Goal: Task Accomplishment & Management: Manage account settings

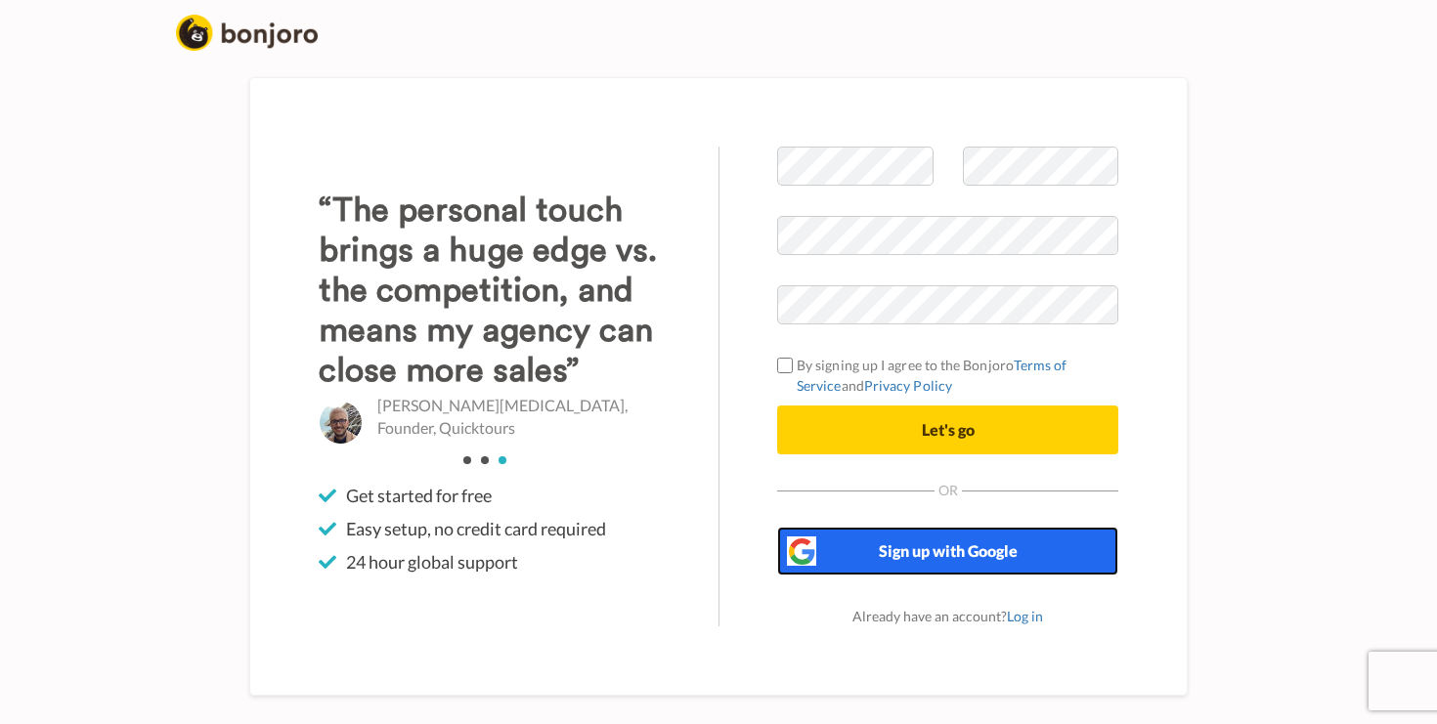
click at [882, 550] on span "Sign up with Google" at bounding box center [948, 550] width 139 height 19
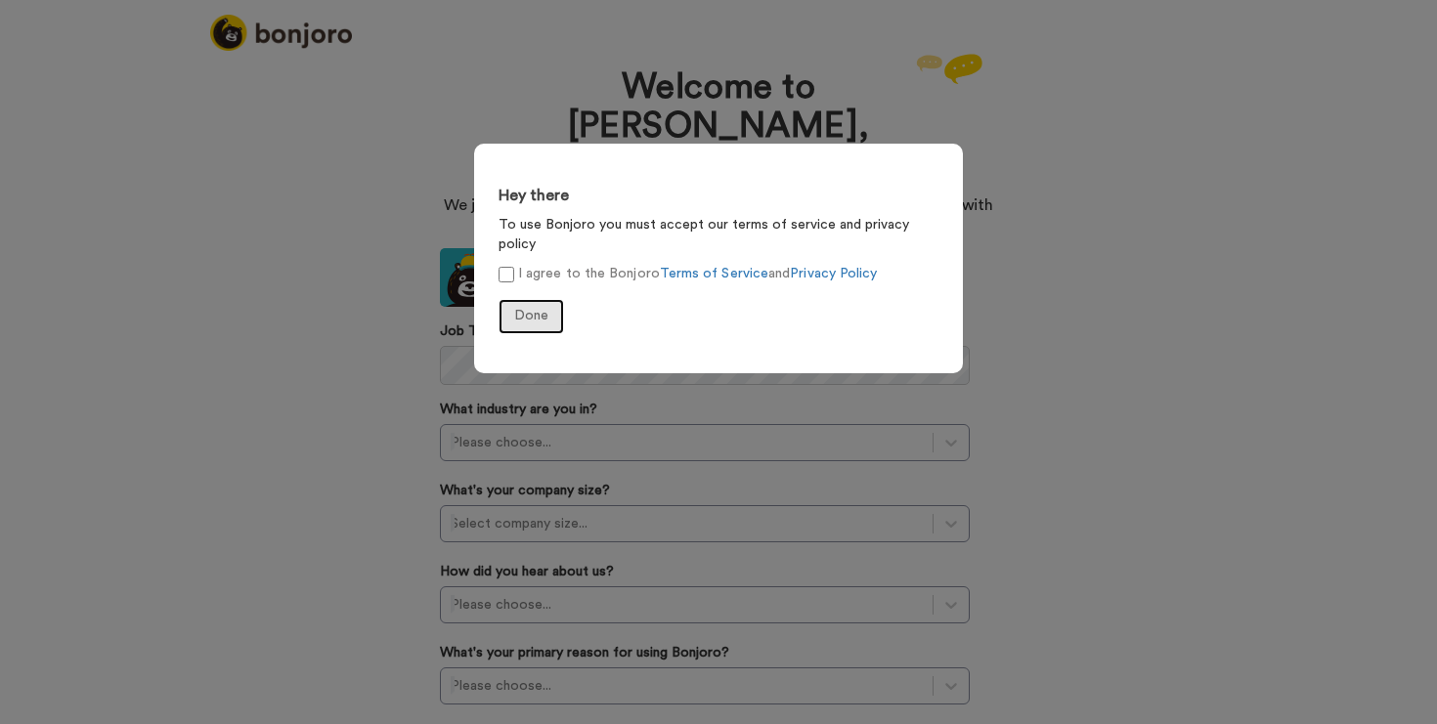
click at [522, 309] on span "Done" at bounding box center [531, 316] width 34 height 14
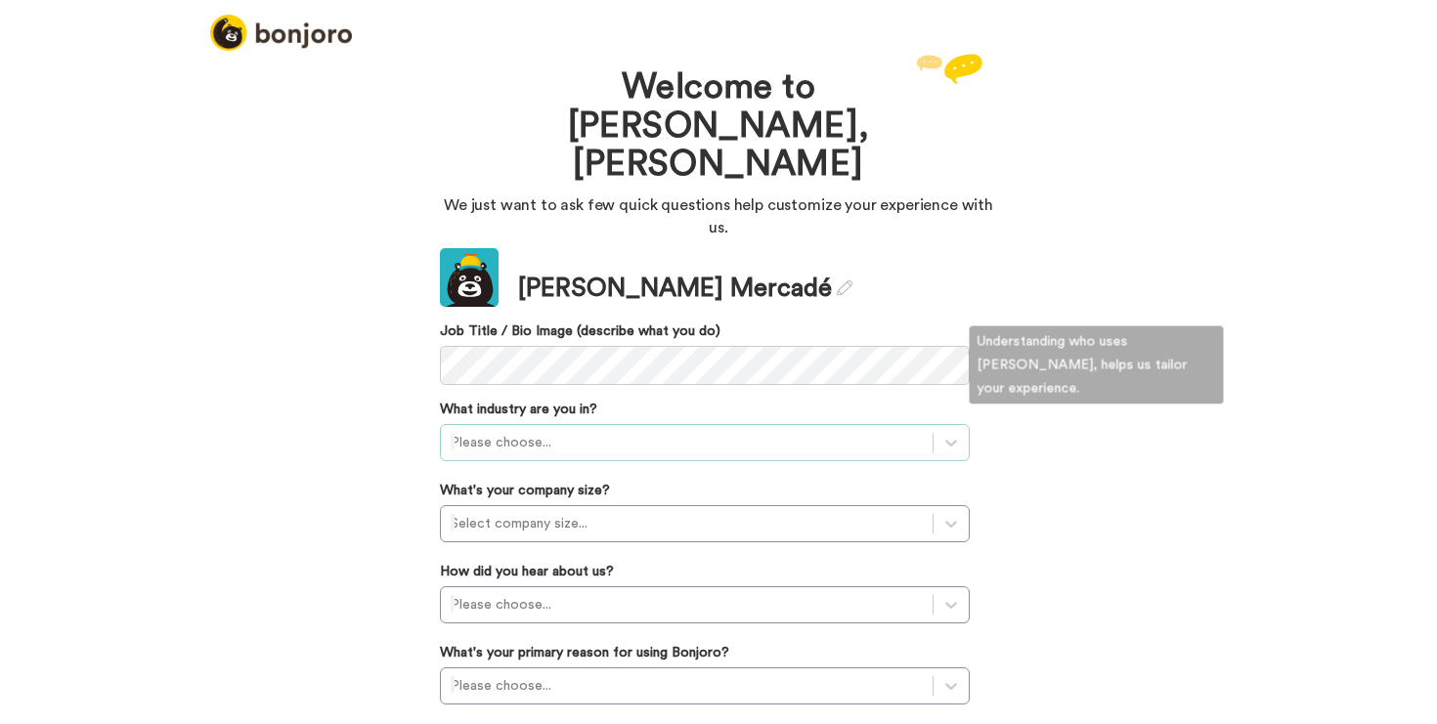
scroll to position [34, 0]
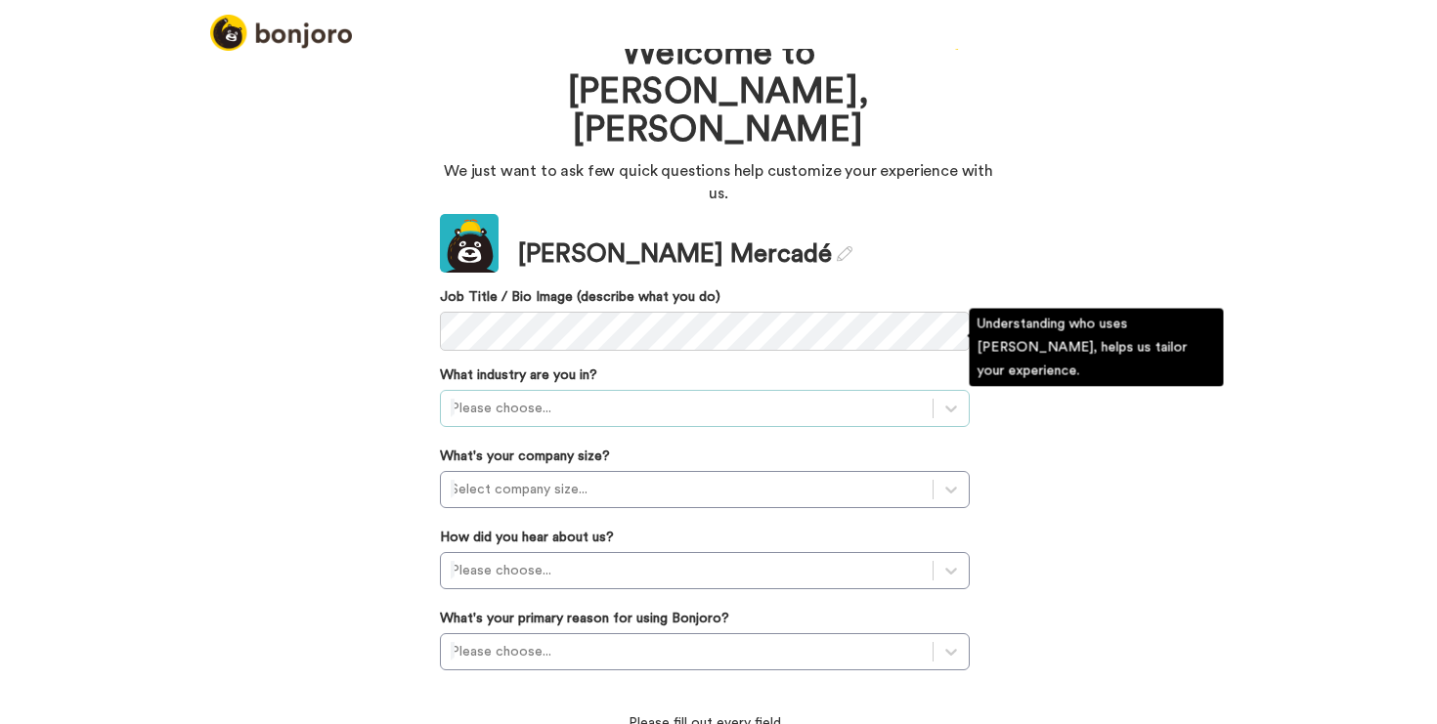
click at [621, 397] on div at bounding box center [687, 408] width 472 height 23
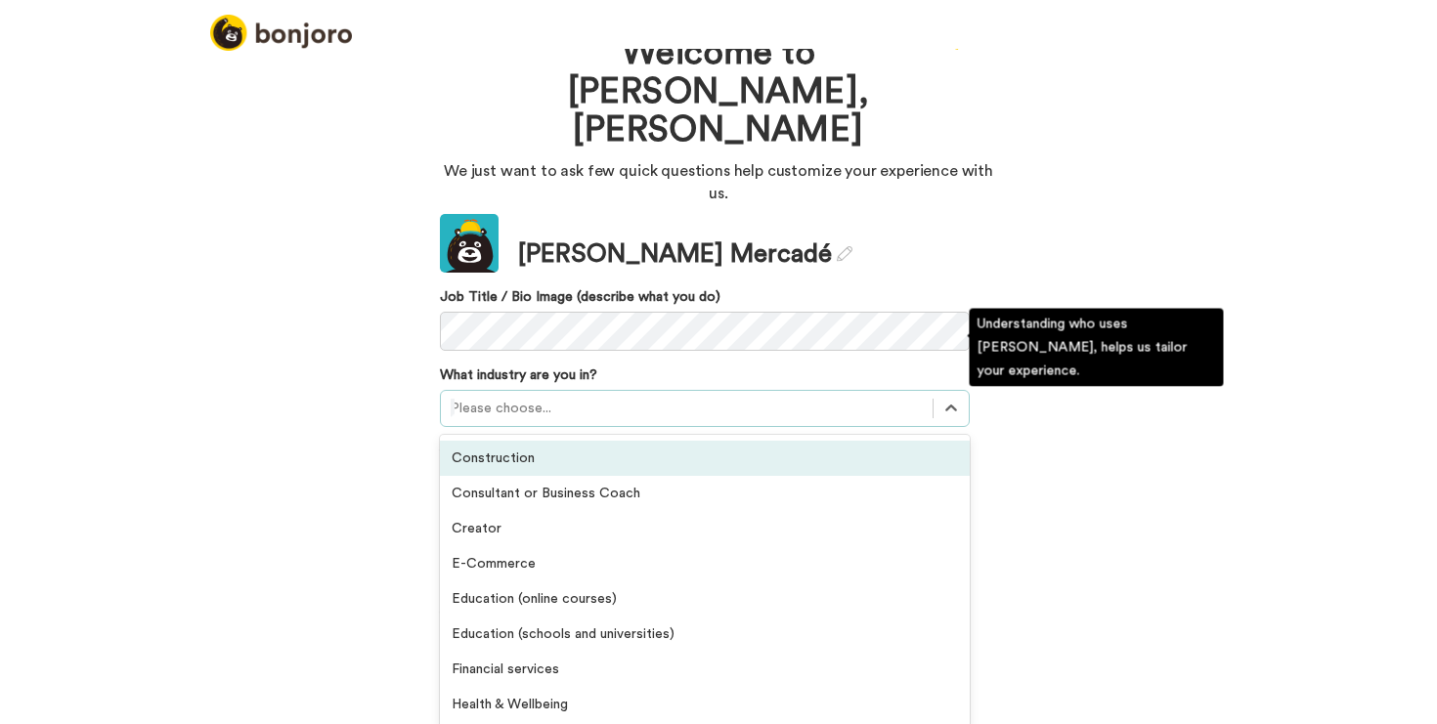
scroll to position [127, 0]
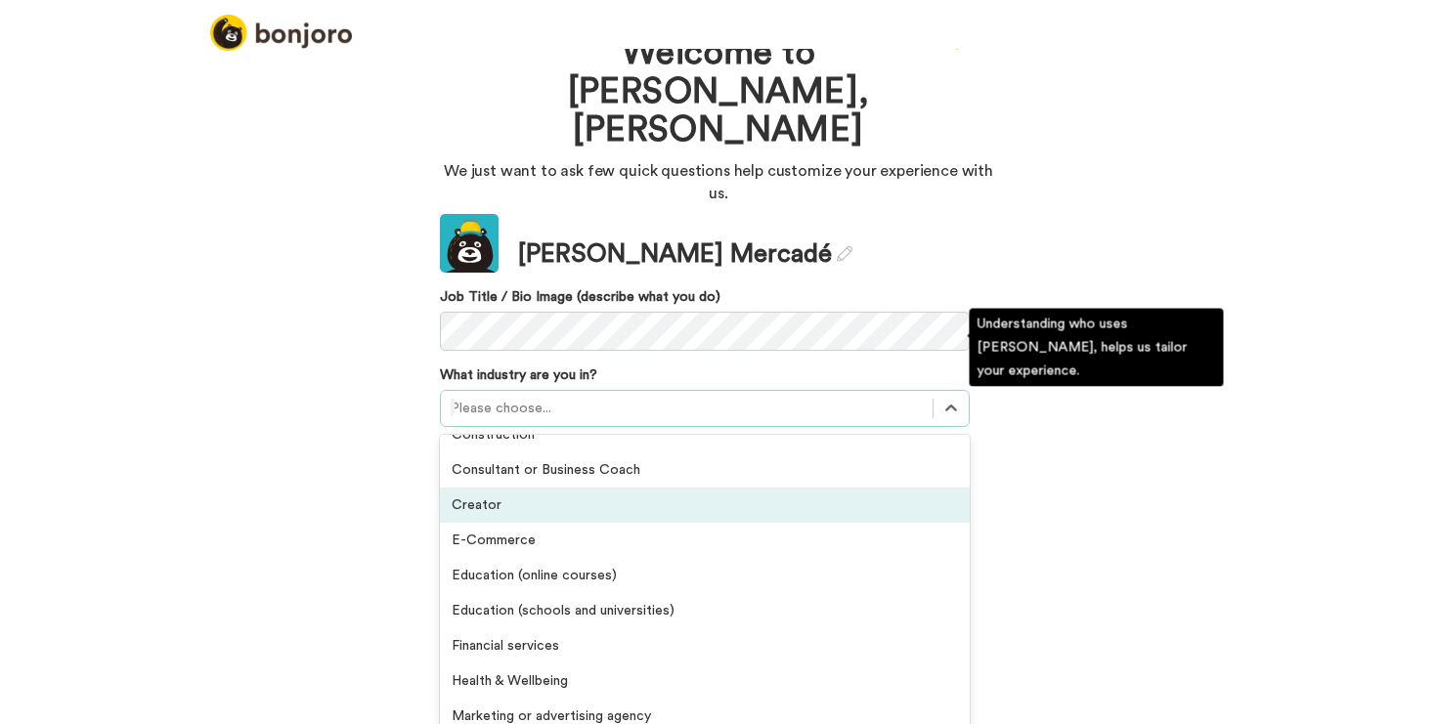
click at [627, 488] on div "Creator" at bounding box center [705, 505] width 530 height 35
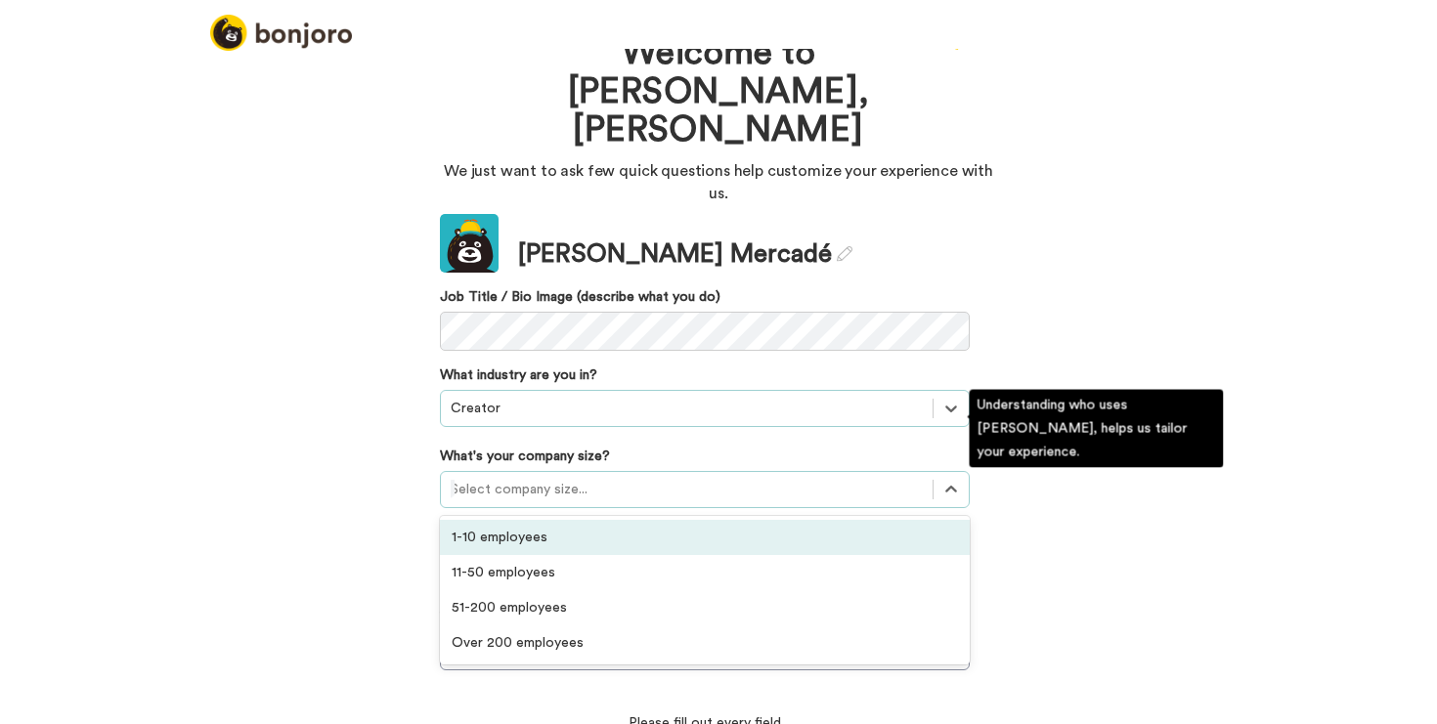
click at [612, 478] on div at bounding box center [687, 489] width 472 height 23
click at [584, 520] on div "1-10 employees" at bounding box center [705, 537] width 530 height 35
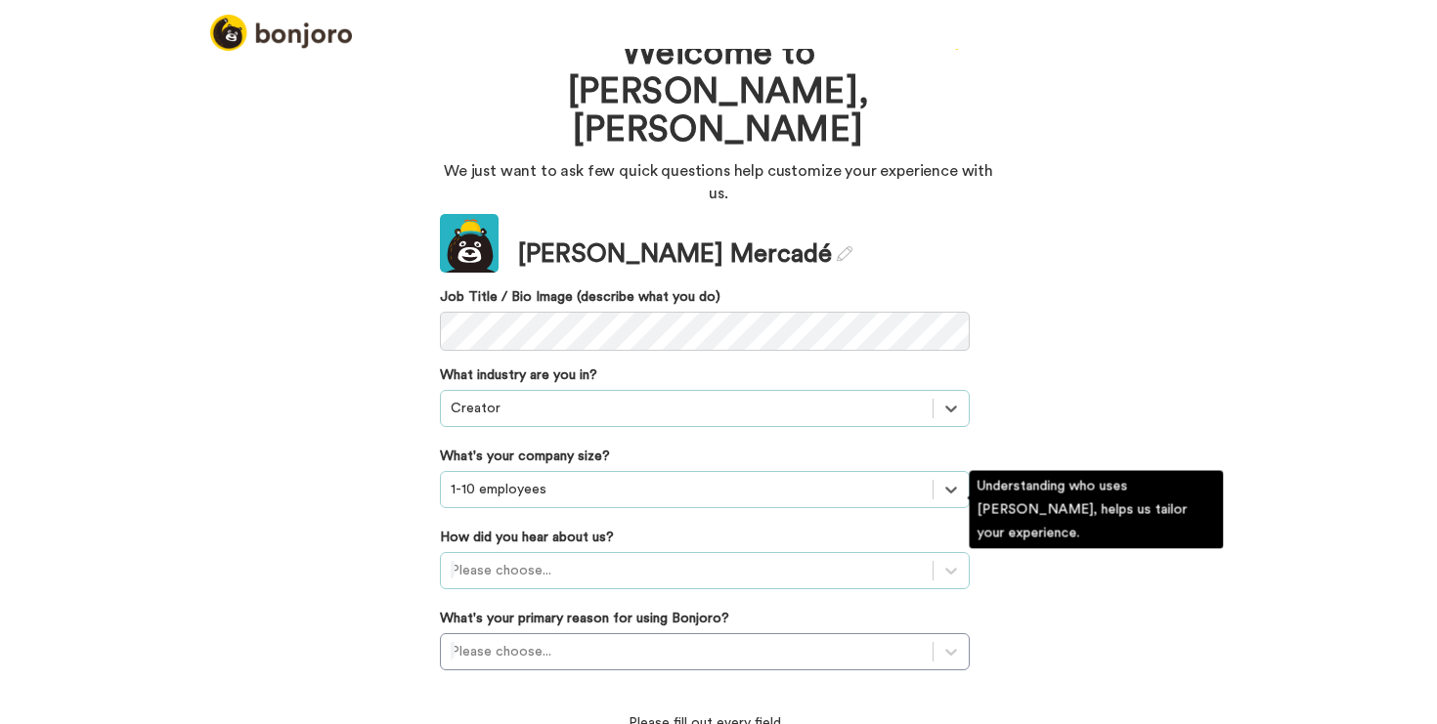
click at [591, 552] on div "Please choose..." at bounding box center [705, 570] width 530 height 37
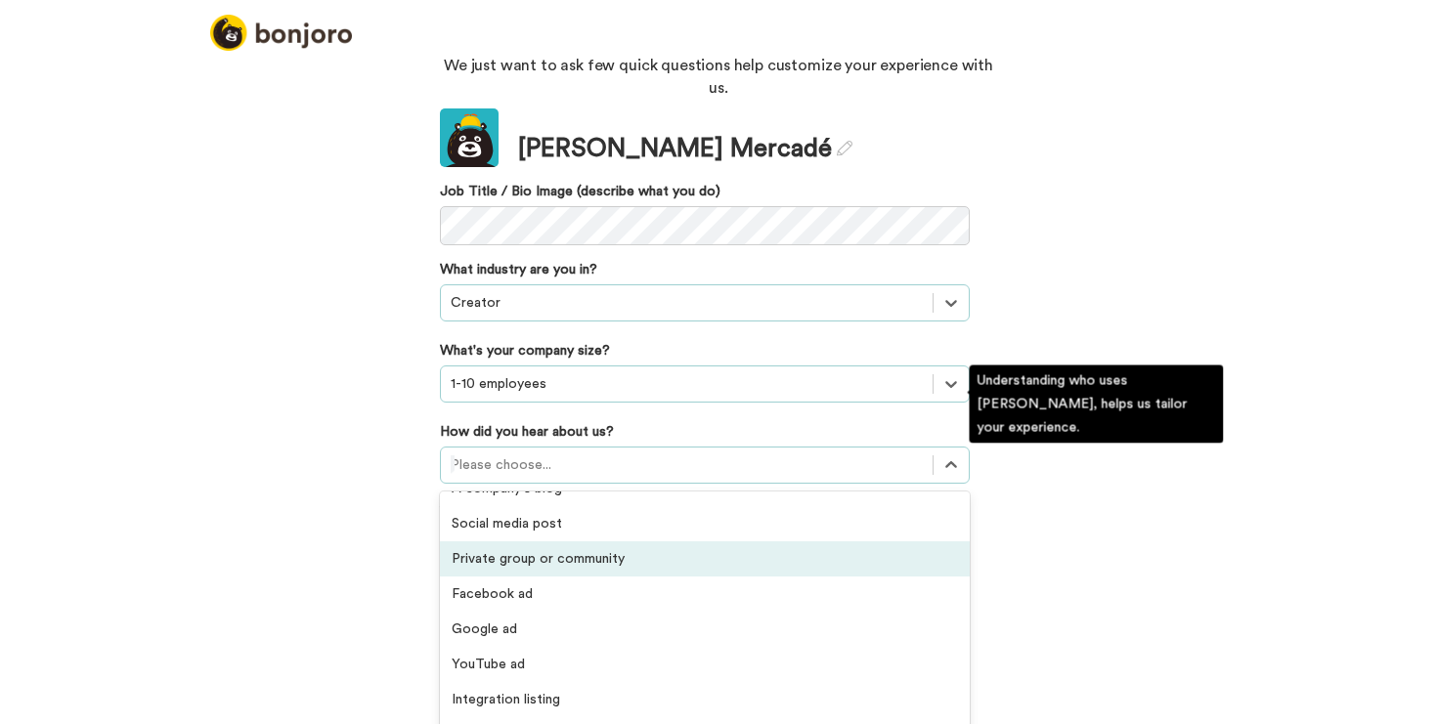
scroll to position [249, 0]
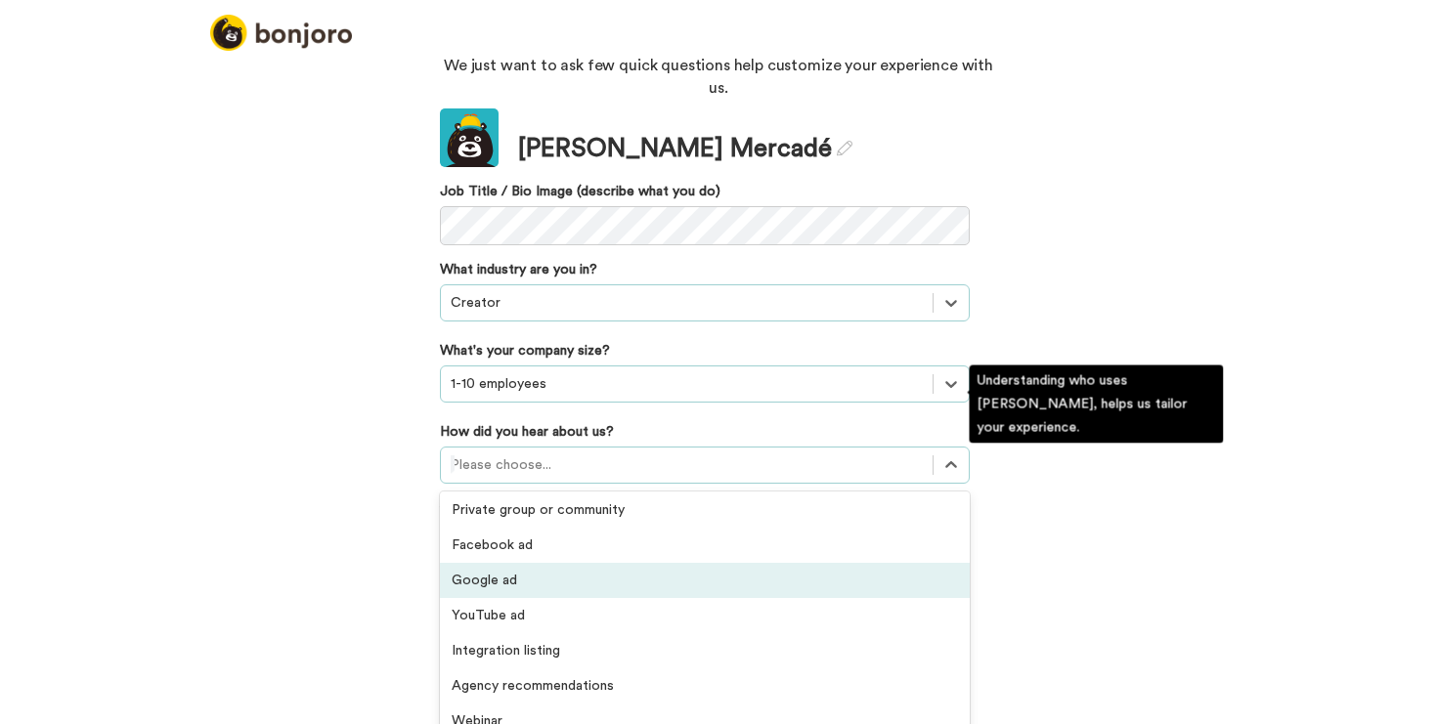
click at [591, 563] on div "Google ad" at bounding box center [705, 580] width 530 height 35
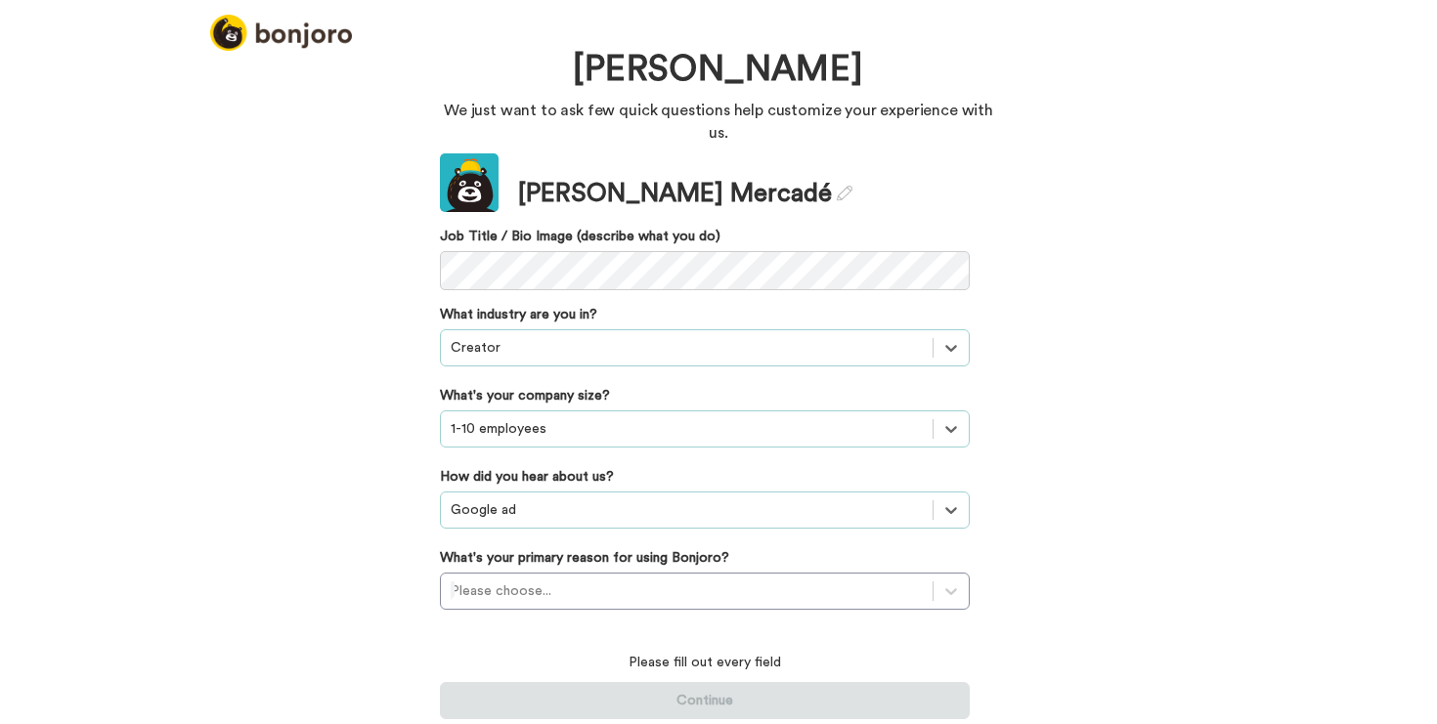
scroll to position [34, 0]
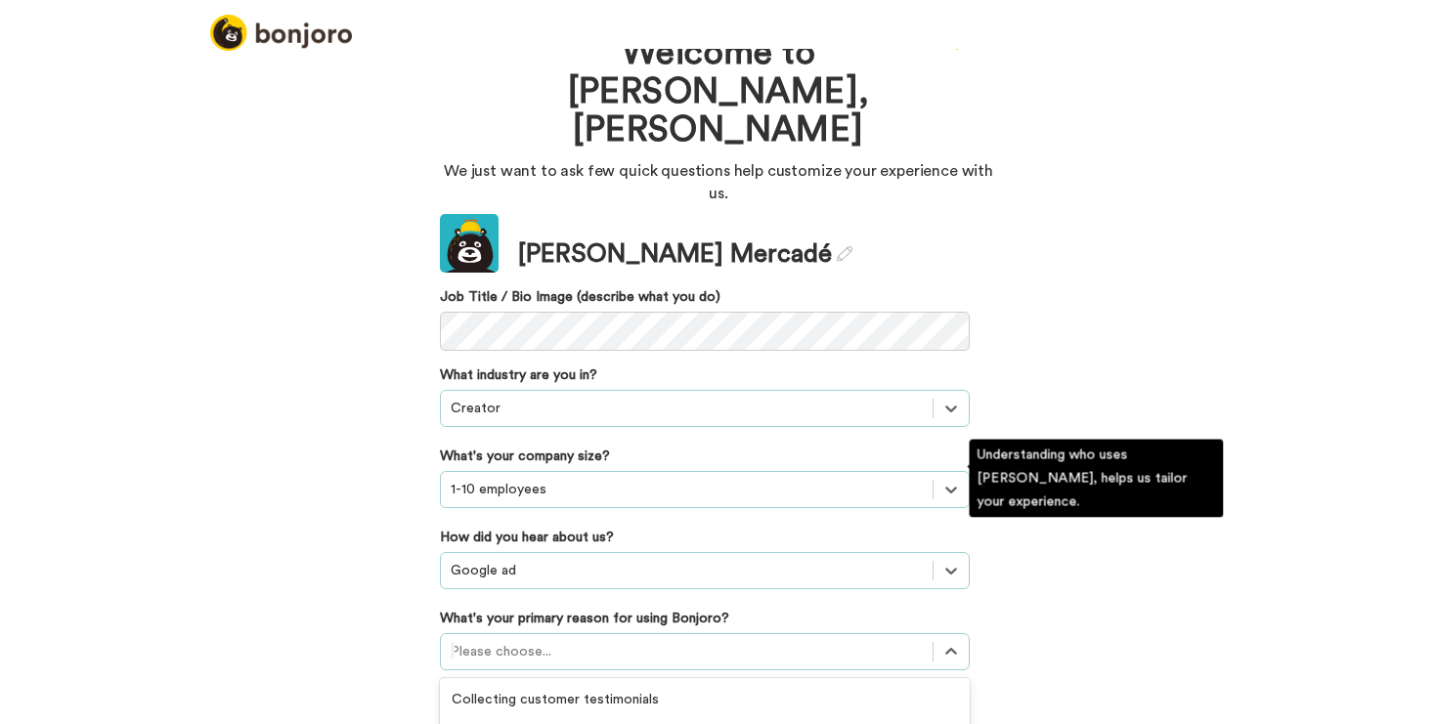
click at [635, 633] on div "option Converting leads focused, 3 of 6. 6 results available. Use Up and Down t…" at bounding box center [705, 651] width 530 height 37
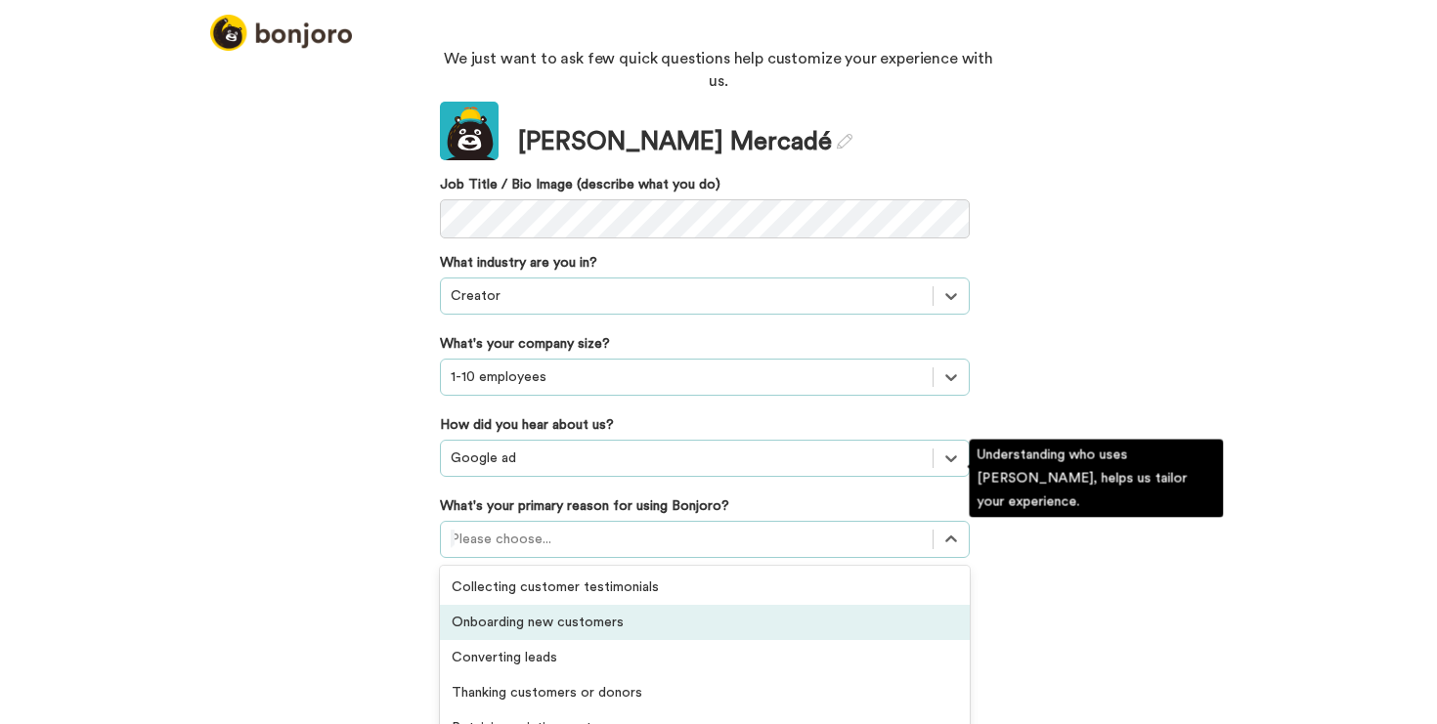
click at [617, 605] on div "Onboarding new customers" at bounding box center [705, 622] width 530 height 35
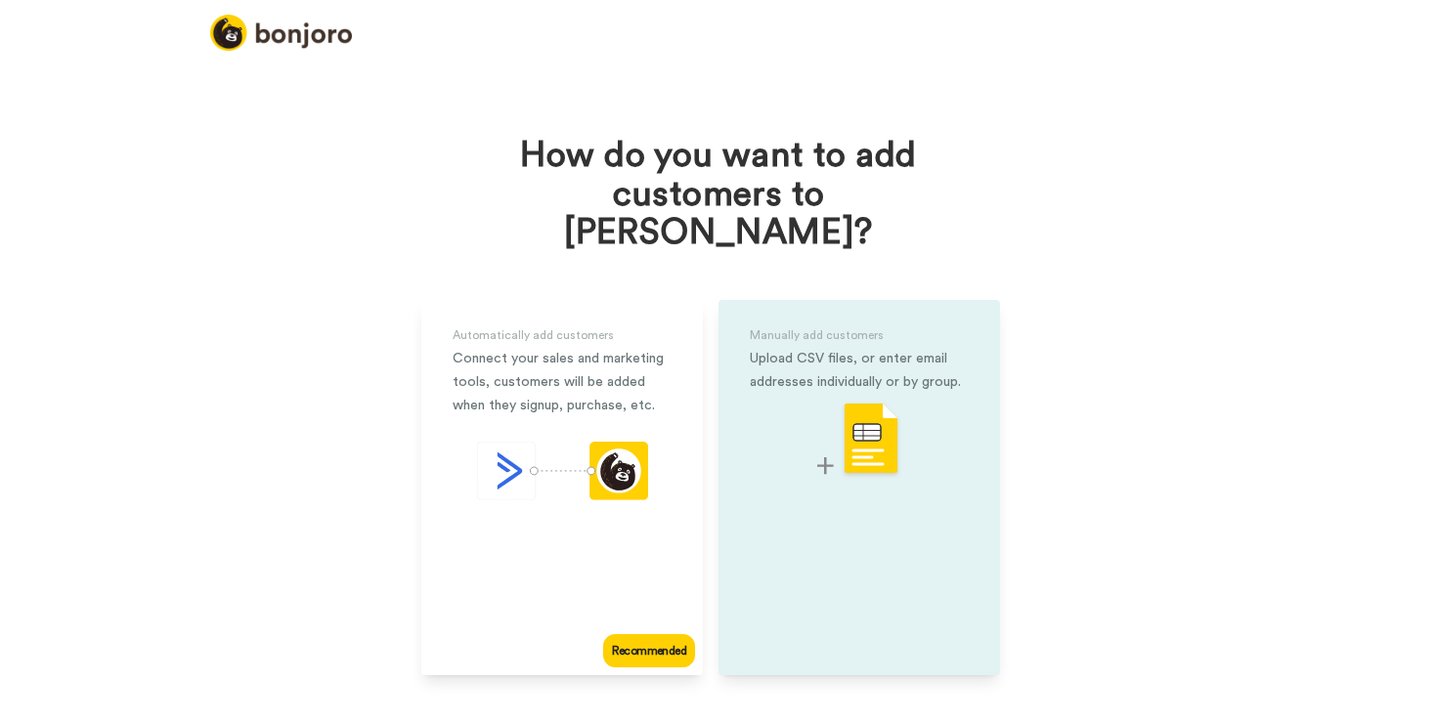
click at [861, 552] on div "Manually add customers Upload CSV files, or enter email addresses individually …" at bounding box center [858, 487] width 281 height 375
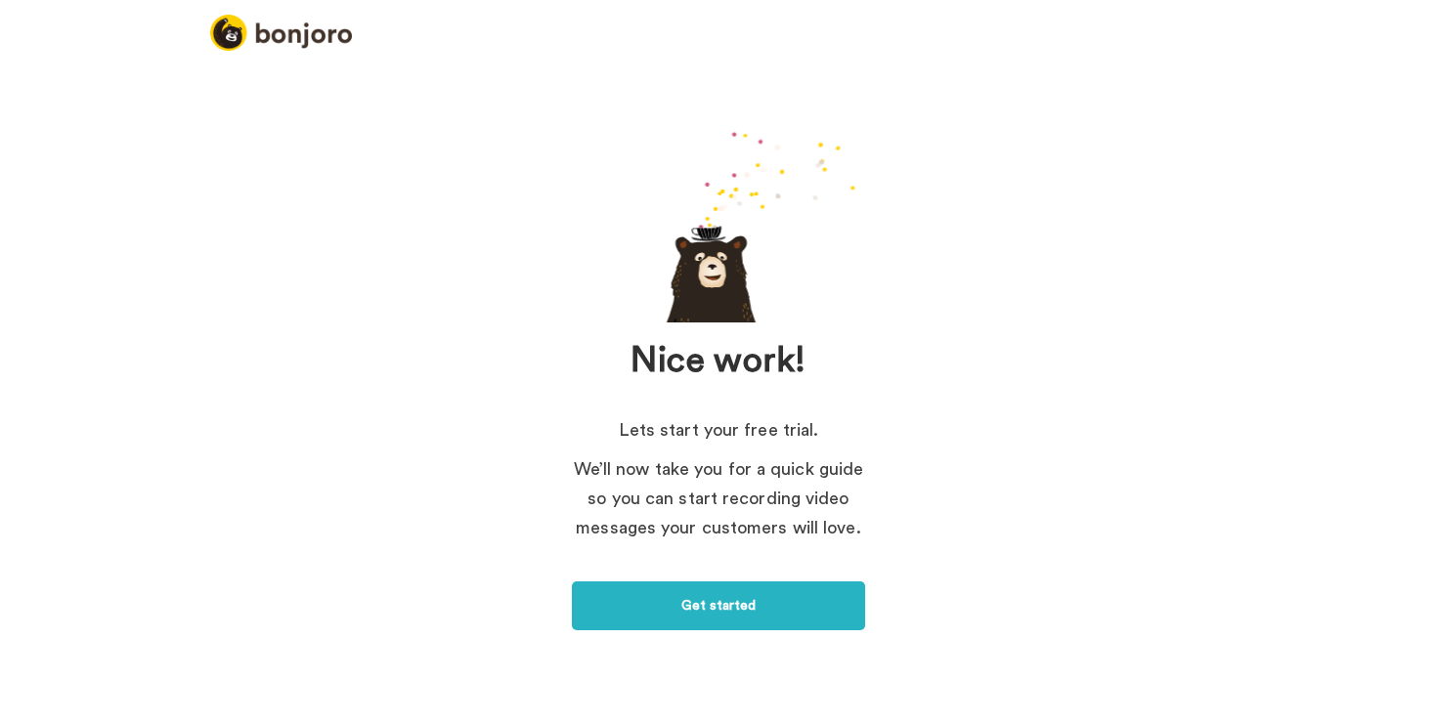
scroll to position [19, 0]
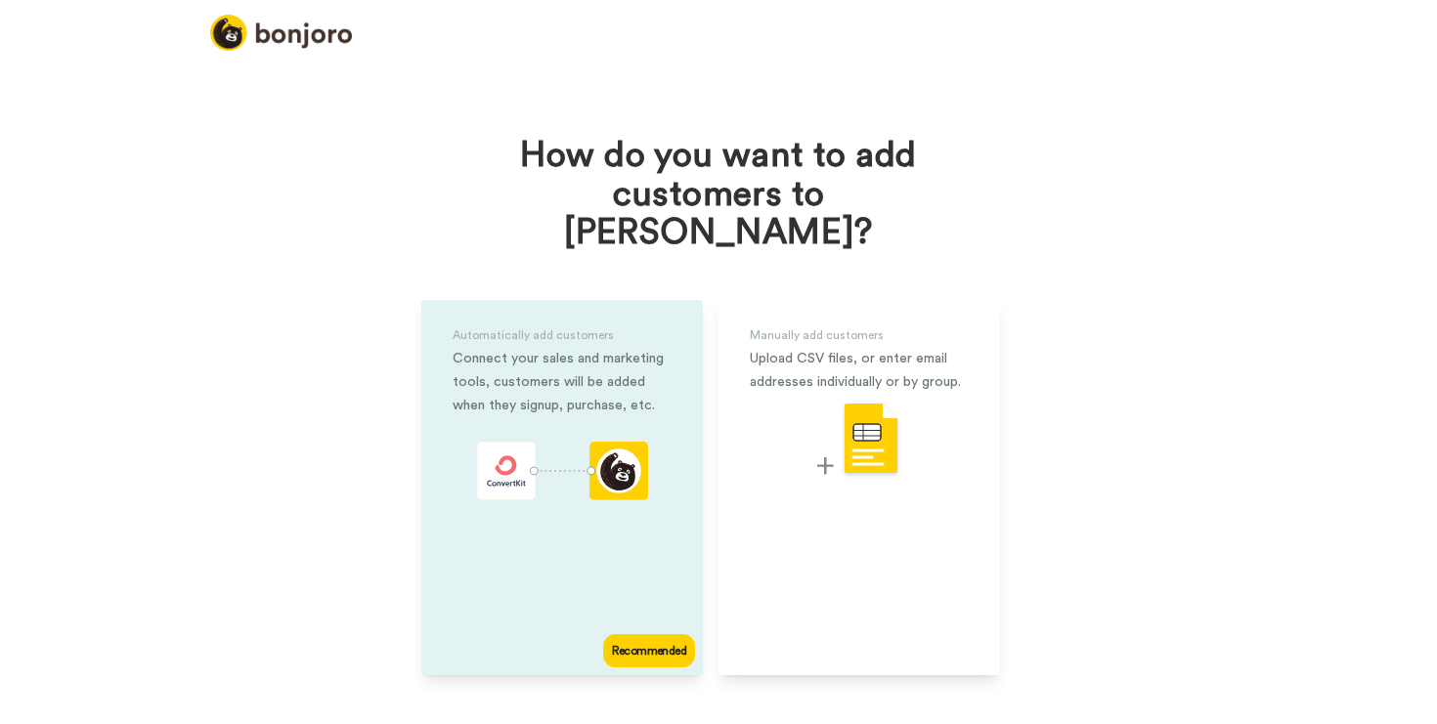
click at [558, 465] on div "animation" at bounding box center [562, 474] width 171 height 65
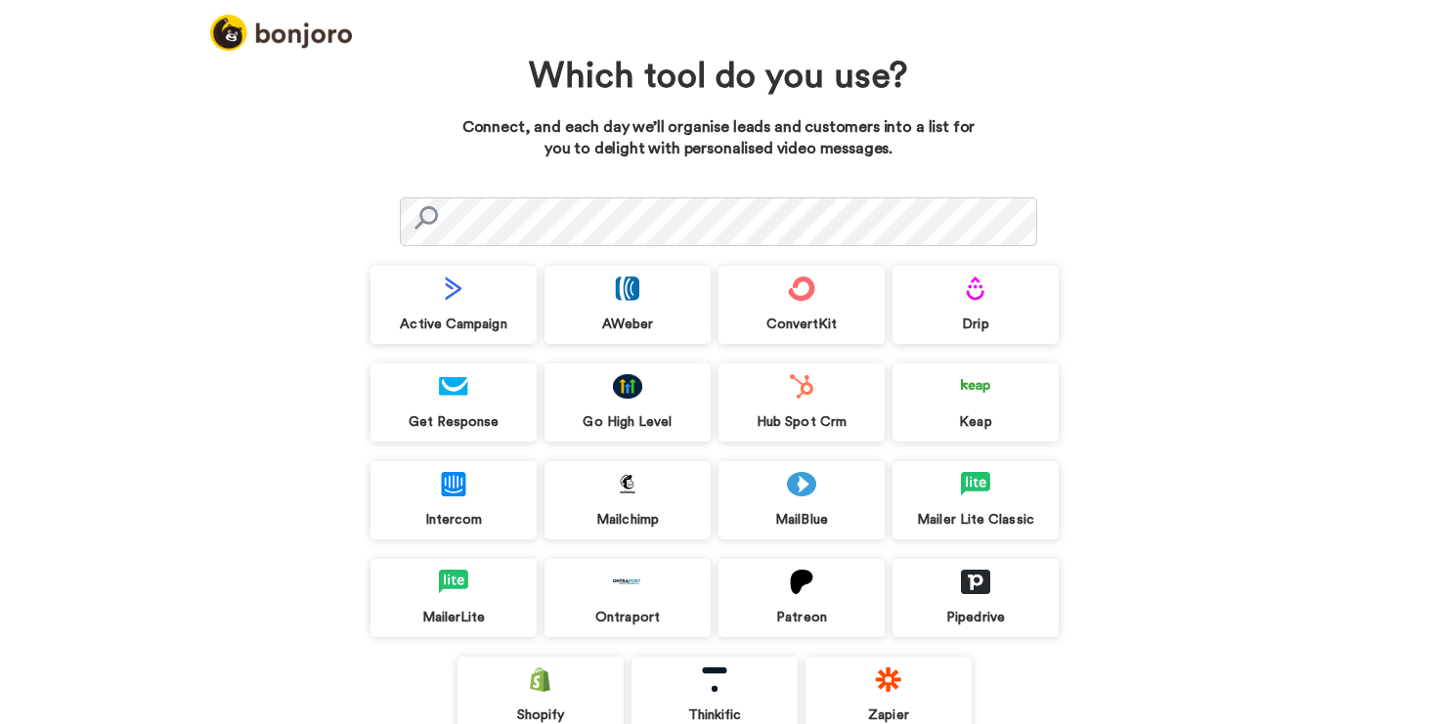
click at [431, 278] on div "Active Campaign" at bounding box center [453, 305] width 166 height 78
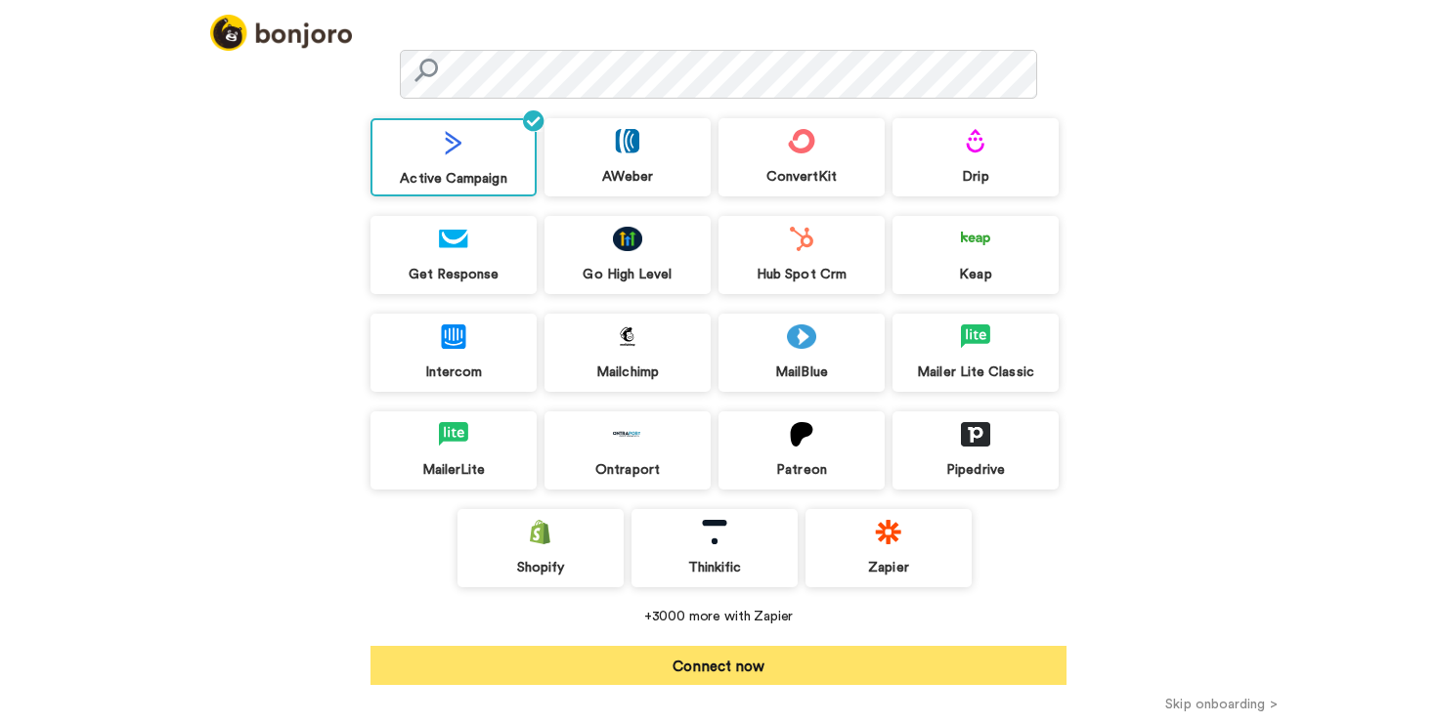
click at [770, 655] on button "Connect now" at bounding box center [718, 665] width 696 height 39
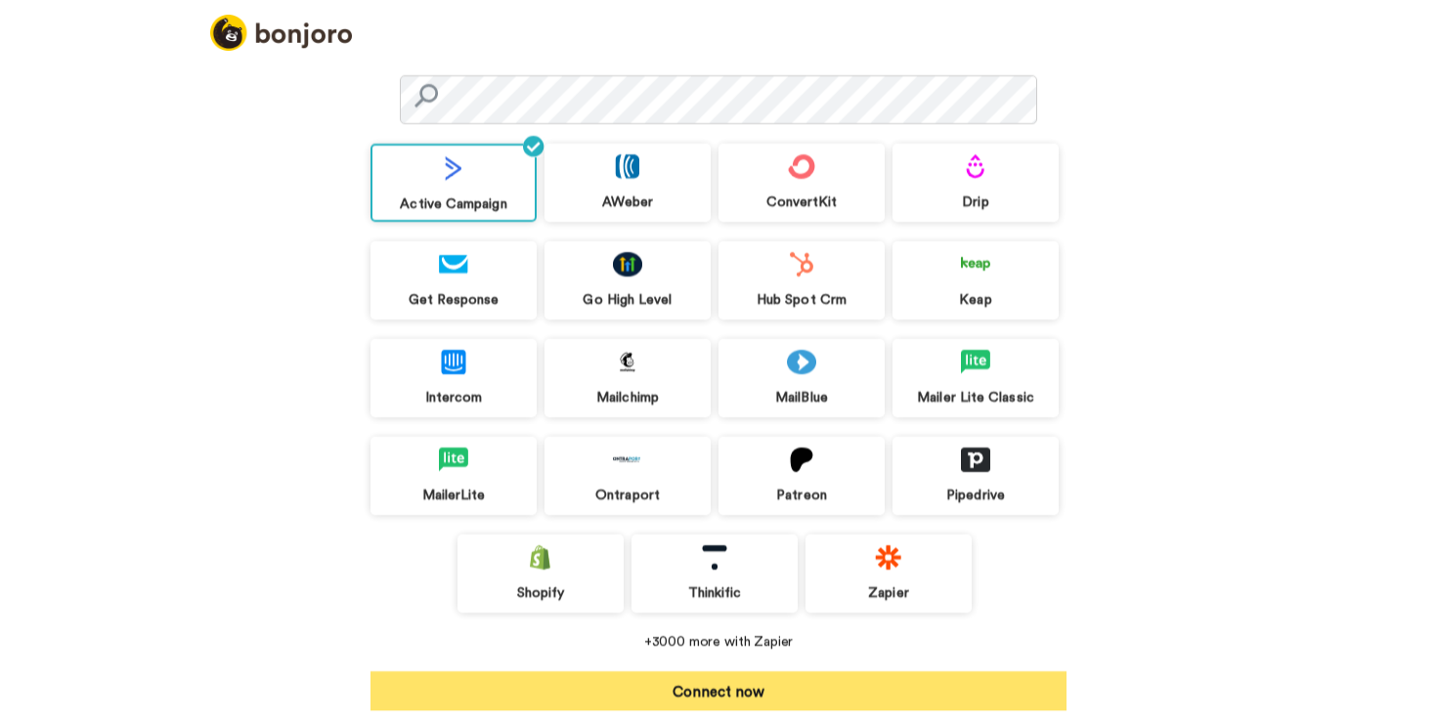
scroll to position [118, 0]
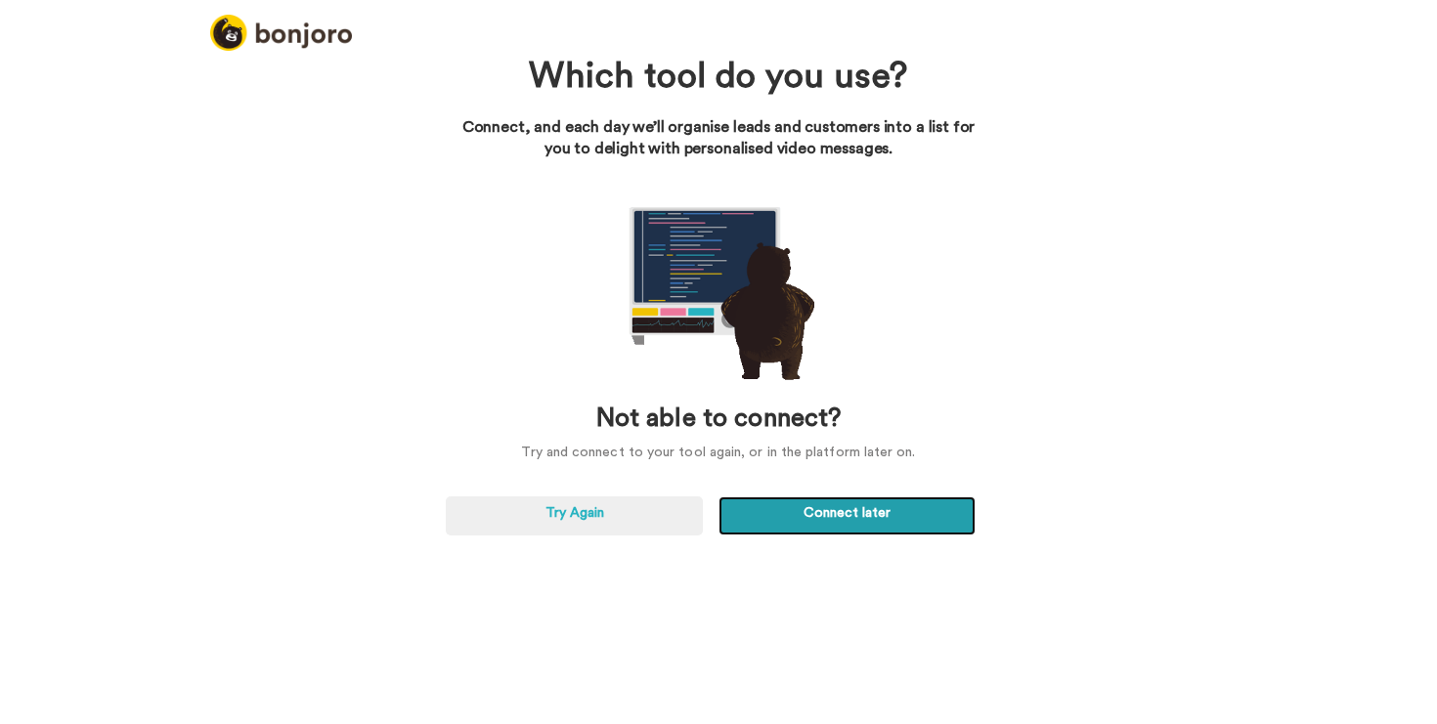
click at [789, 524] on link "Connect later" at bounding box center [846, 515] width 257 height 39
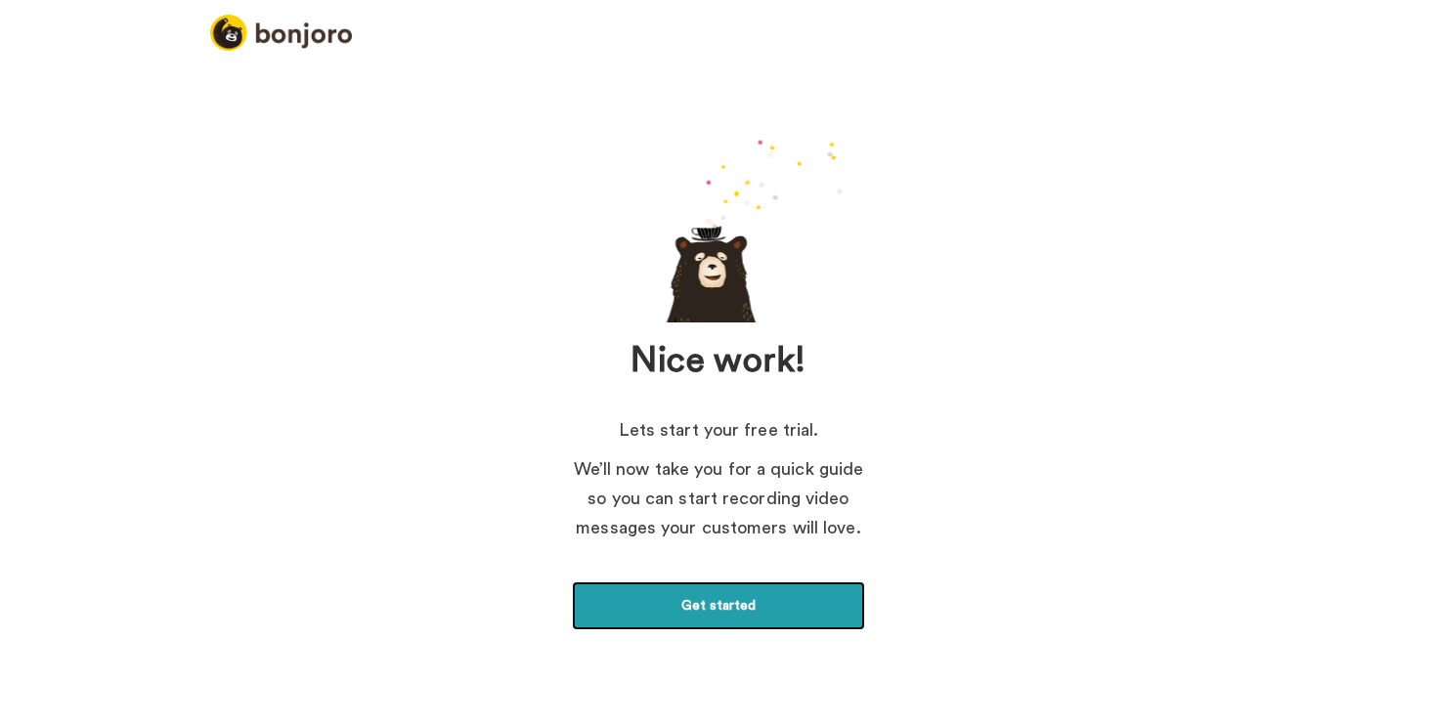
click at [745, 600] on link "Get started" at bounding box center [718, 605] width 293 height 49
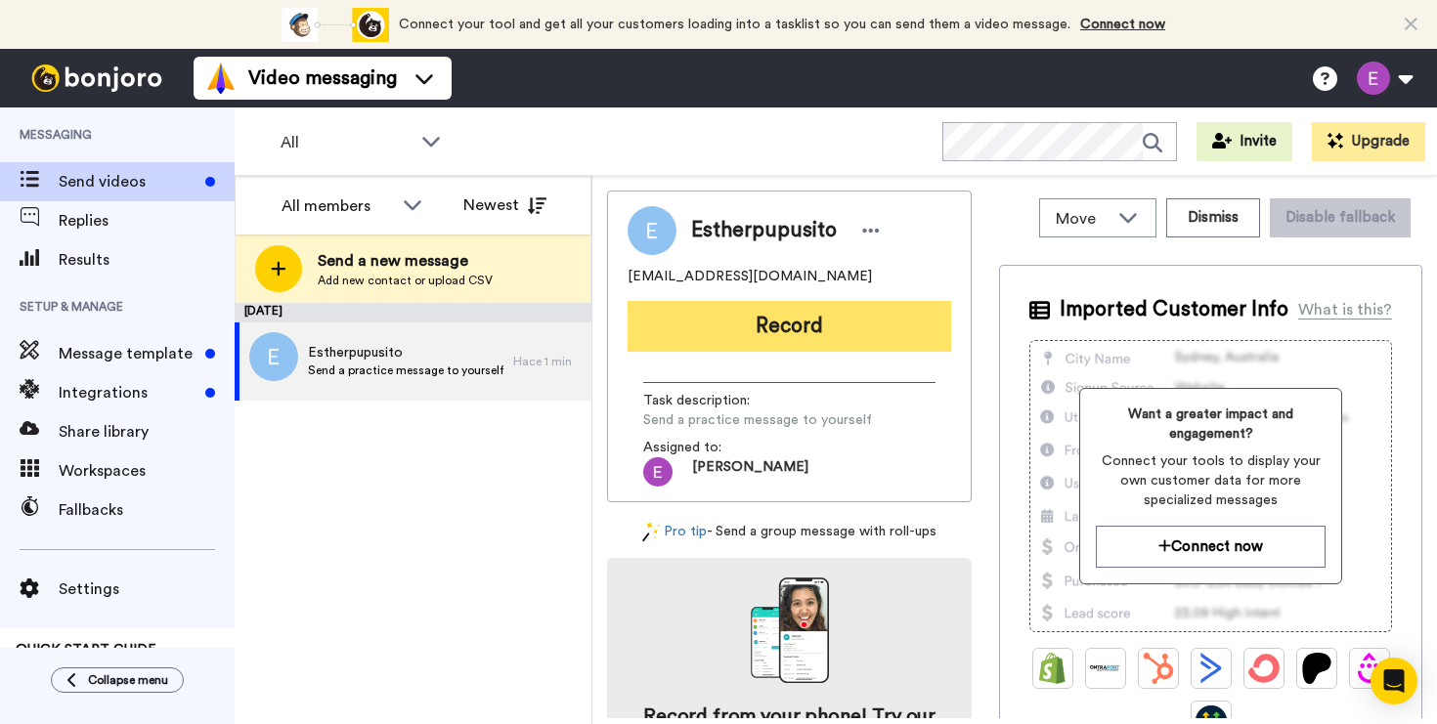
click at [872, 334] on button "Record" at bounding box center [788, 326] width 323 height 51
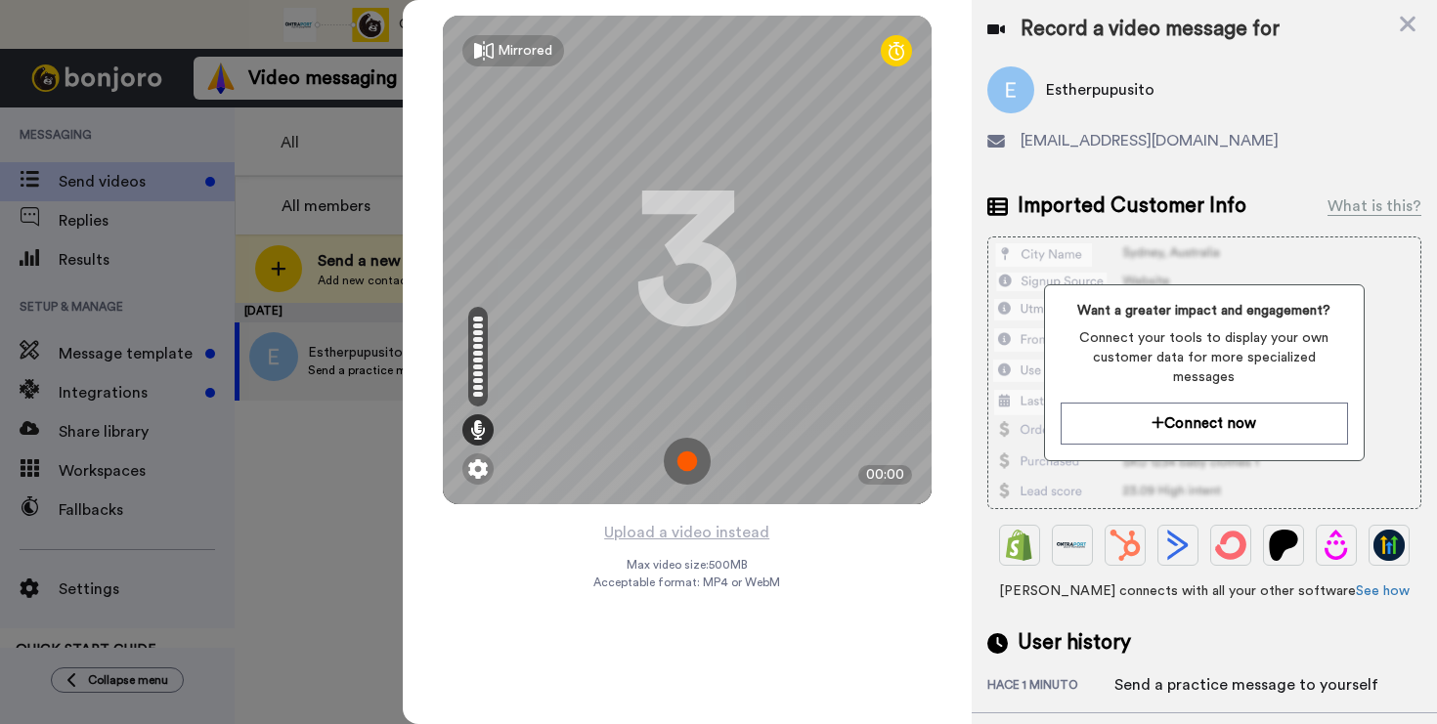
click at [686, 468] on img at bounding box center [687, 461] width 47 height 47
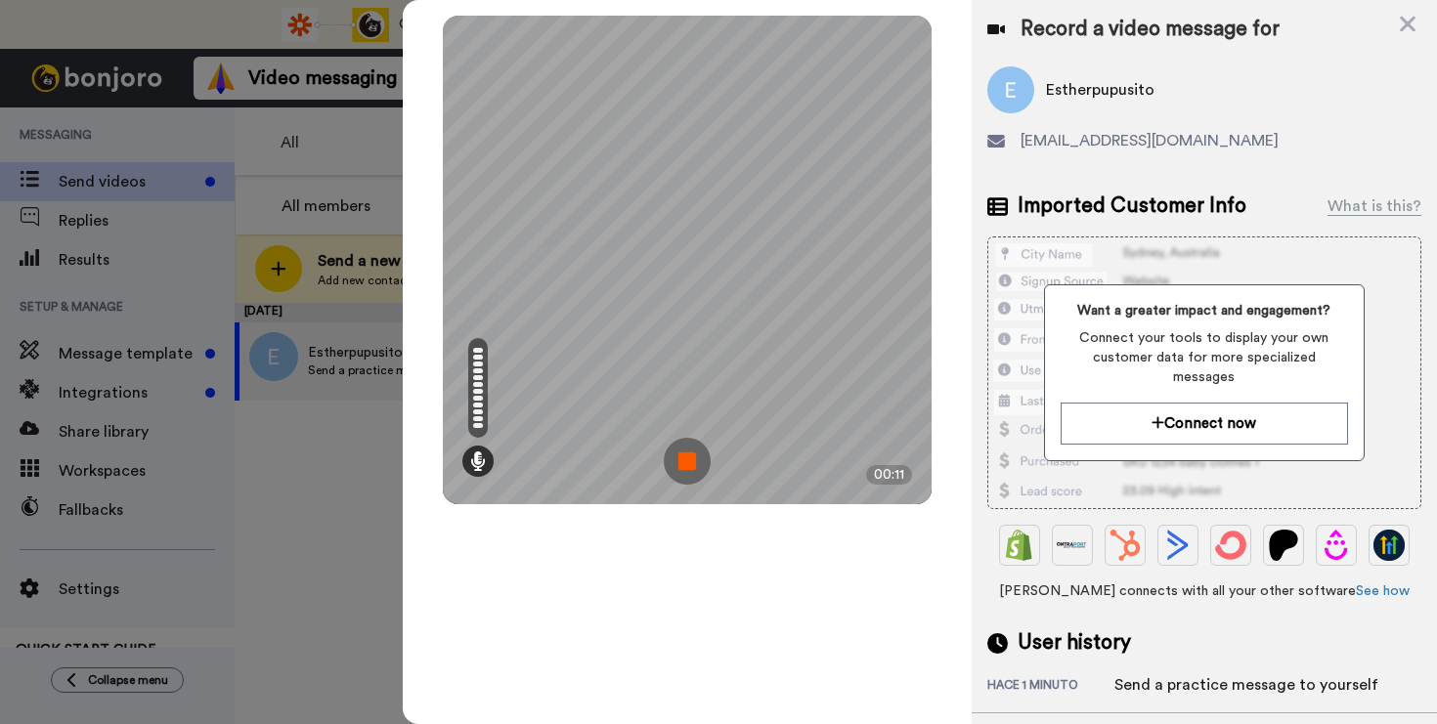
click at [686, 468] on img at bounding box center [687, 461] width 47 height 47
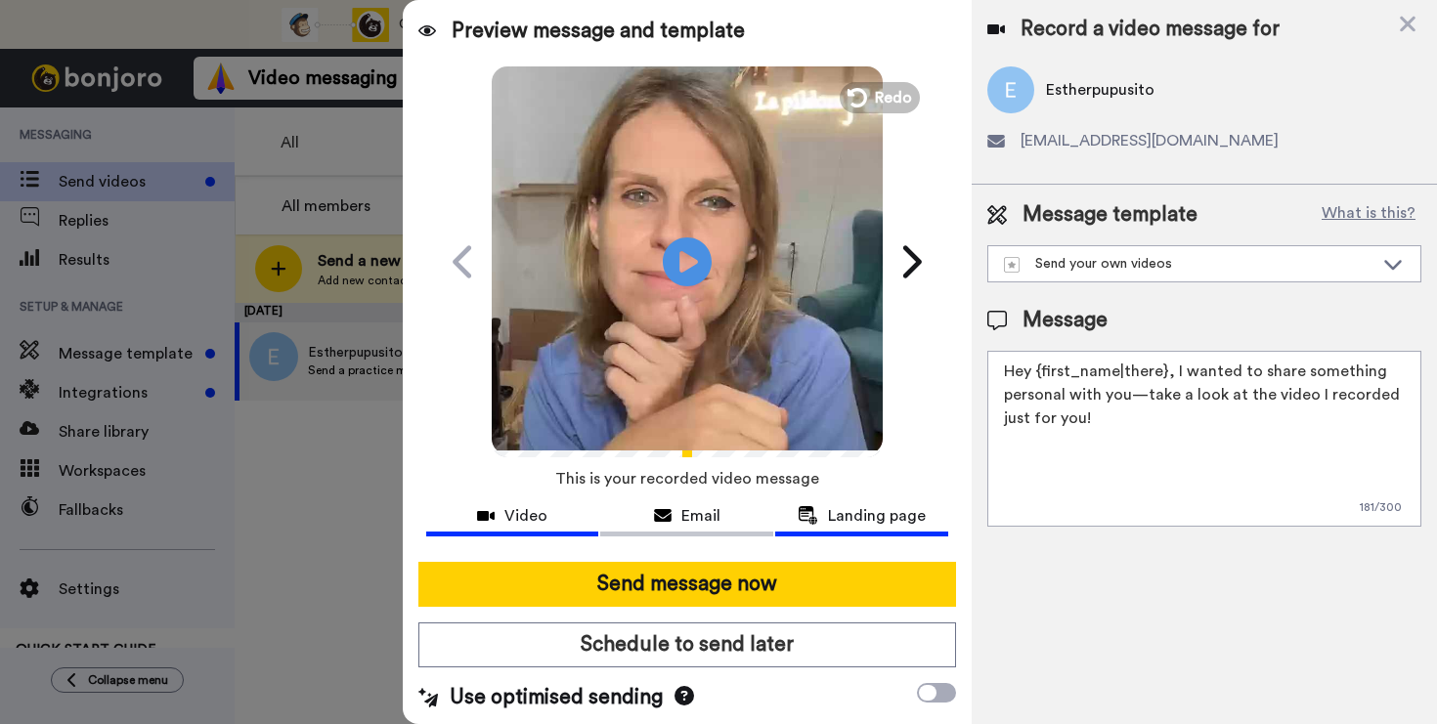
click at [832, 527] on button "Landing page" at bounding box center [861, 518] width 173 height 36
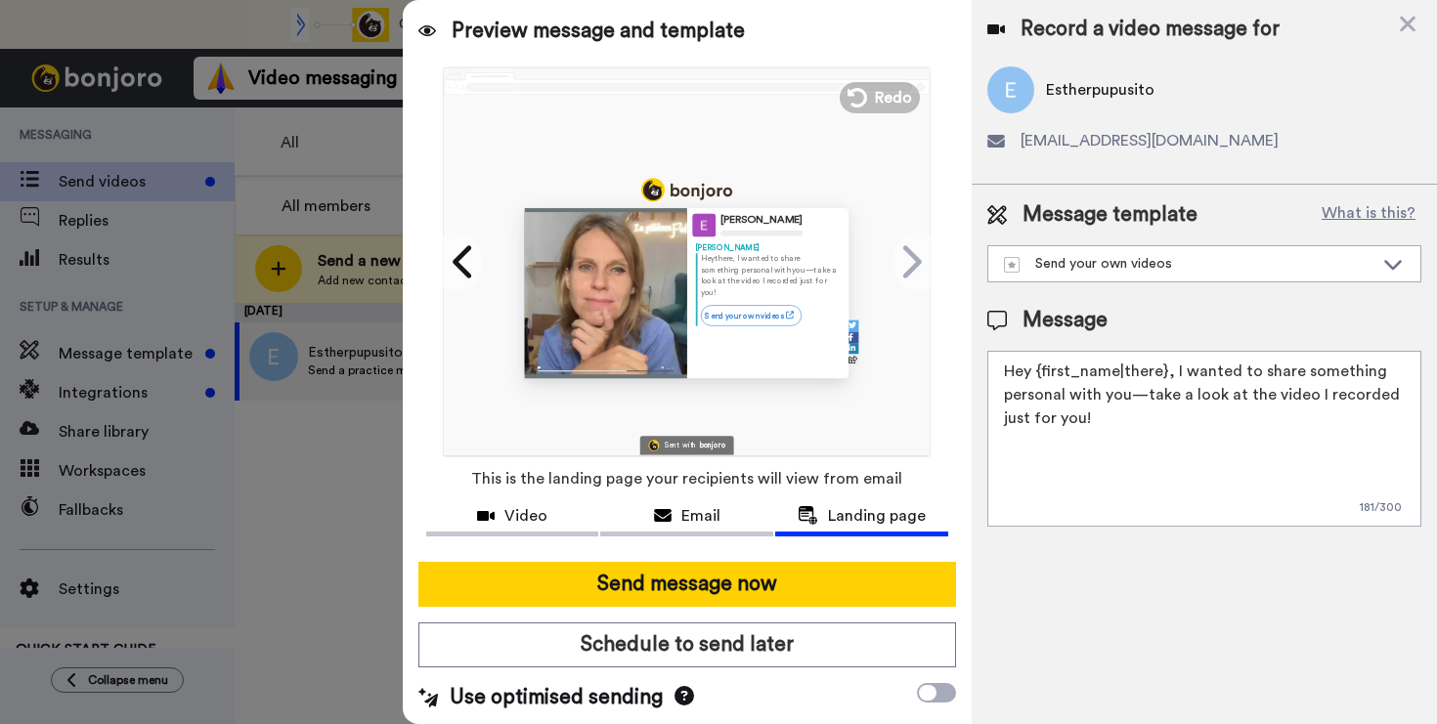
scroll to position [3, 0]
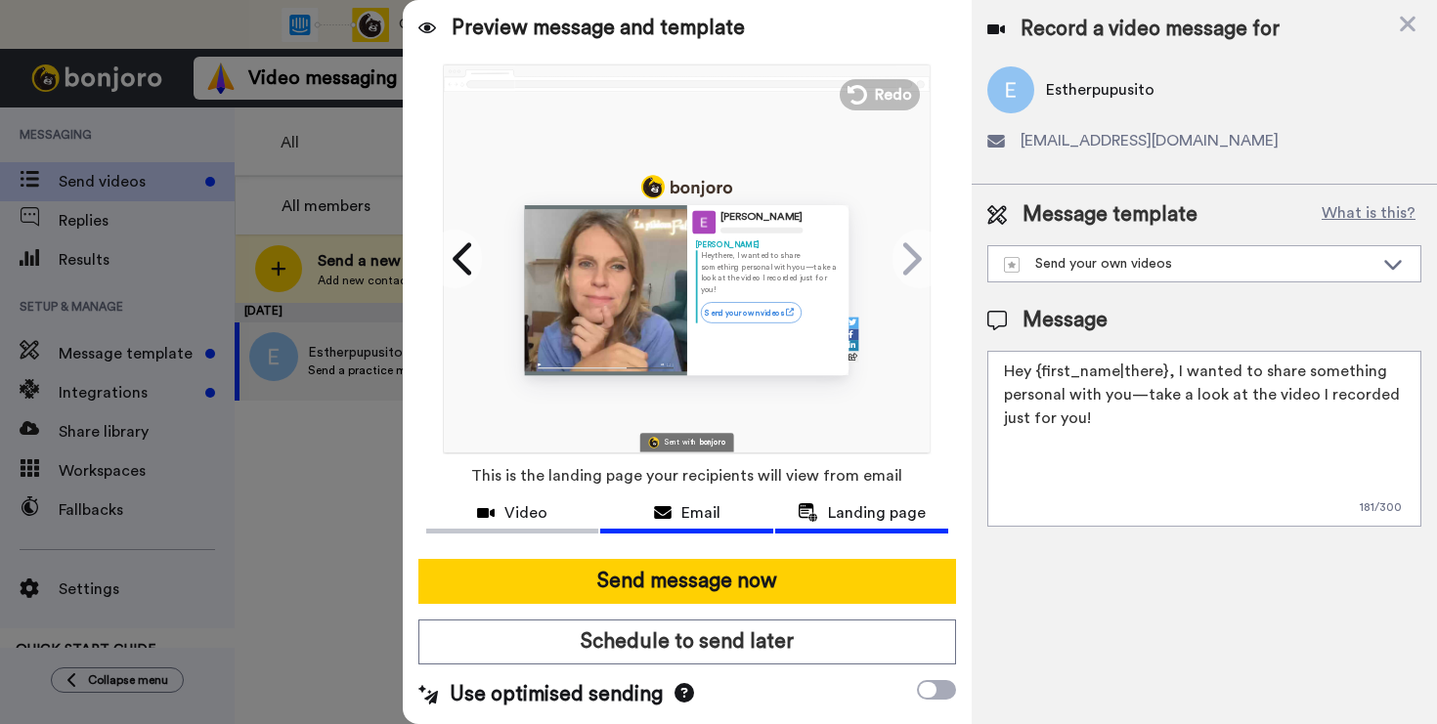
click at [711, 521] on div "Email" at bounding box center [686, 512] width 173 height 23
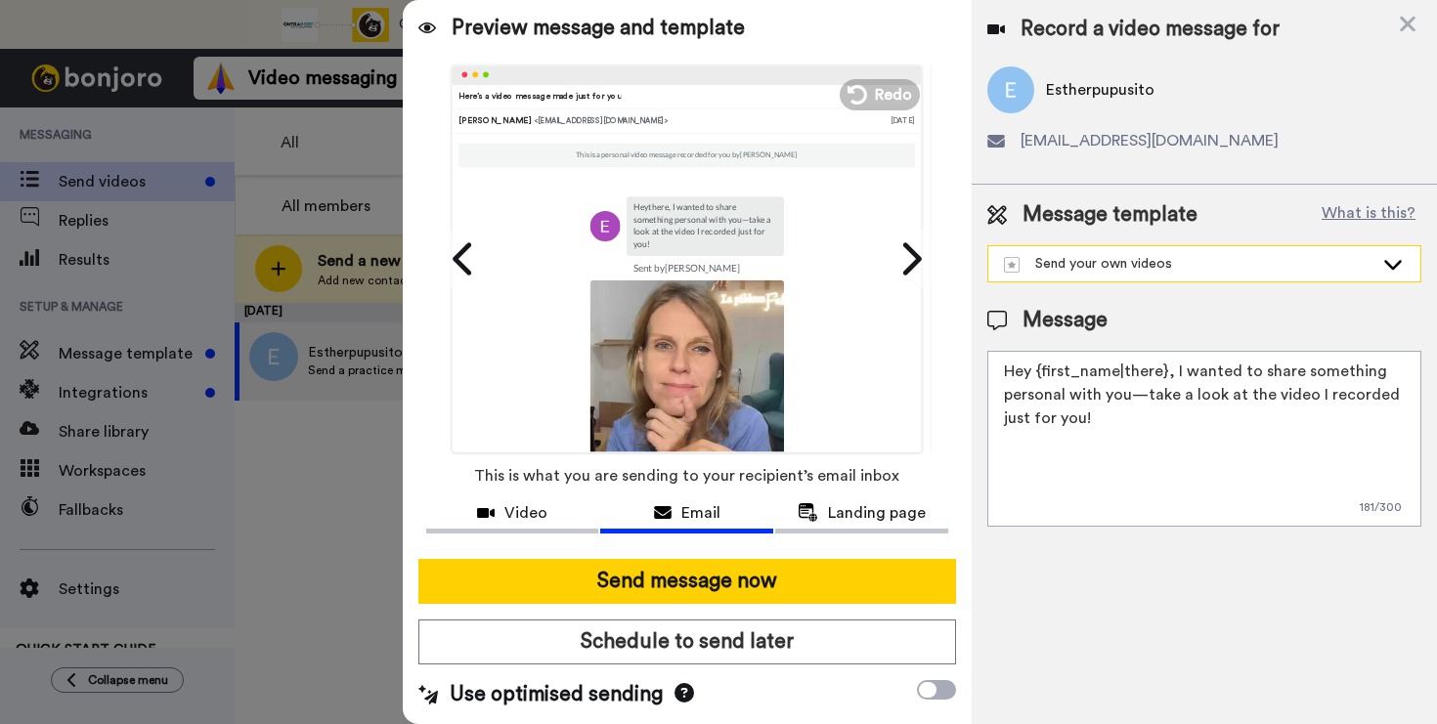
click at [1130, 265] on div "Send your own videos" at bounding box center [1188, 264] width 369 height 20
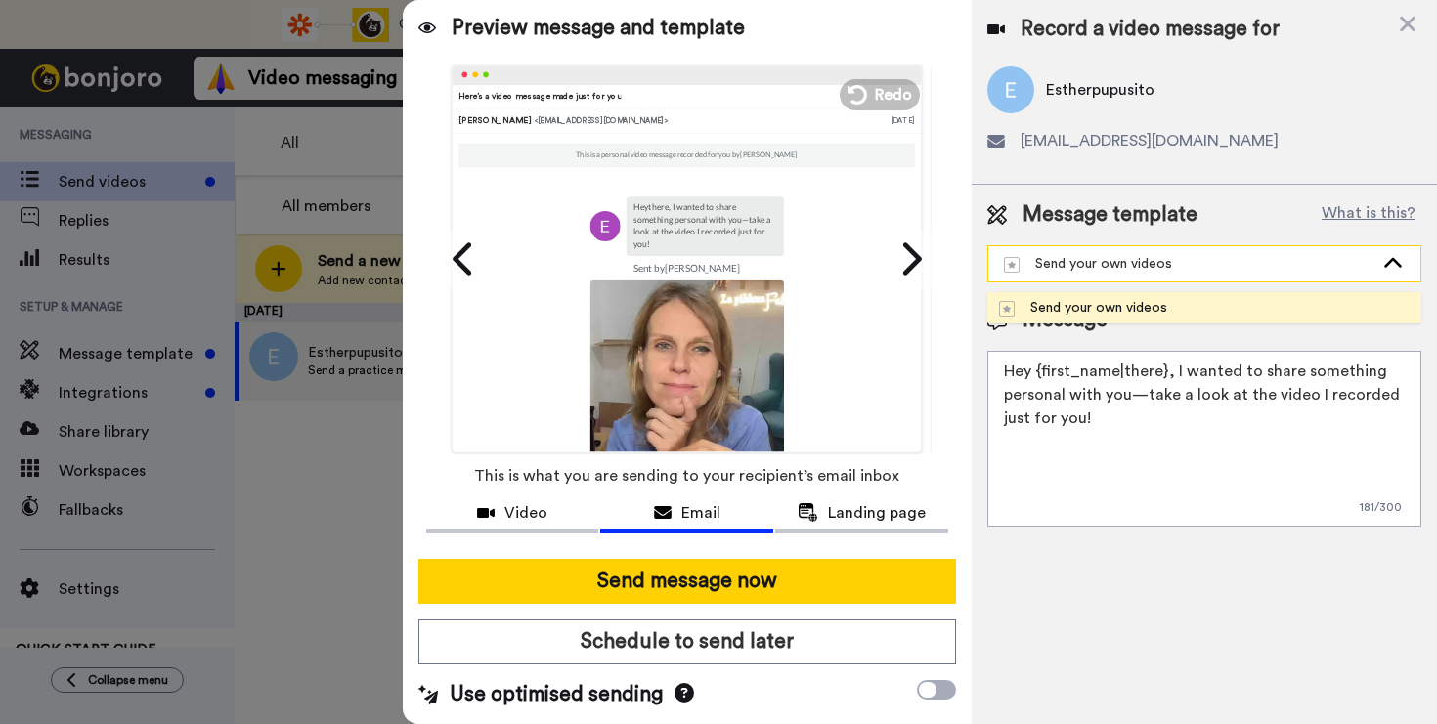
click at [1130, 265] on div "Send your own videos" at bounding box center [1188, 264] width 369 height 20
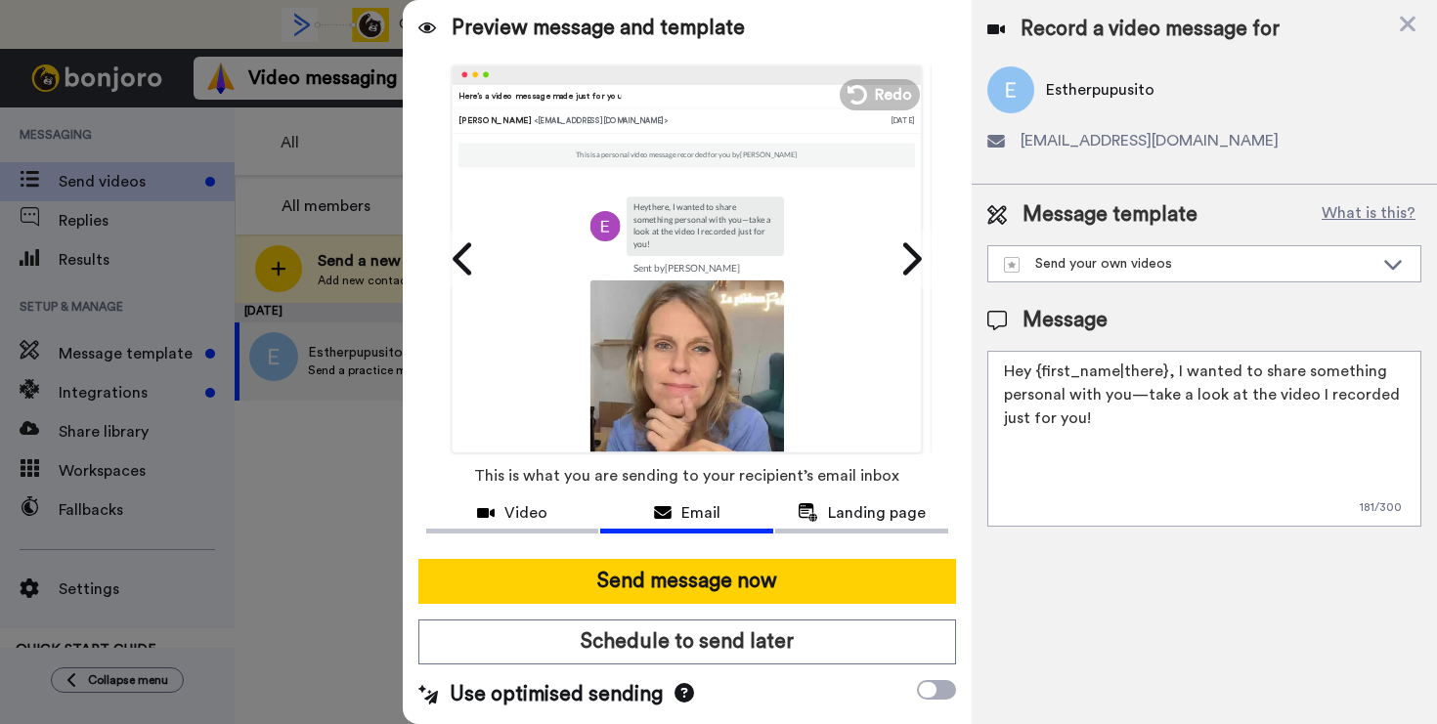
click at [1120, 400] on textarea "Hey {first_name|there}, I wanted to share something personal with you—take a lo…" at bounding box center [1204, 439] width 434 height 176
click at [1074, 137] on span "[EMAIL_ADDRESS][DOMAIN_NAME]" at bounding box center [1149, 140] width 258 height 23
click at [1013, 90] on img at bounding box center [1010, 89] width 47 height 47
click at [1119, 420] on textarea "Hey {first_name|there}, I wanted to share something personal with you—take a lo…" at bounding box center [1204, 439] width 434 height 176
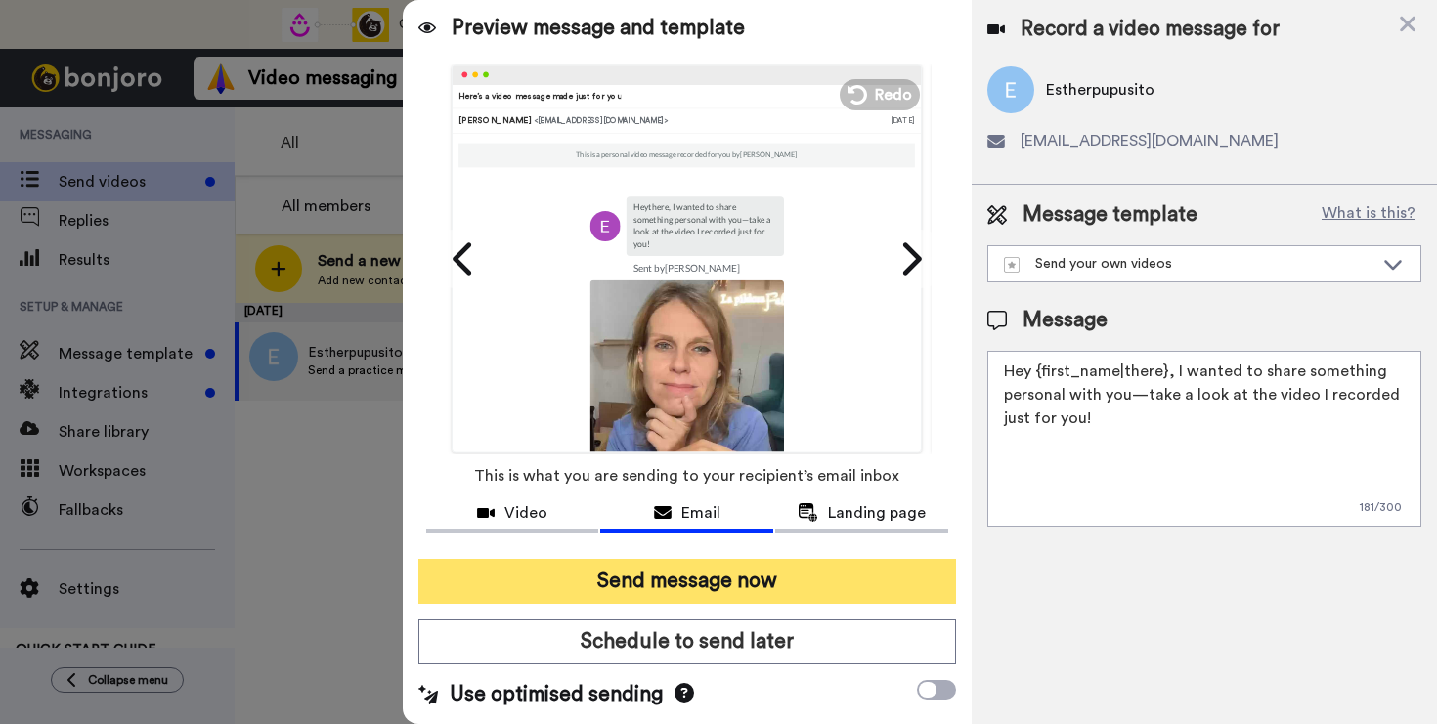
click at [796, 581] on button "Send message now" at bounding box center [687, 581] width 538 height 45
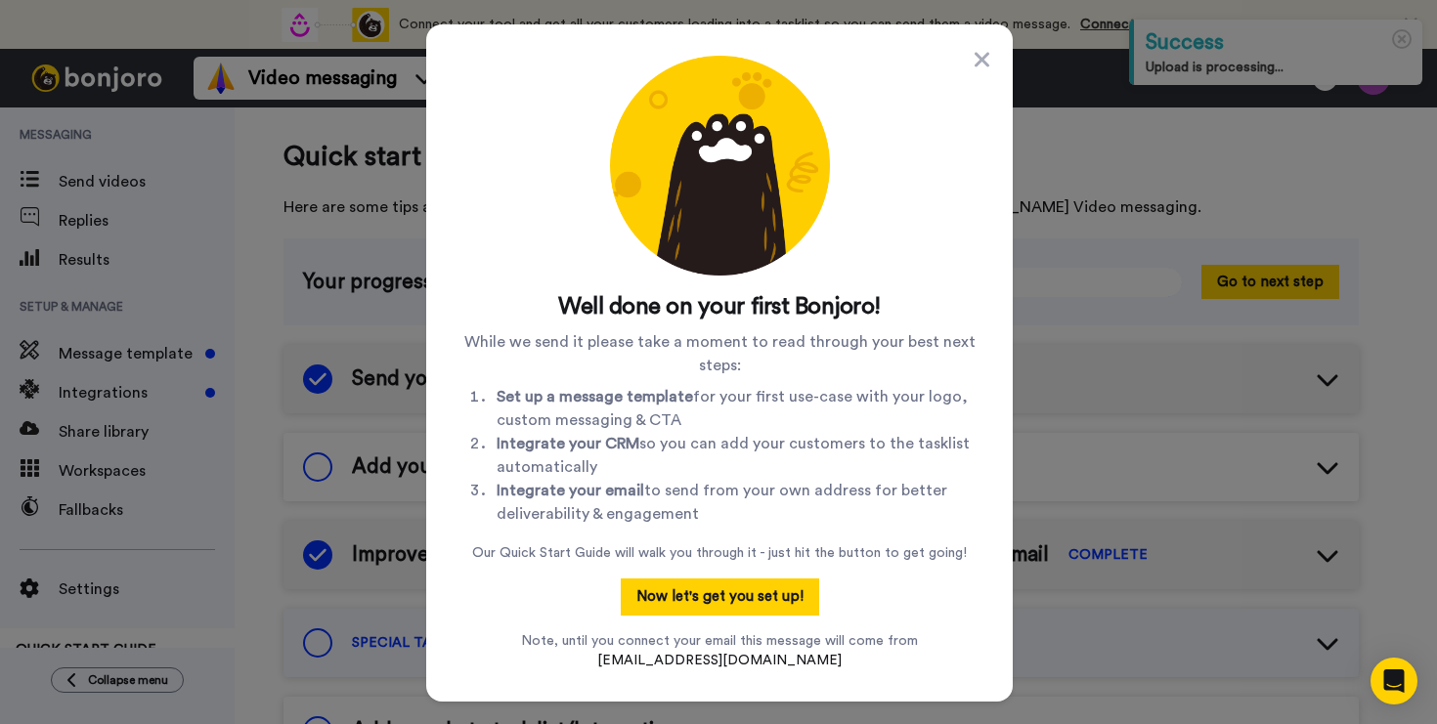
click at [962, 62] on div "Well done on your first Bonjoro! While we send it please take a moment to read …" at bounding box center [719, 363] width 524 height 615
click at [975, 60] on icon at bounding box center [981, 59] width 15 height 15
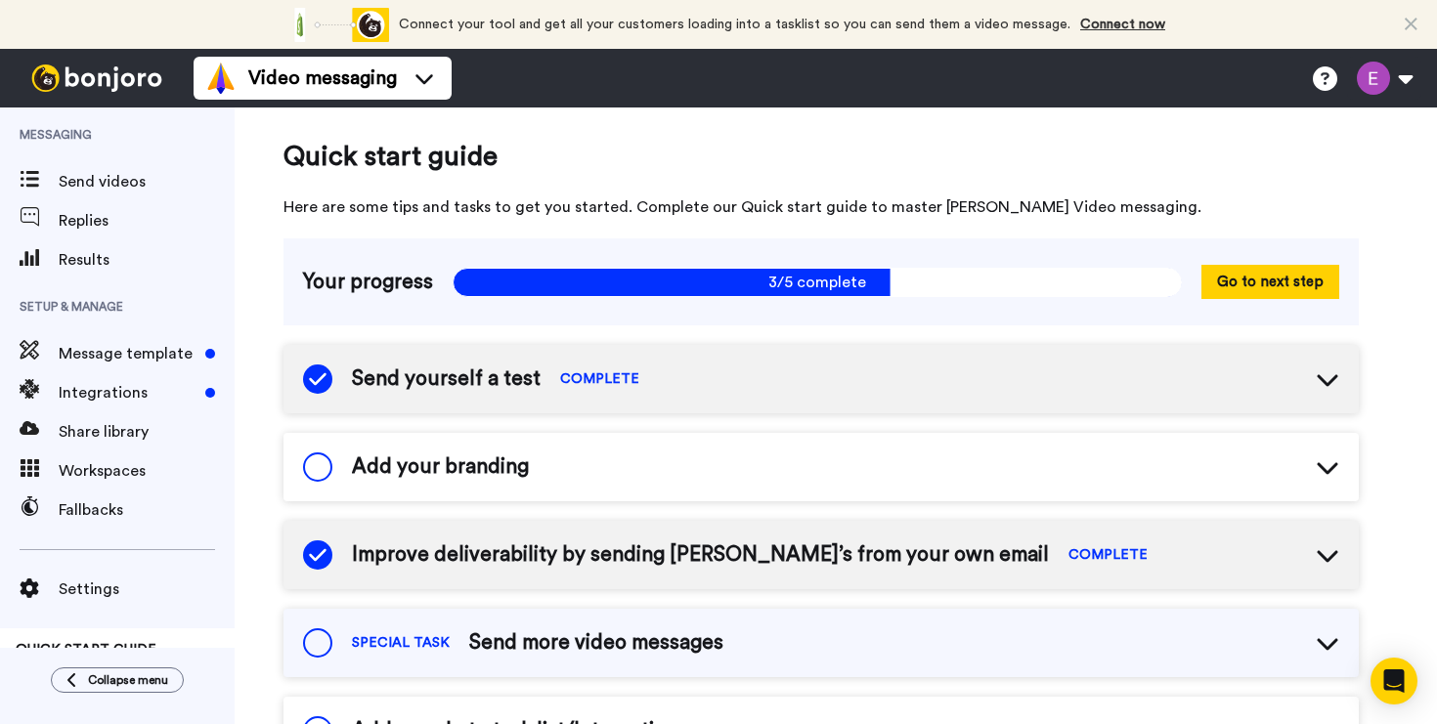
click at [1187, 486] on div "Add your branding" at bounding box center [820, 467] width 1075 height 68
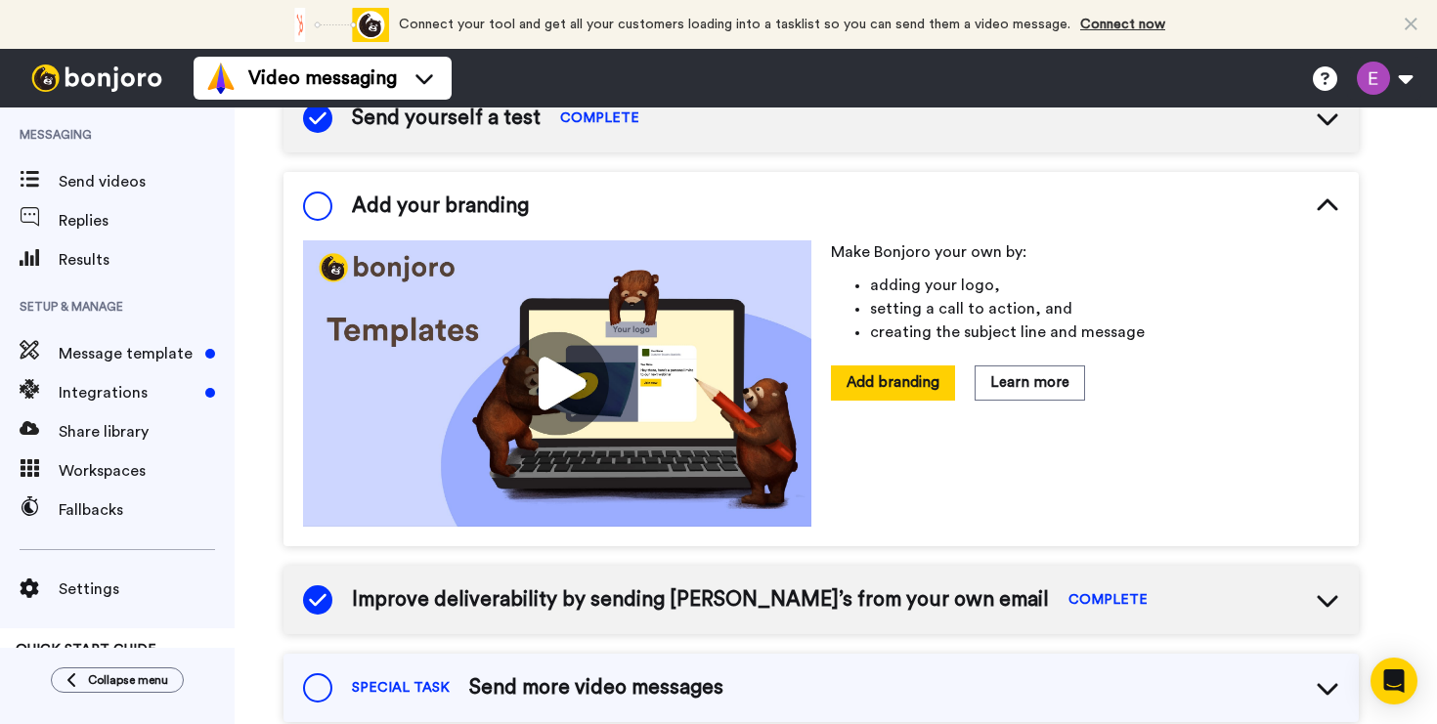
scroll to position [266, 0]
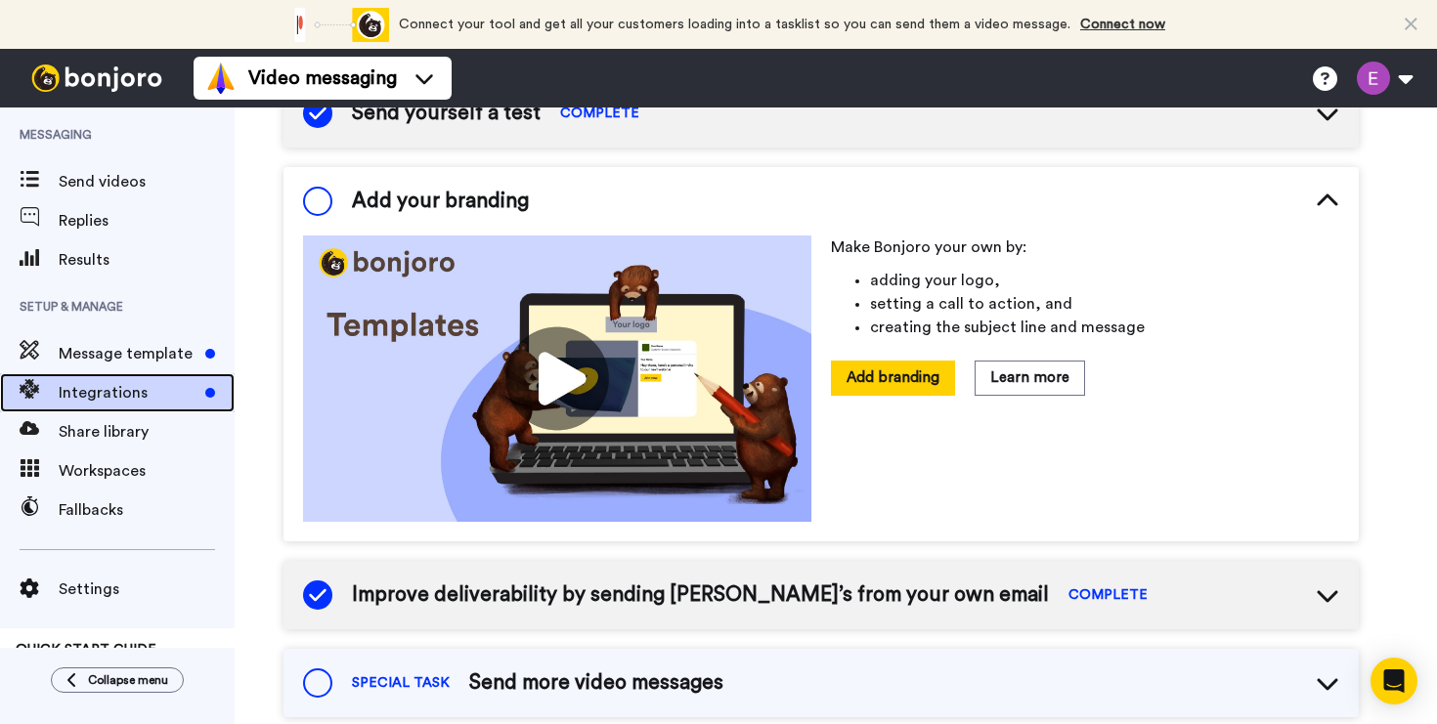
click at [191, 385] on span "Integrations" at bounding box center [128, 392] width 139 height 23
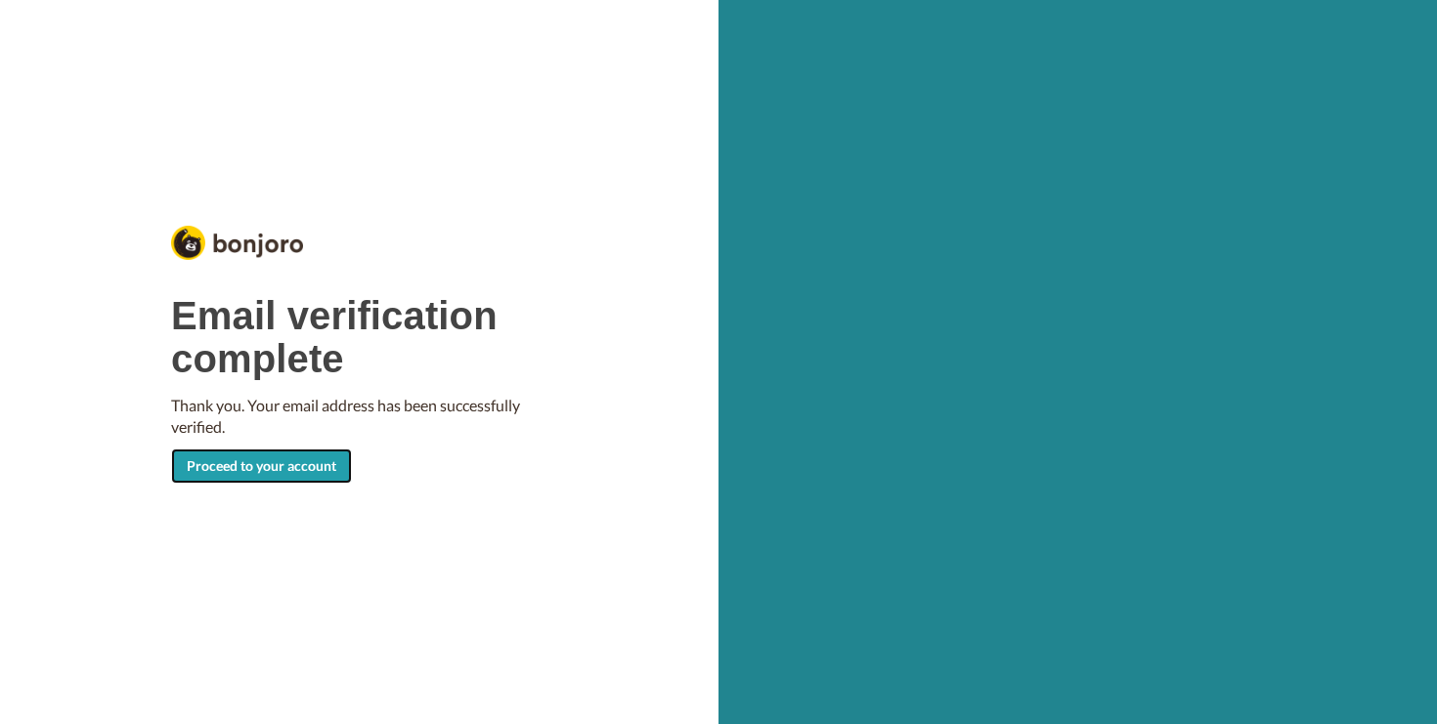
click at [254, 463] on link "Proceed to your account" at bounding box center [261, 466] width 181 height 35
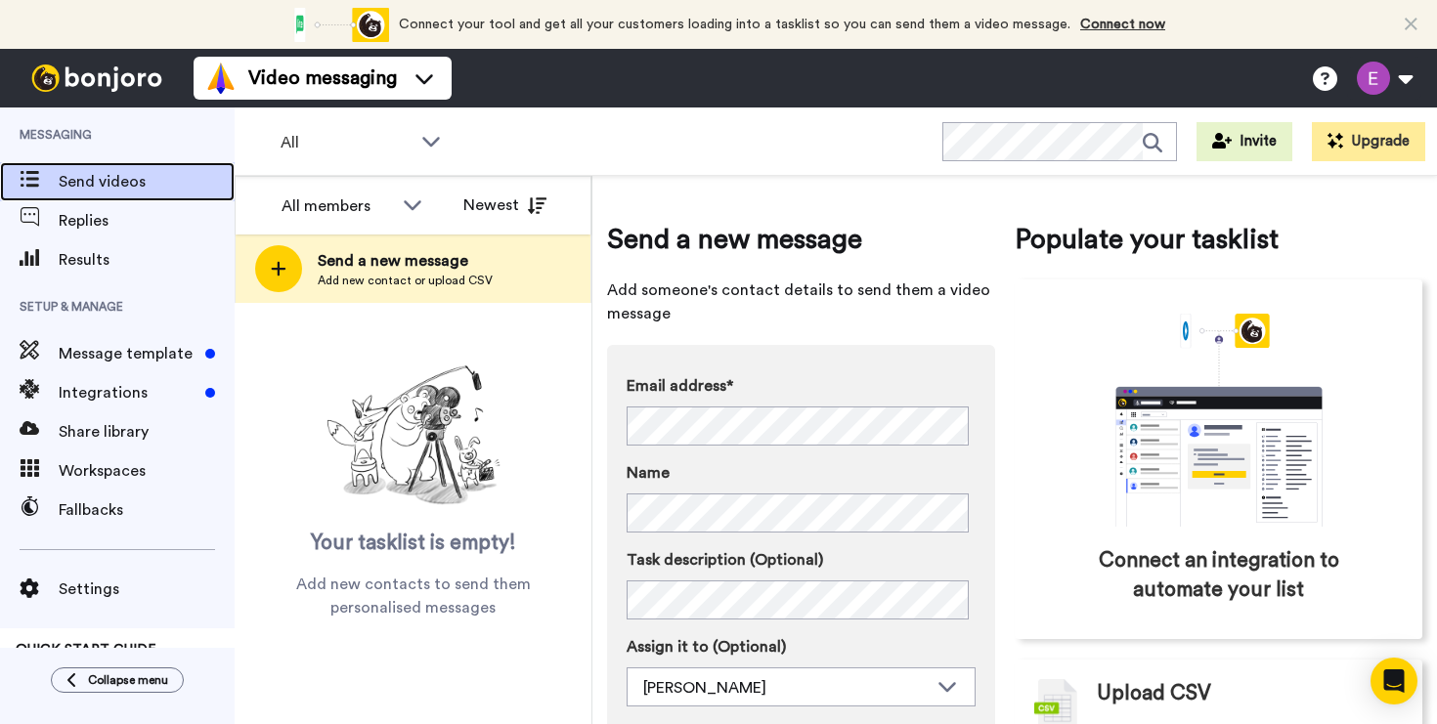
click at [123, 185] on span "Send videos" at bounding box center [147, 181] width 176 height 23
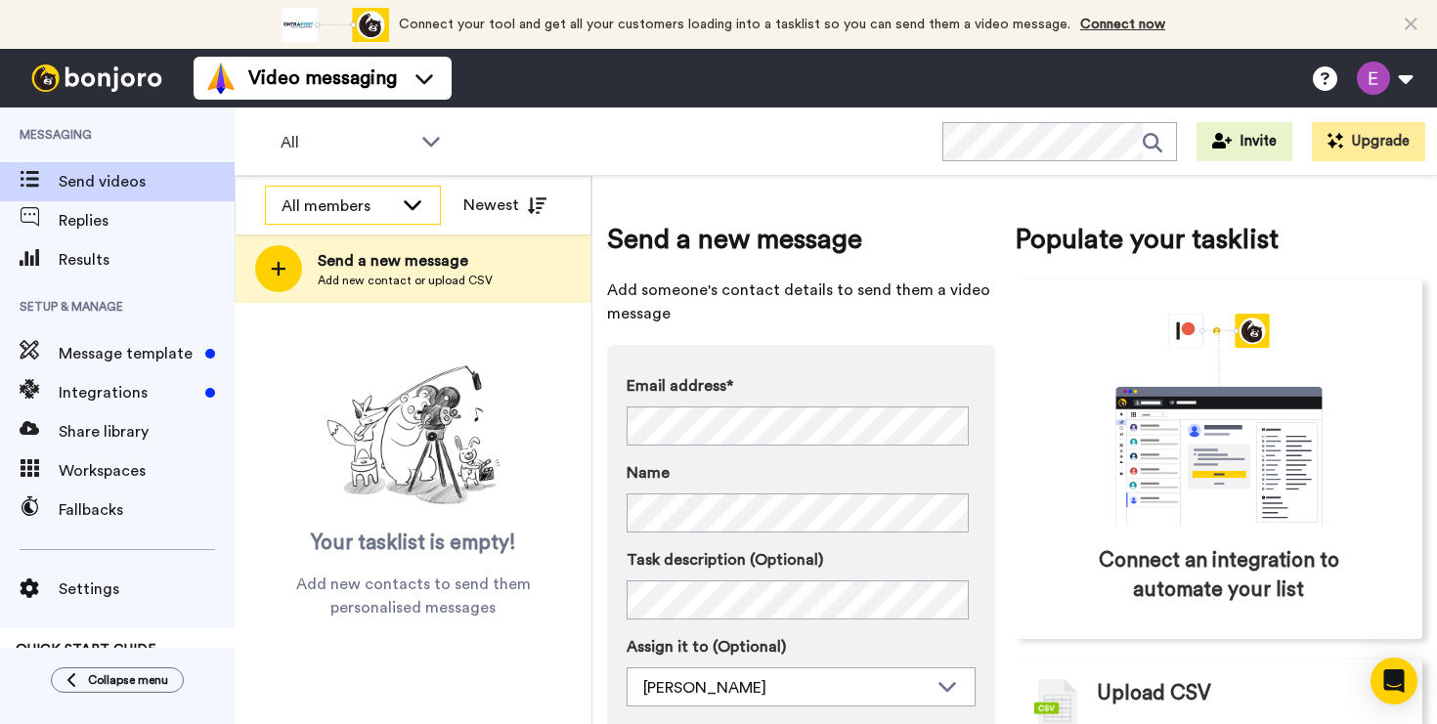
click at [386, 211] on div "All members" at bounding box center [336, 205] width 111 height 23
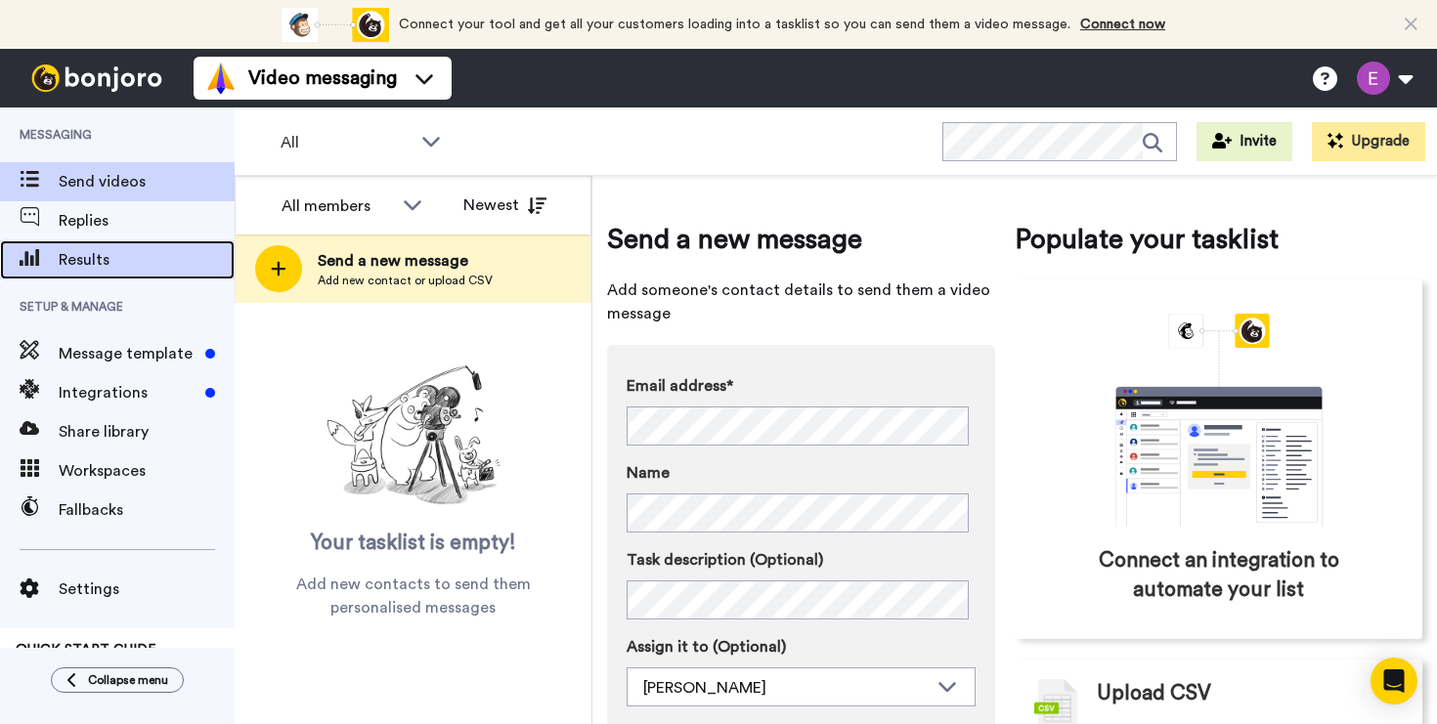
click at [126, 274] on div "Results" at bounding box center [117, 259] width 235 height 39
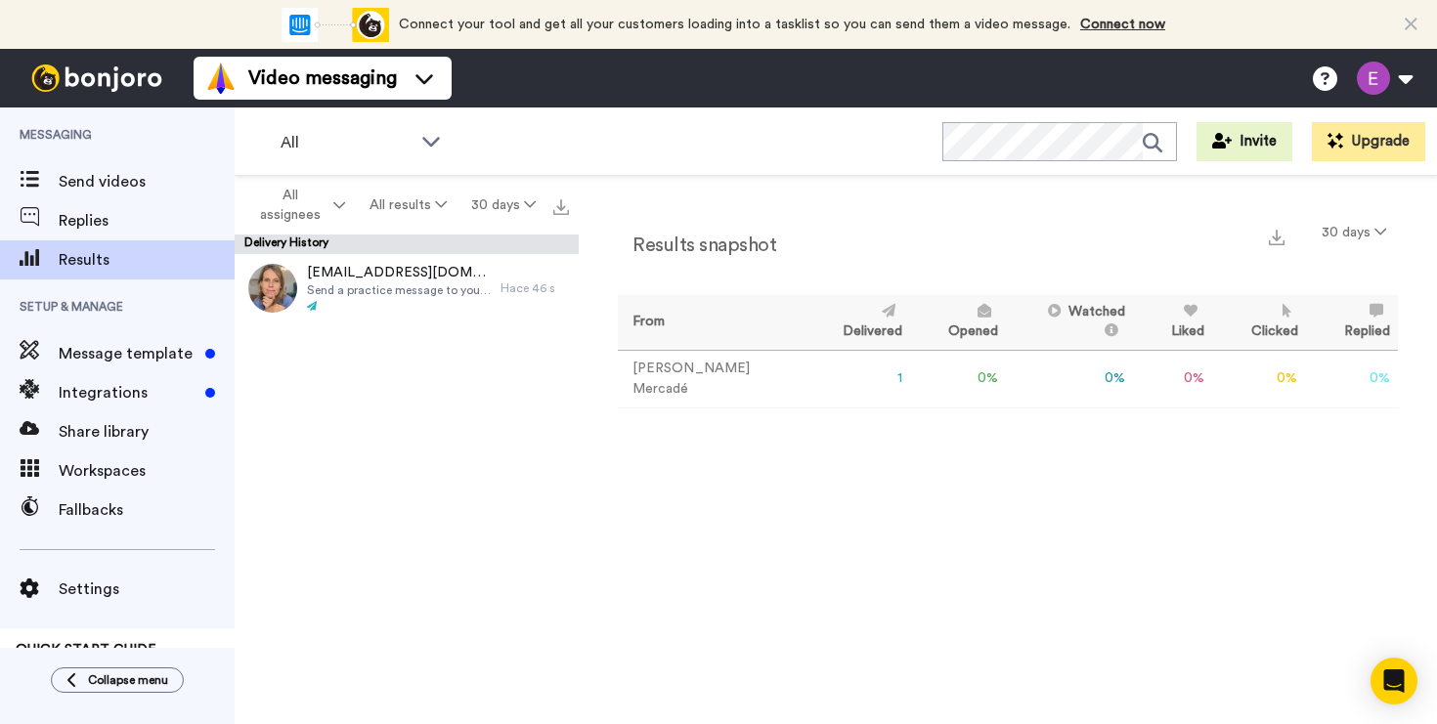
click at [692, 372] on td "Esther Mercadé" at bounding box center [711, 379] width 186 height 58
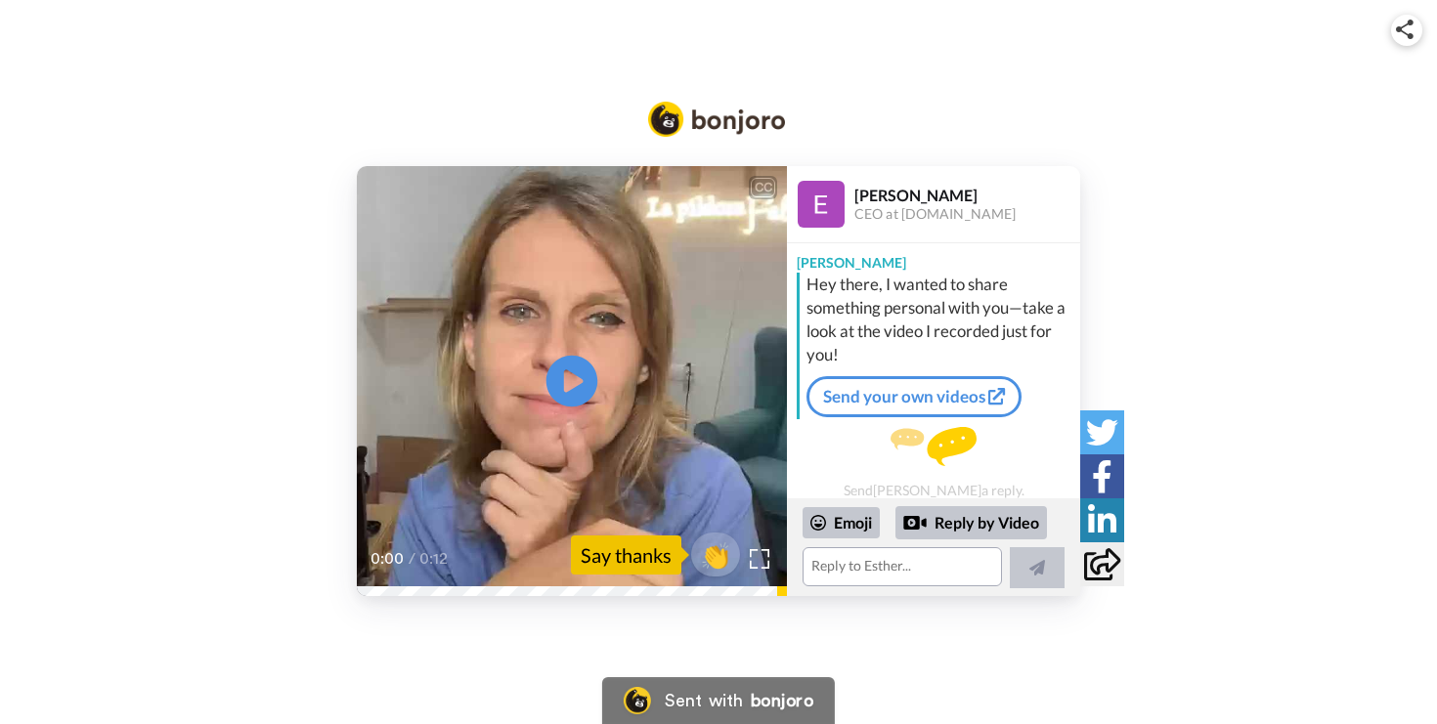
click at [569, 368] on icon at bounding box center [572, 382] width 52 height 52
click at [710, 557] on span "👏" at bounding box center [716, 555] width 62 height 39
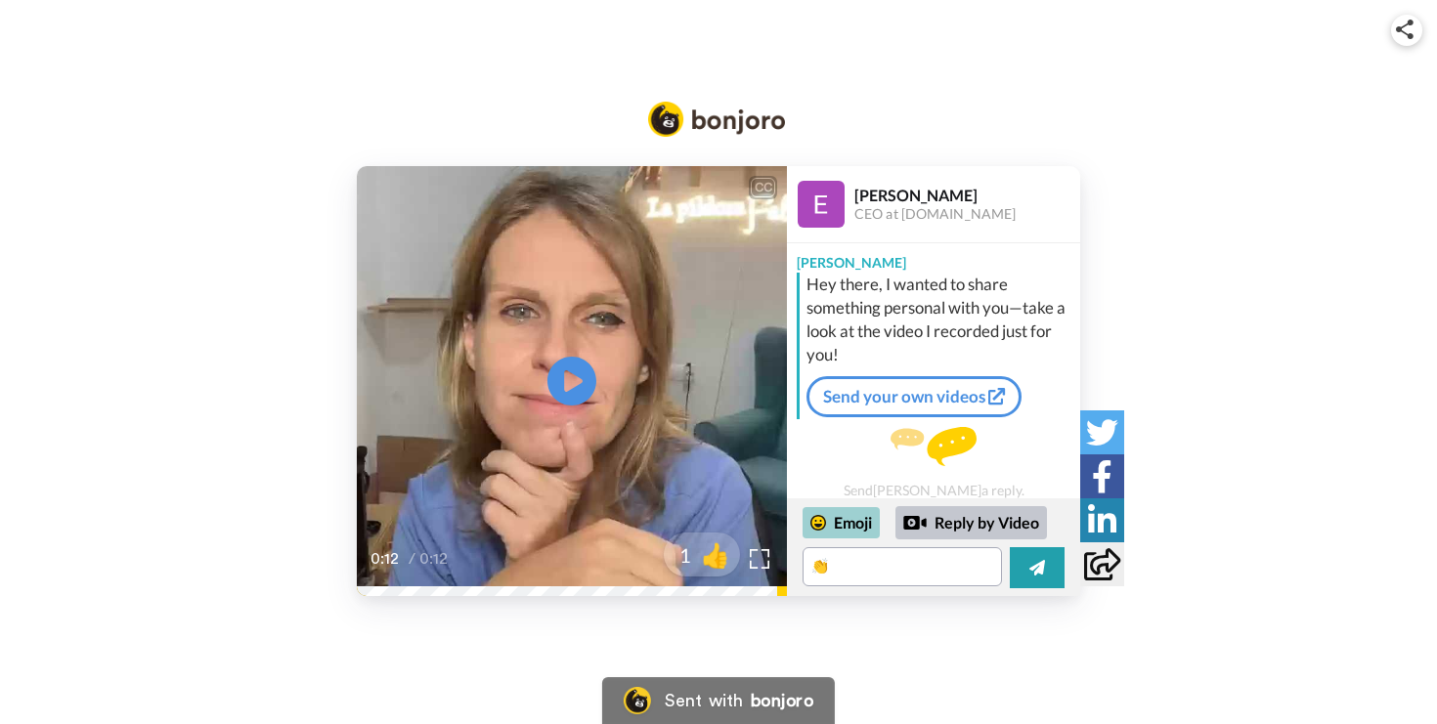
click at [855, 531] on div "Emoji" at bounding box center [840, 522] width 77 height 31
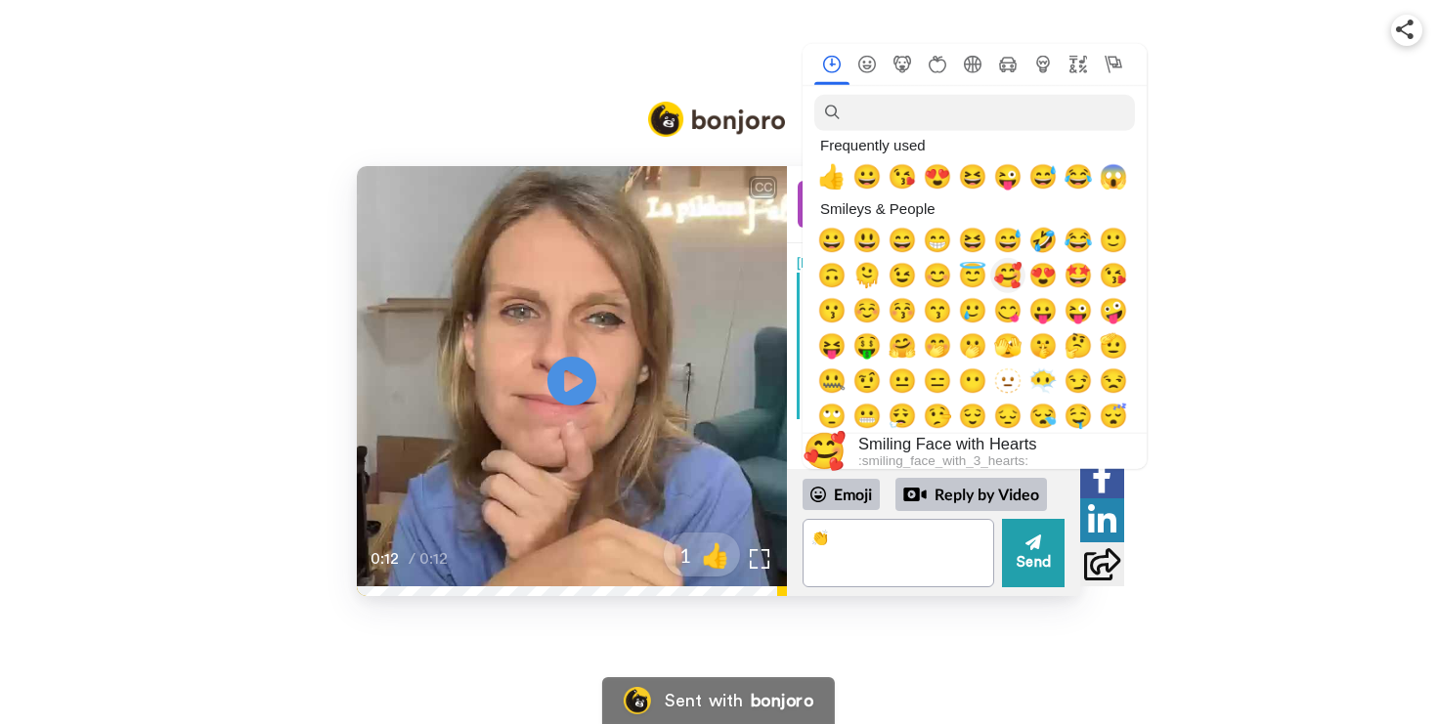
click at [1013, 278] on span "🥰" at bounding box center [1007, 274] width 29 height 27
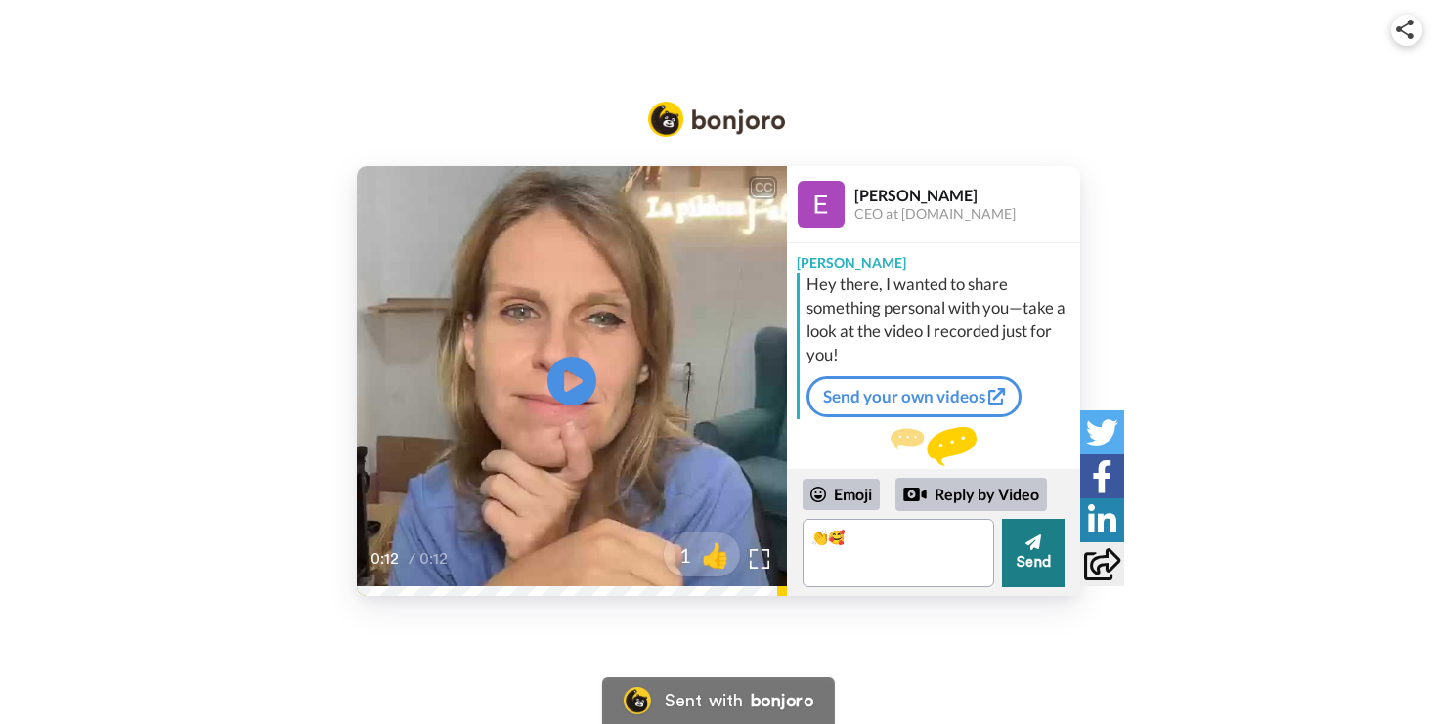
click at [1041, 573] on button "Send" at bounding box center [1033, 553] width 63 height 68
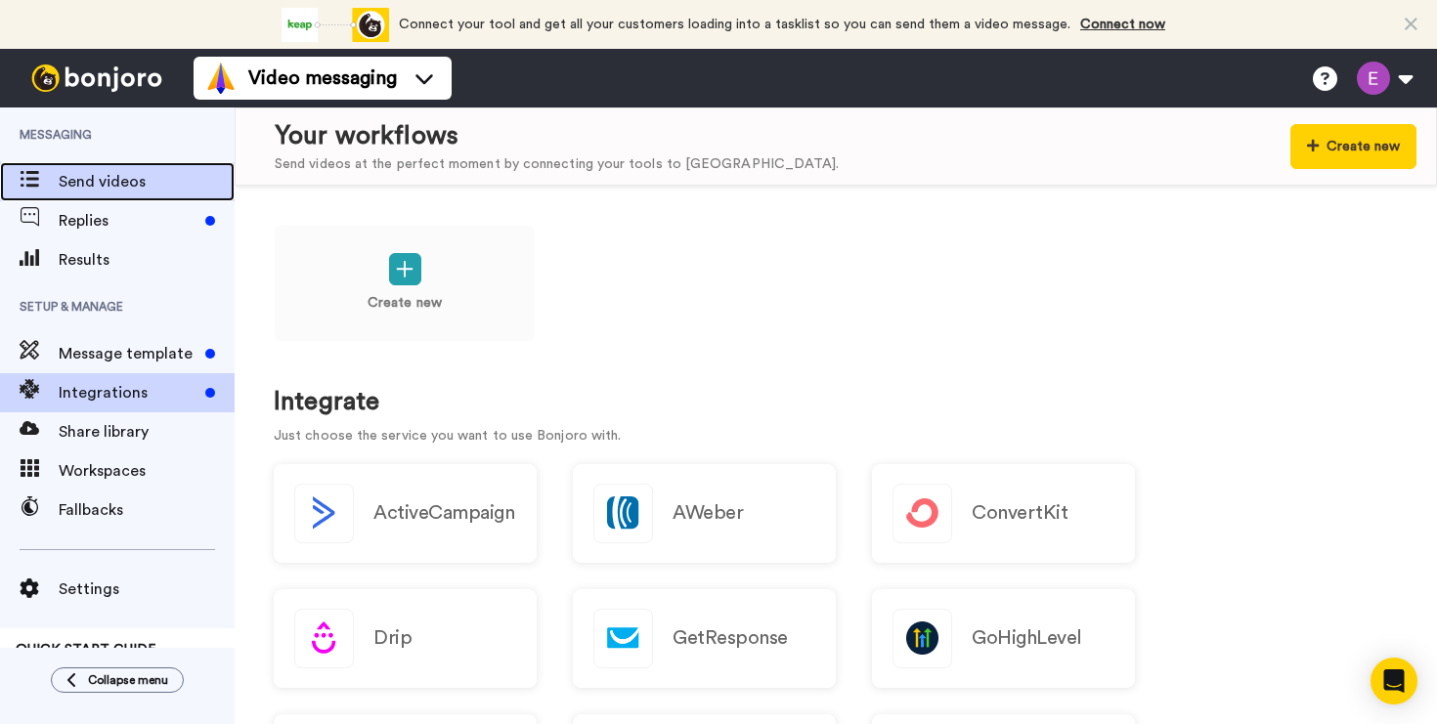
click at [104, 188] on span "Send videos" at bounding box center [147, 181] width 176 height 23
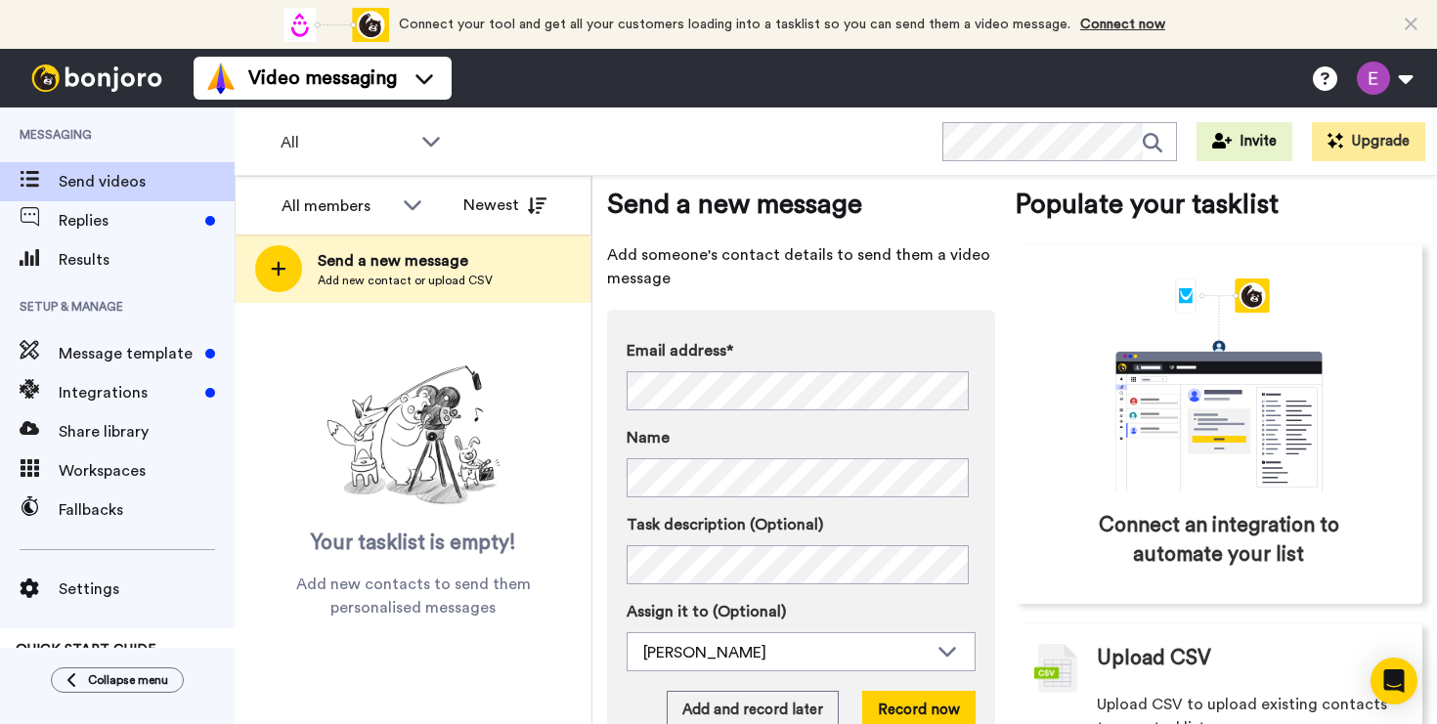
scroll to position [106, 0]
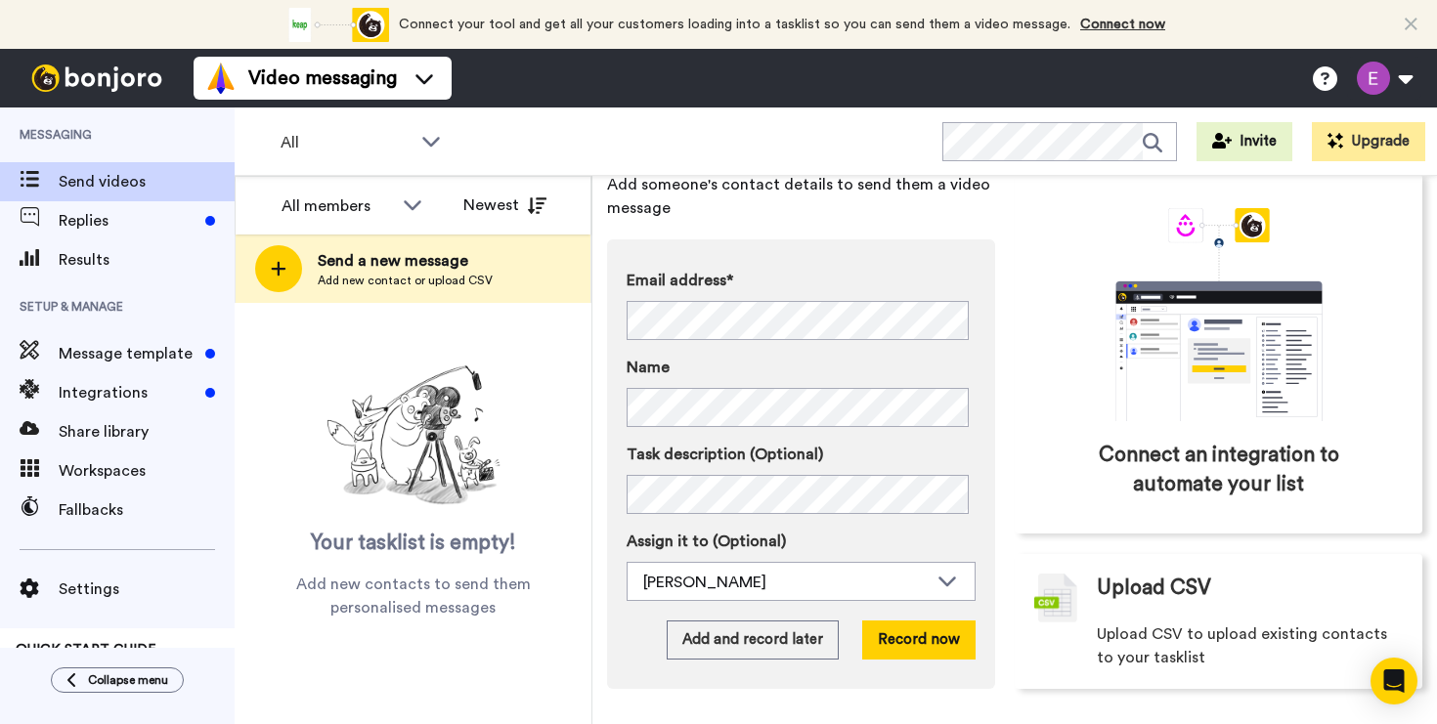
click at [94, 95] on div at bounding box center [97, 78] width 194 height 59
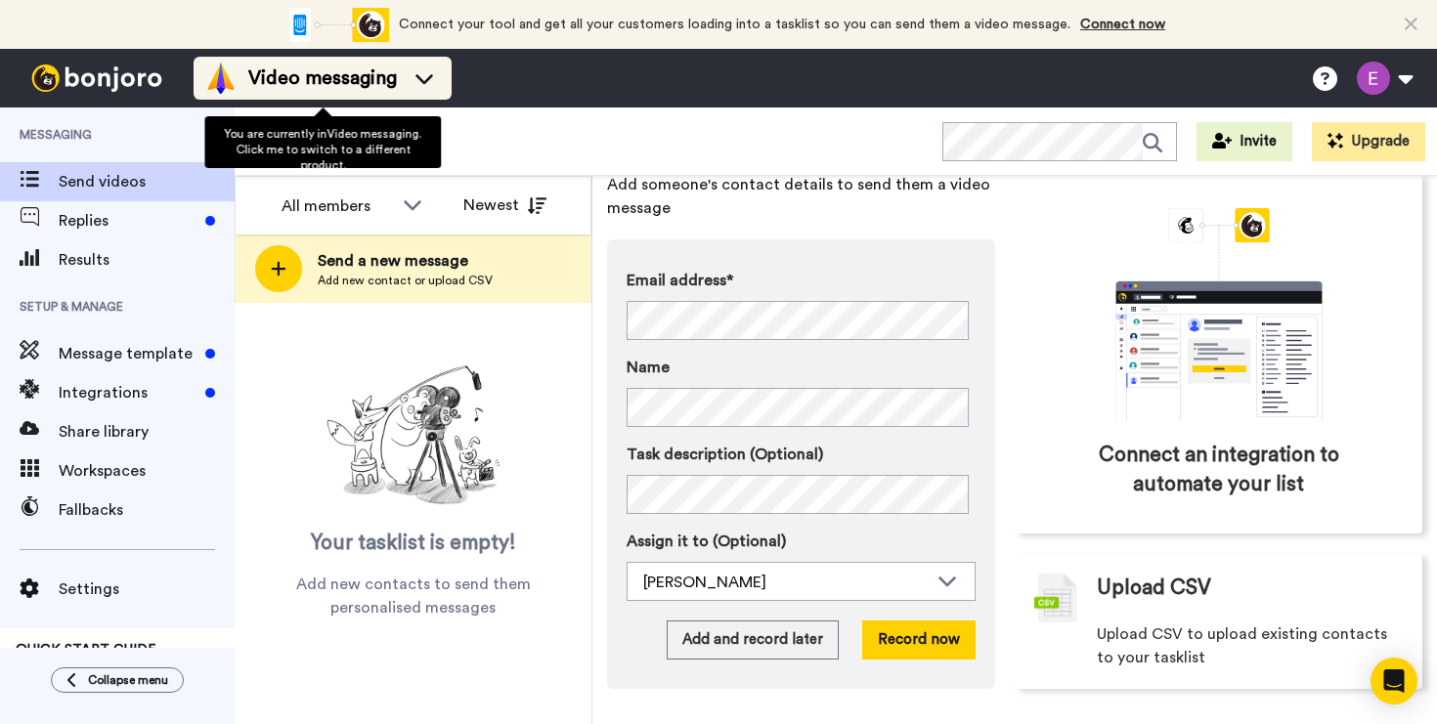
click at [441, 92] on li "Video messaging" at bounding box center [323, 78] width 258 height 43
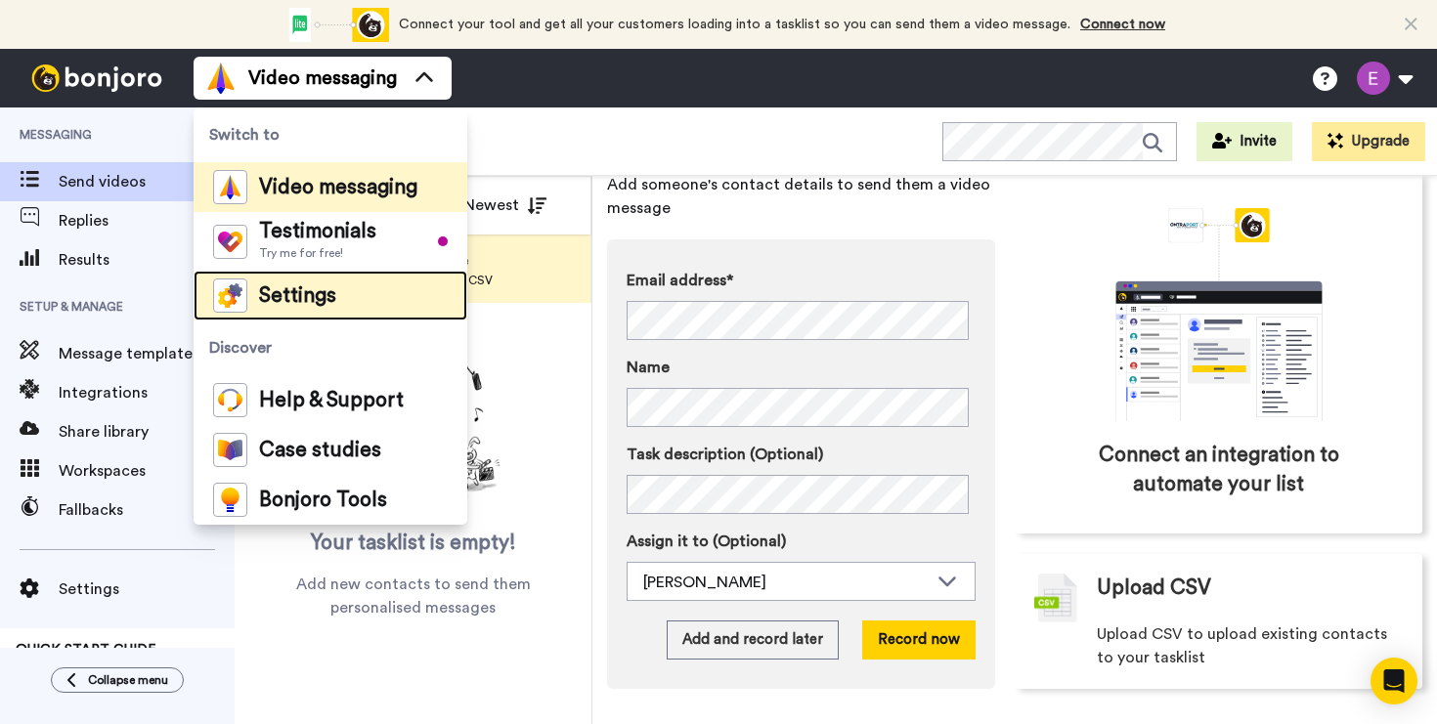
click at [394, 288] on li "Settings" at bounding box center [331, 296] width 274 height 50
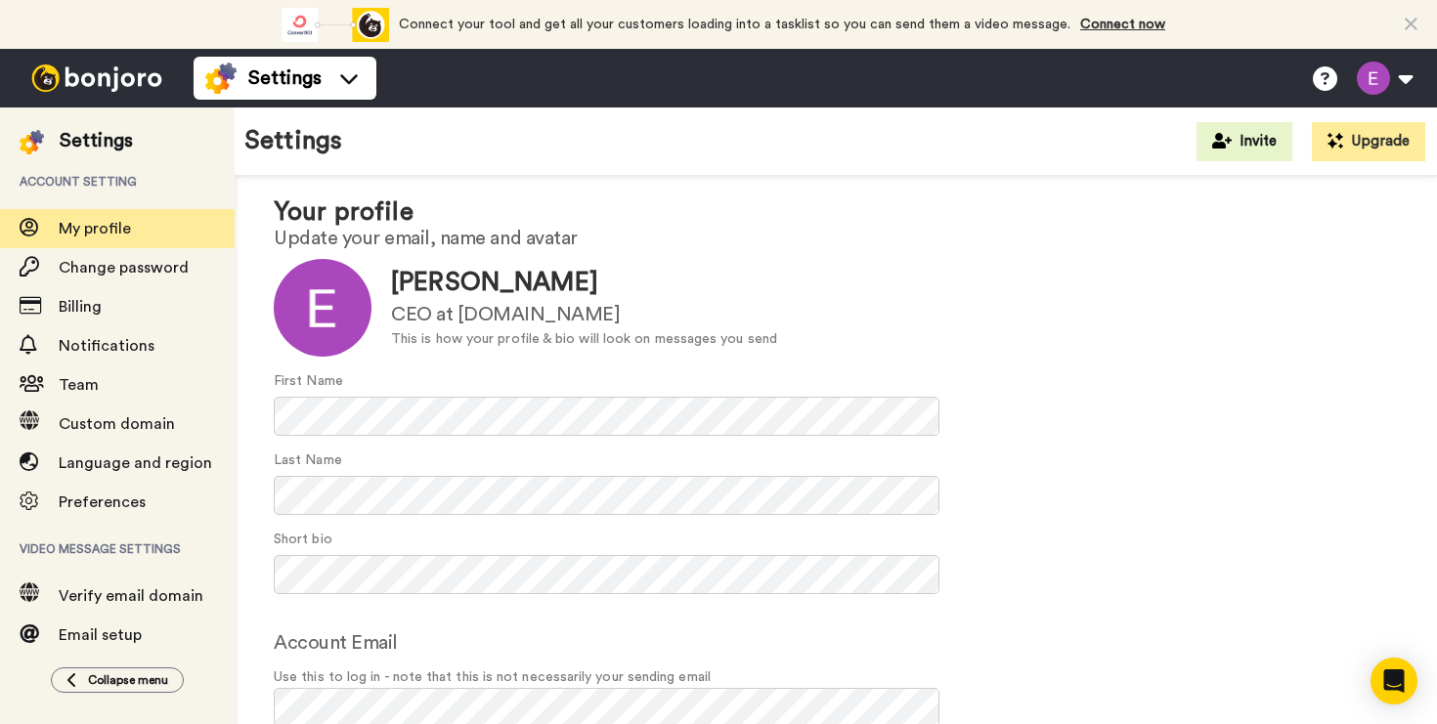
scroll to position [81, 0]
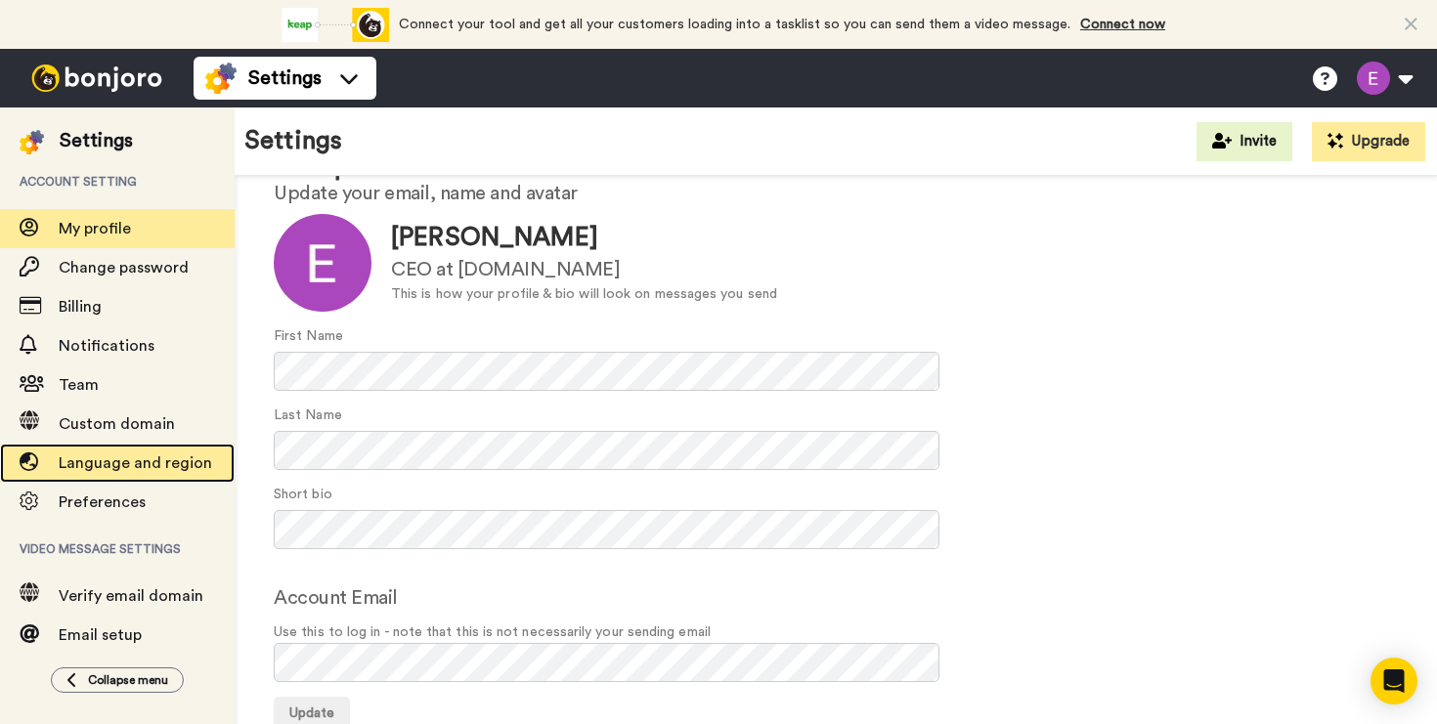
click at [178, 463] on span "Language and region" at bounding box center [135, 463] width 153 height 16
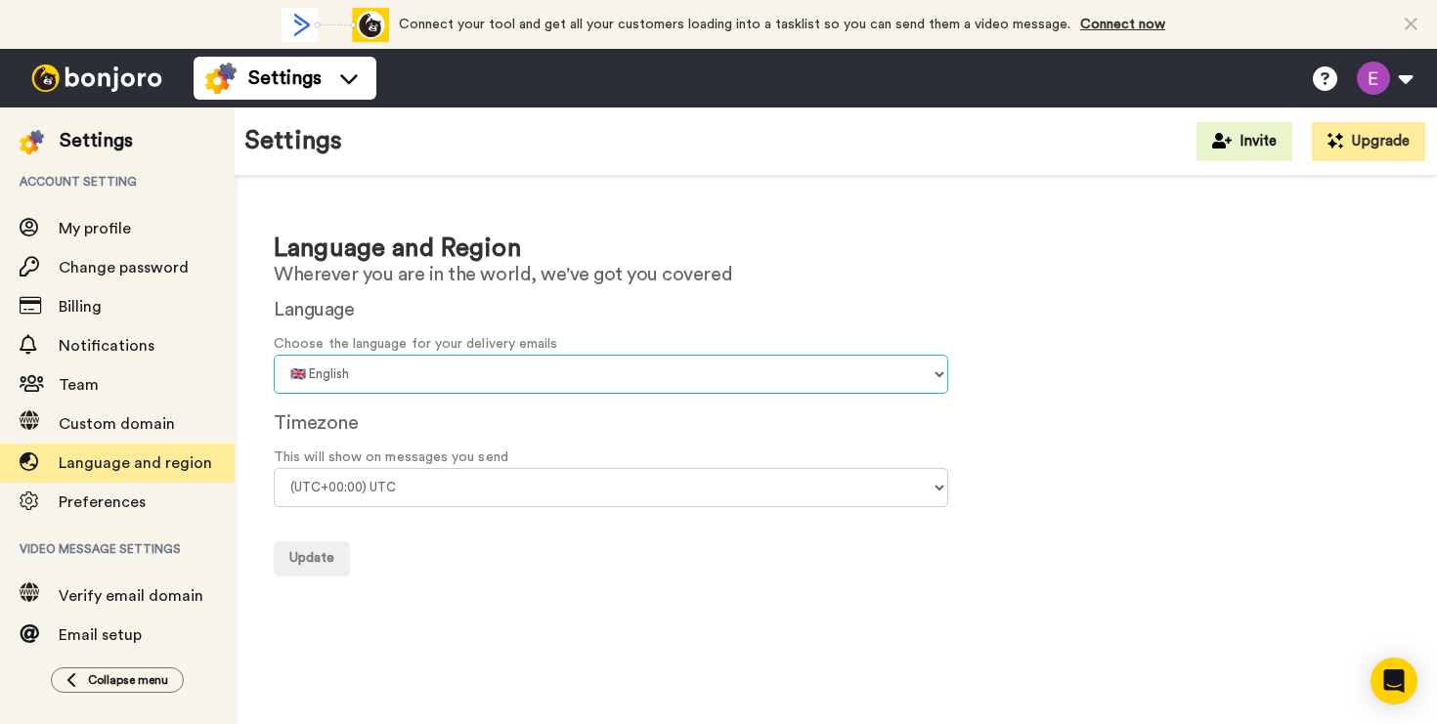
click at [357, 366] on select "🇨🇳 Chinese 🇨🇿 Czech 🇩🇰 Danish 🇳🇱 Dutch 🇬🇧 English 🇫🇮 Finnish 🇫🇷 French 🇩🇪 Germa…" at bounding box center [611, 374] width 674 height 39
select select "es"
click at [274, 355] on select "🇨🇳 Chinese 🇨🇿 Czech 🇩🇰 Danish 🇳🇱 Dutch 🇬🇧 English 🇫🇮 Finnish 🇫🇷 French 🇩🇪 Germa…" at bounding box center [611, 374] width 674 height 39
click at [392, 496] on select "(UTC-11:00) Midway Island (UTC-11:00) Samoa (UTC-10:00) Hawaii (UTC-09:00) Alas…" at bounding box center [611, 487] width 674 height 39
select select "Europe/Madrid"
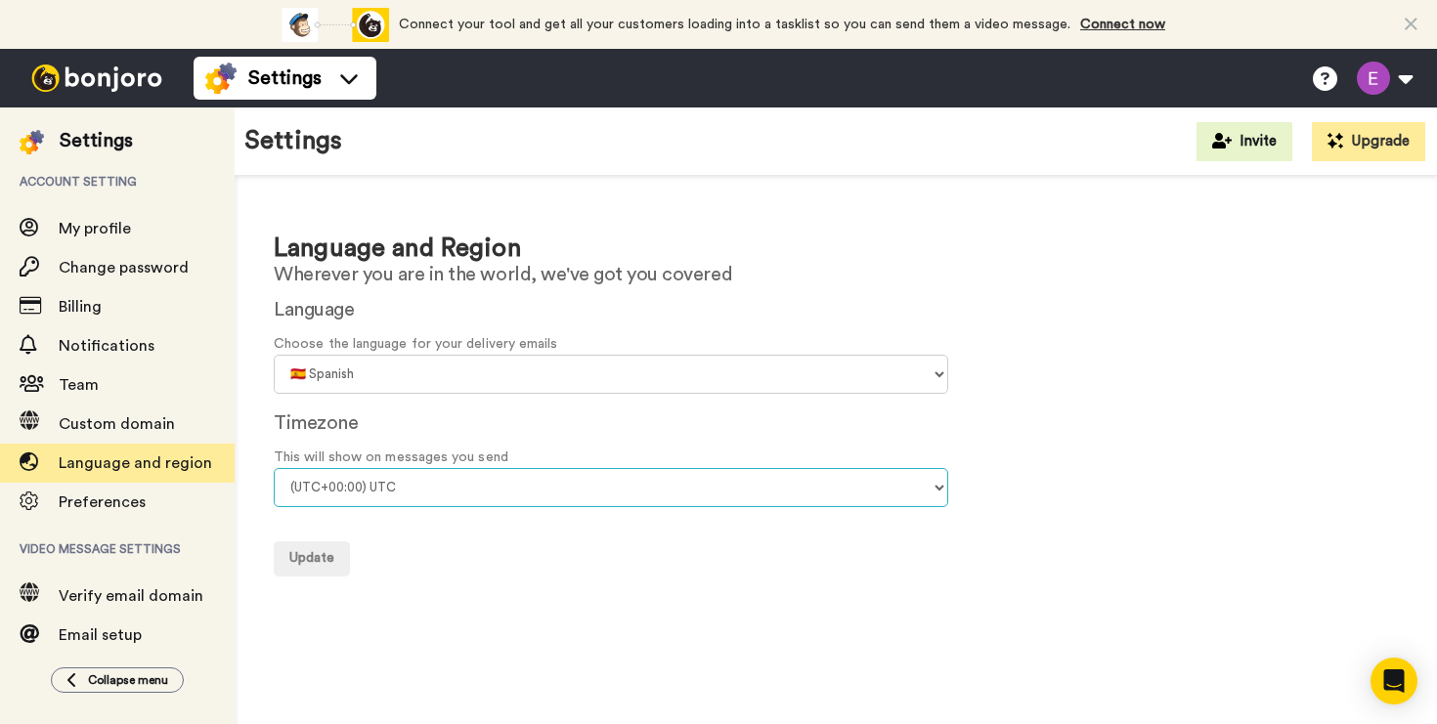
click at [274, 468] on select "(UTC-11:00) Midway Island (UTC-11:00) Samoa (UTC-10:00) Hawaii (UTC-09:00) Alas…" at bounding box center [611, 487] width 674 height 39
click at [315, 558] on span "Update" at bounding box center [311, 558] width 45 height 14
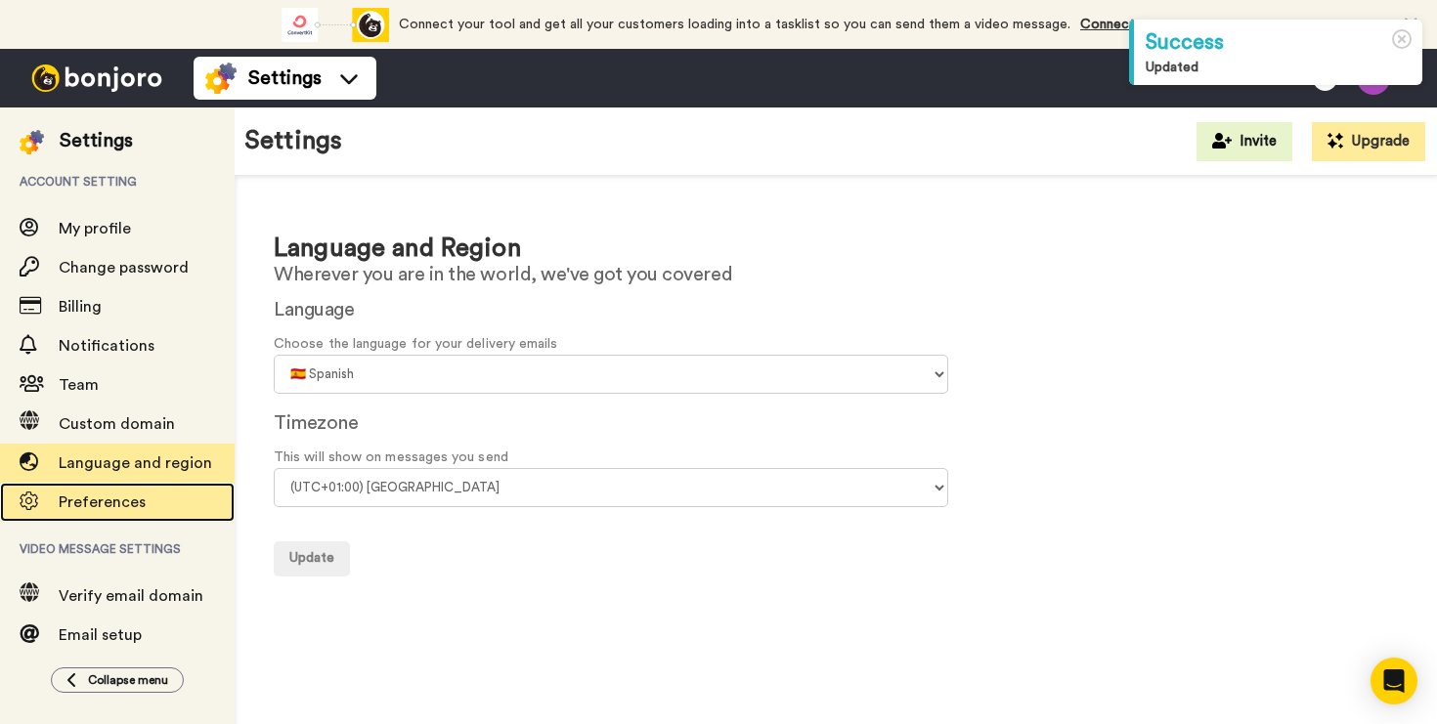
click at [113, 514] on div "Preferences" at bounding box center [117, 502] width 235 height 39
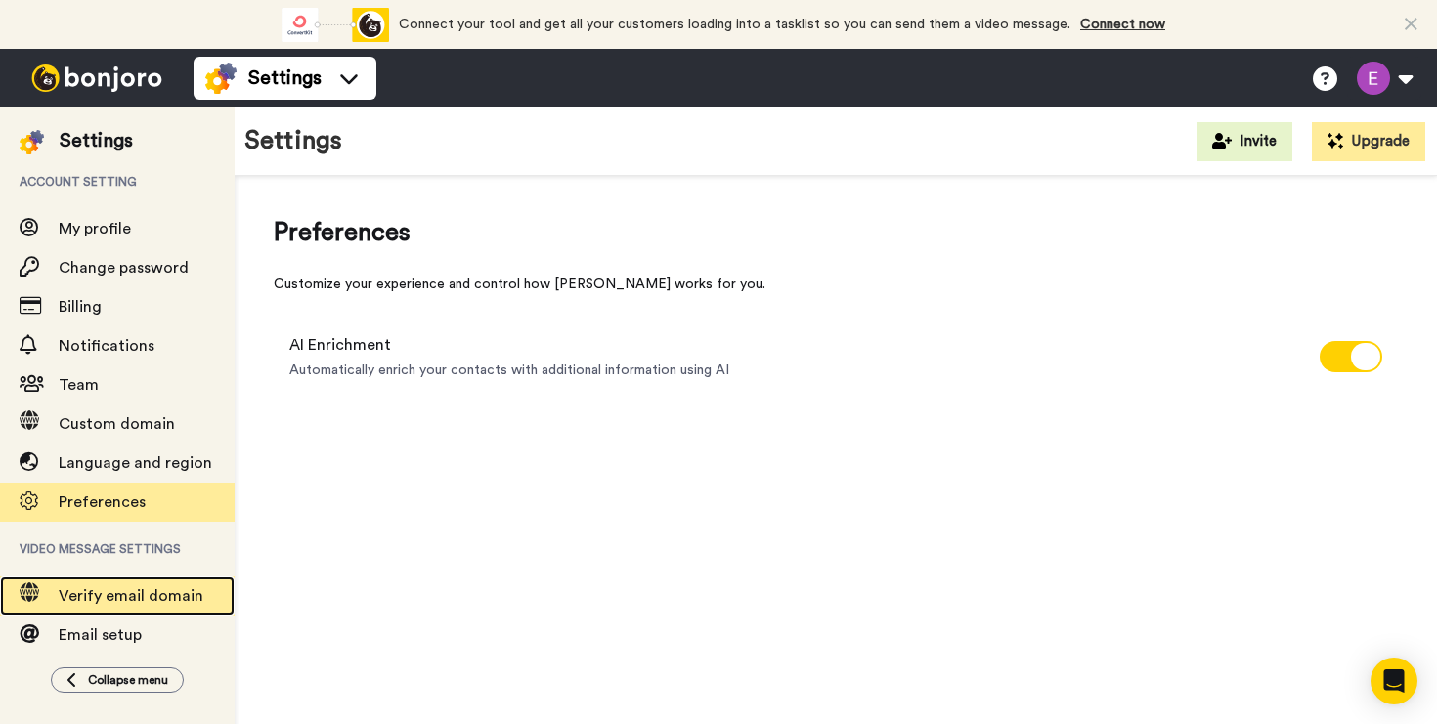
click at [155, 588] on span "Verify email domain" at bounding box center [131, 596] width 145 height 16
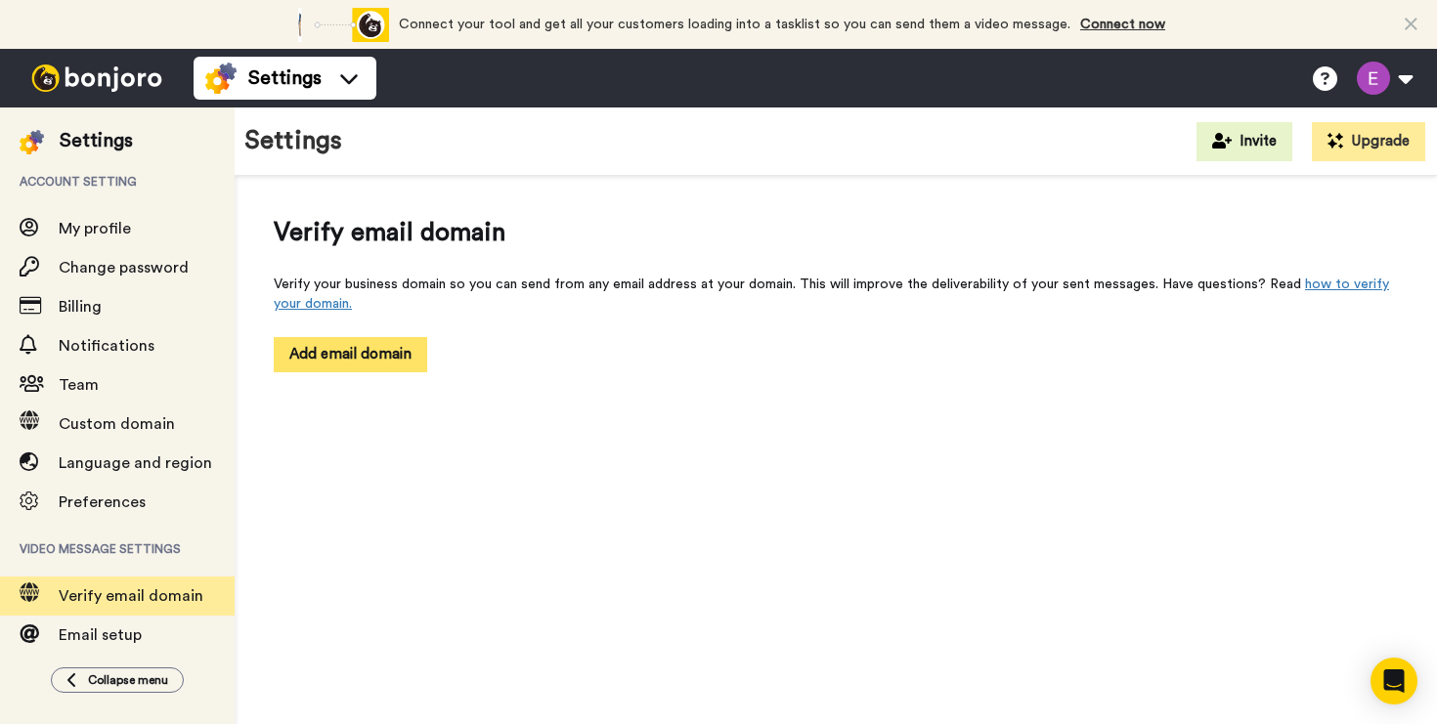
click at [335, 354] on button "Add email domain" at bounding box center [350, 354] width 153 height 34
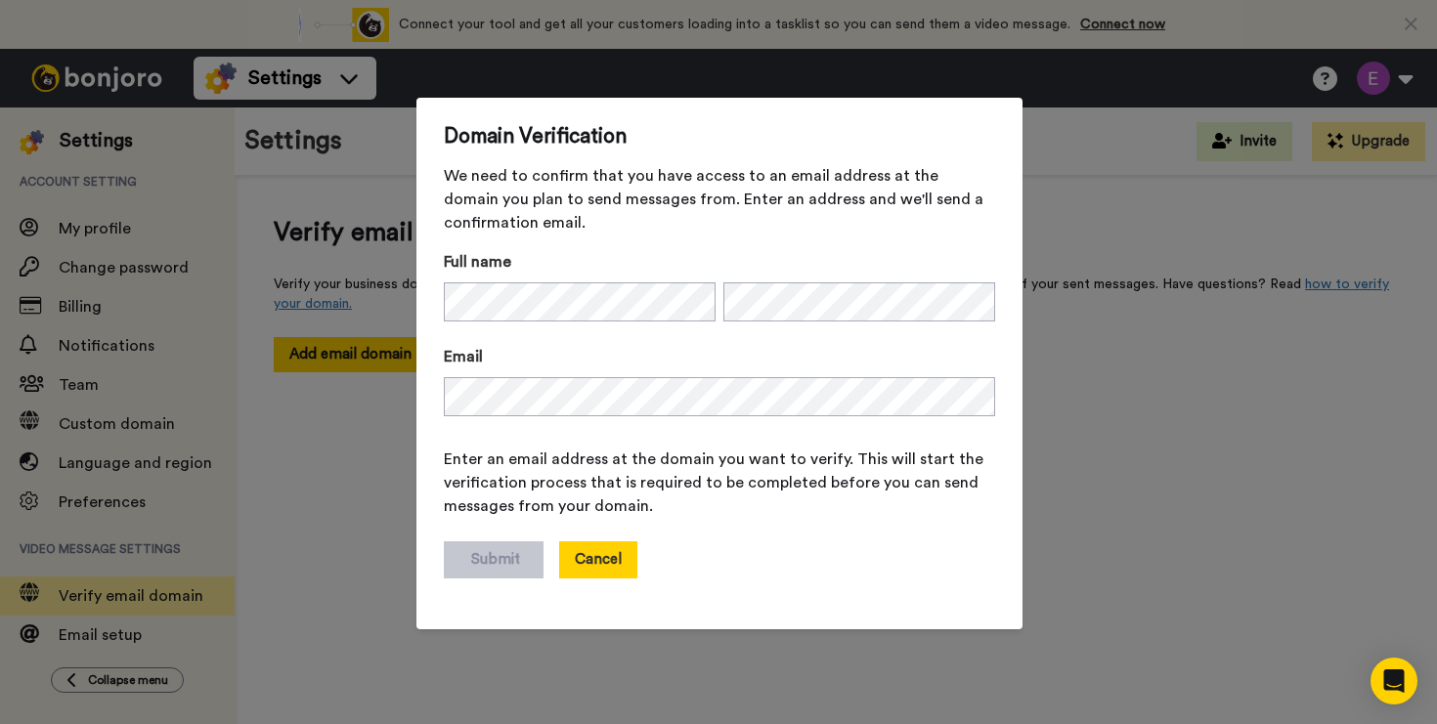
click at [598, 566] on button "Cancel" at bounding box center [598, 559] width 78 height 37
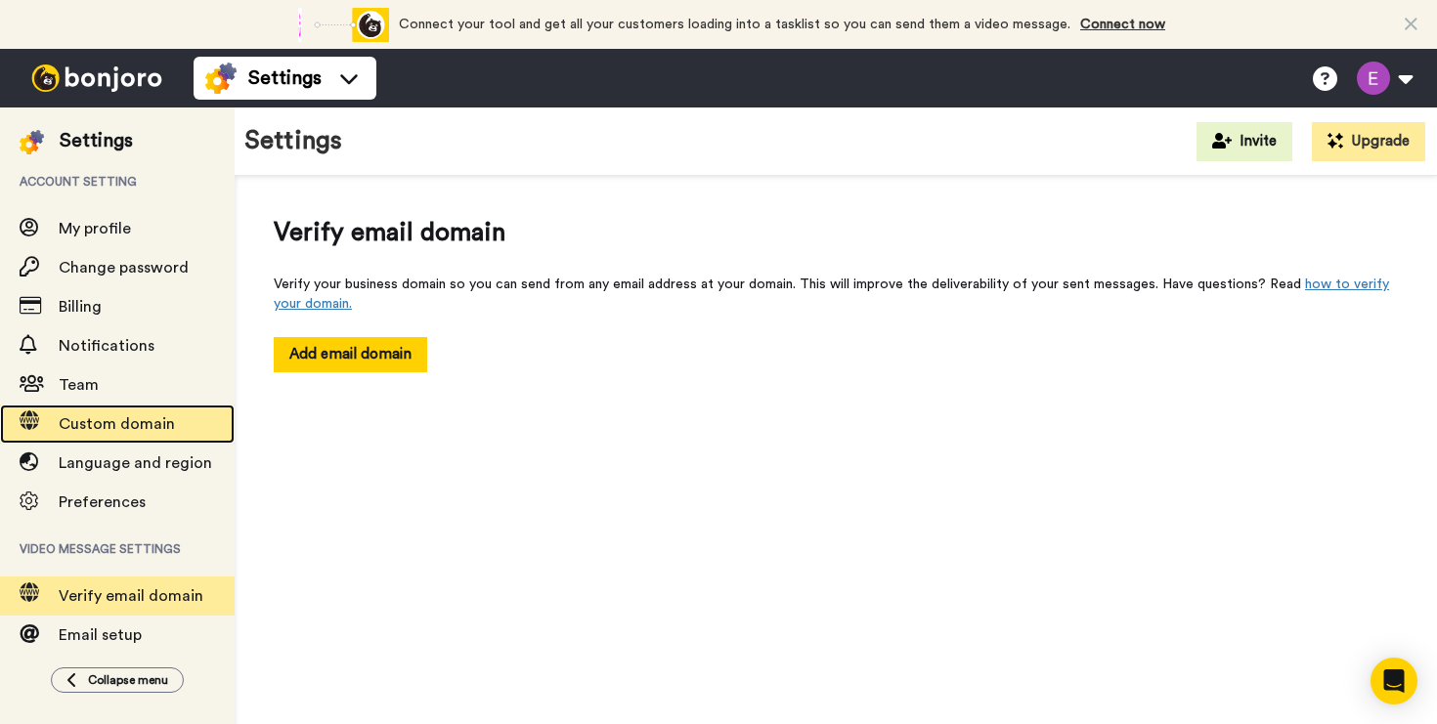
click at [160, 432] on span "Custom domain" at bounding box center [117, 424] width 116 height 16
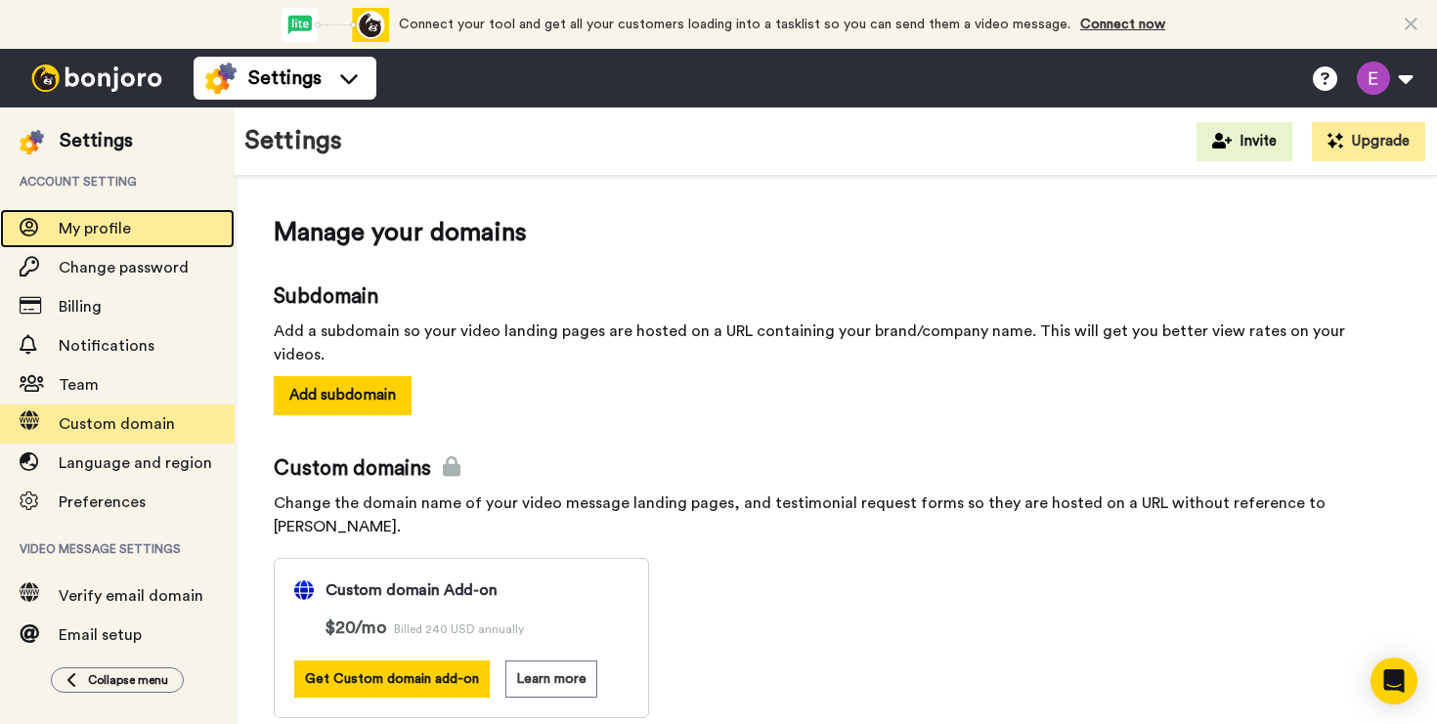
click at [123, 228] on span "My profile" at bounding box center [95, 229] width 72 height 16
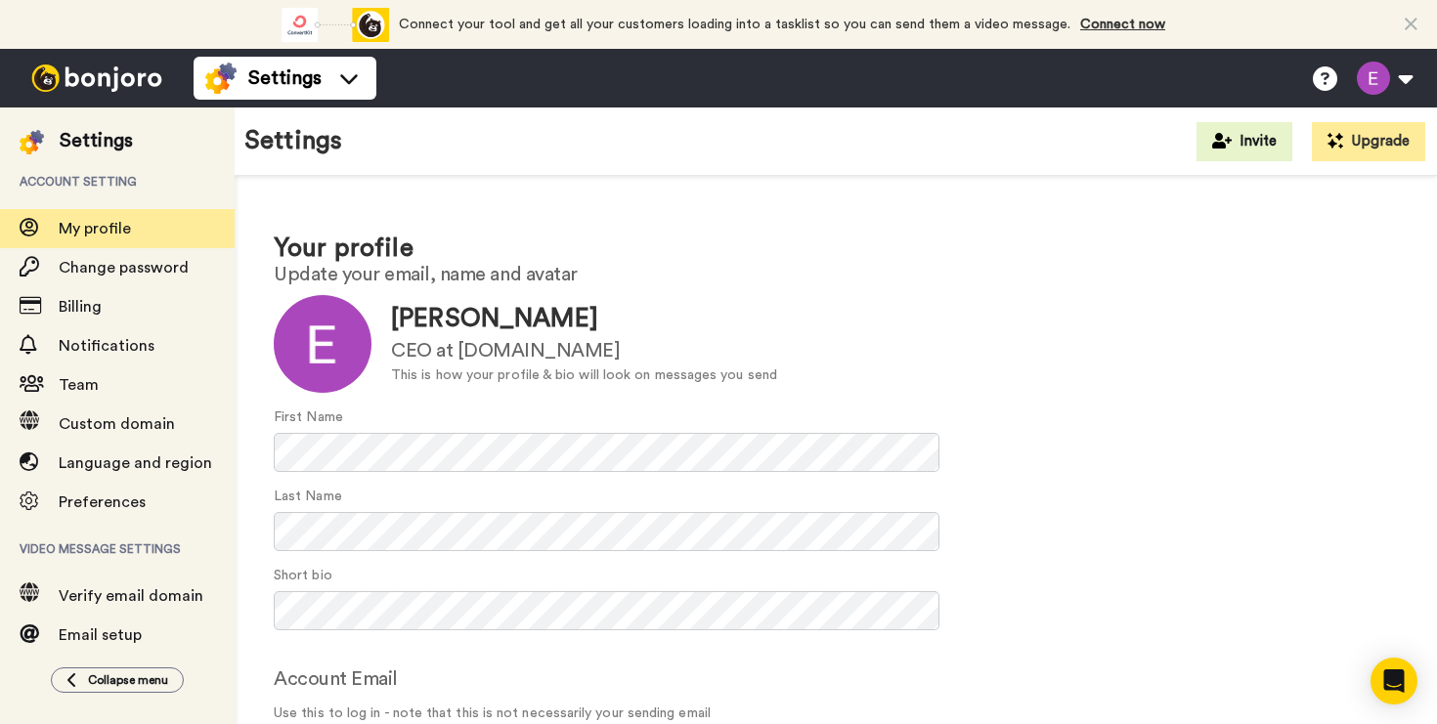
scroll to position [81, 0]
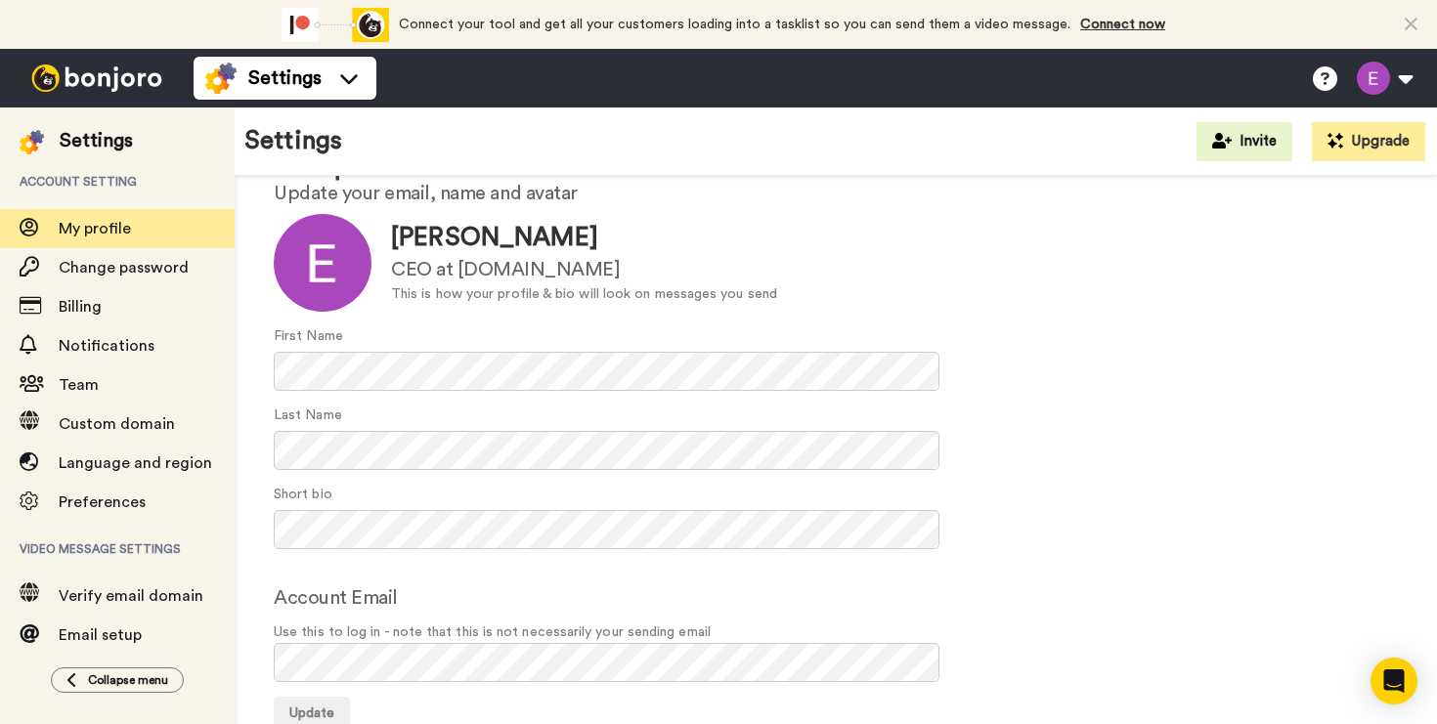
click at [94, 84] on img at bounding box center [96, 78] width 147 height 27
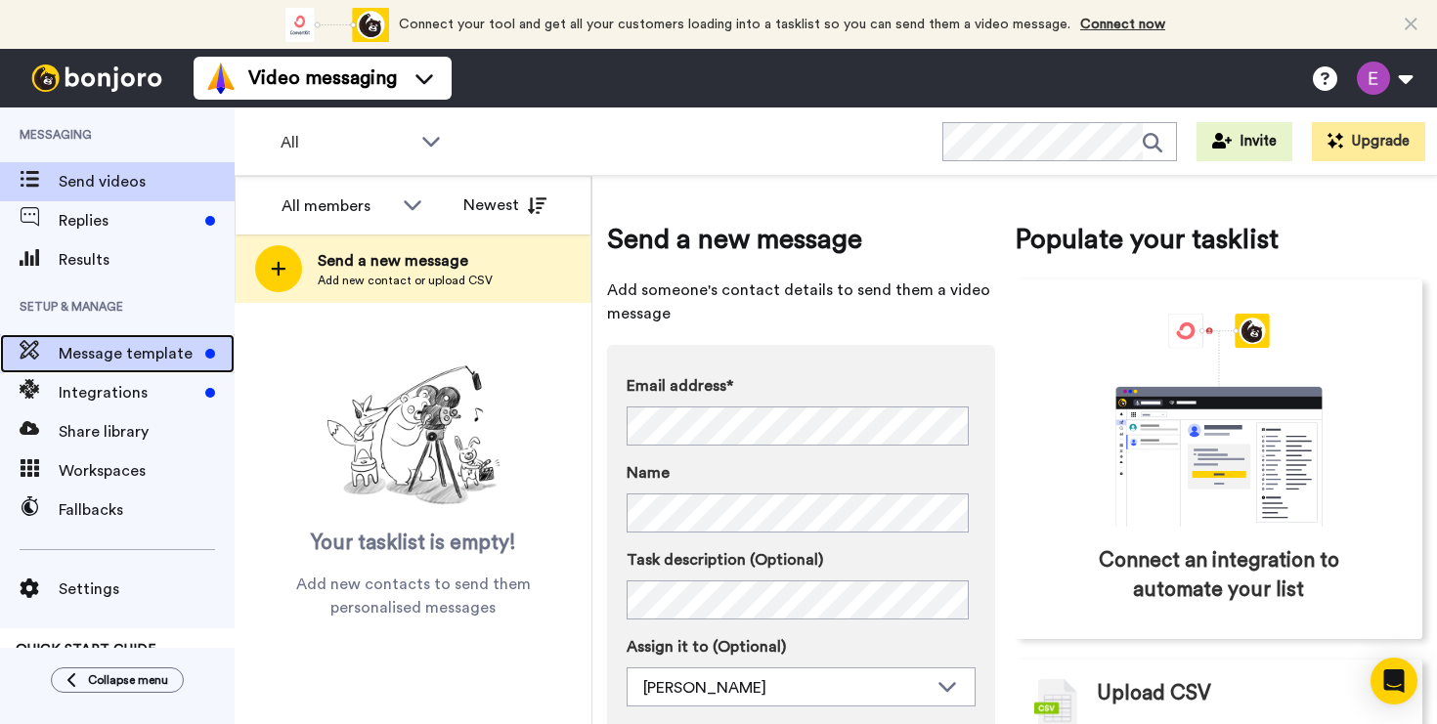
click at [170, 355] on span "Message template" at bounding box center [128, 353] width 139 height 23
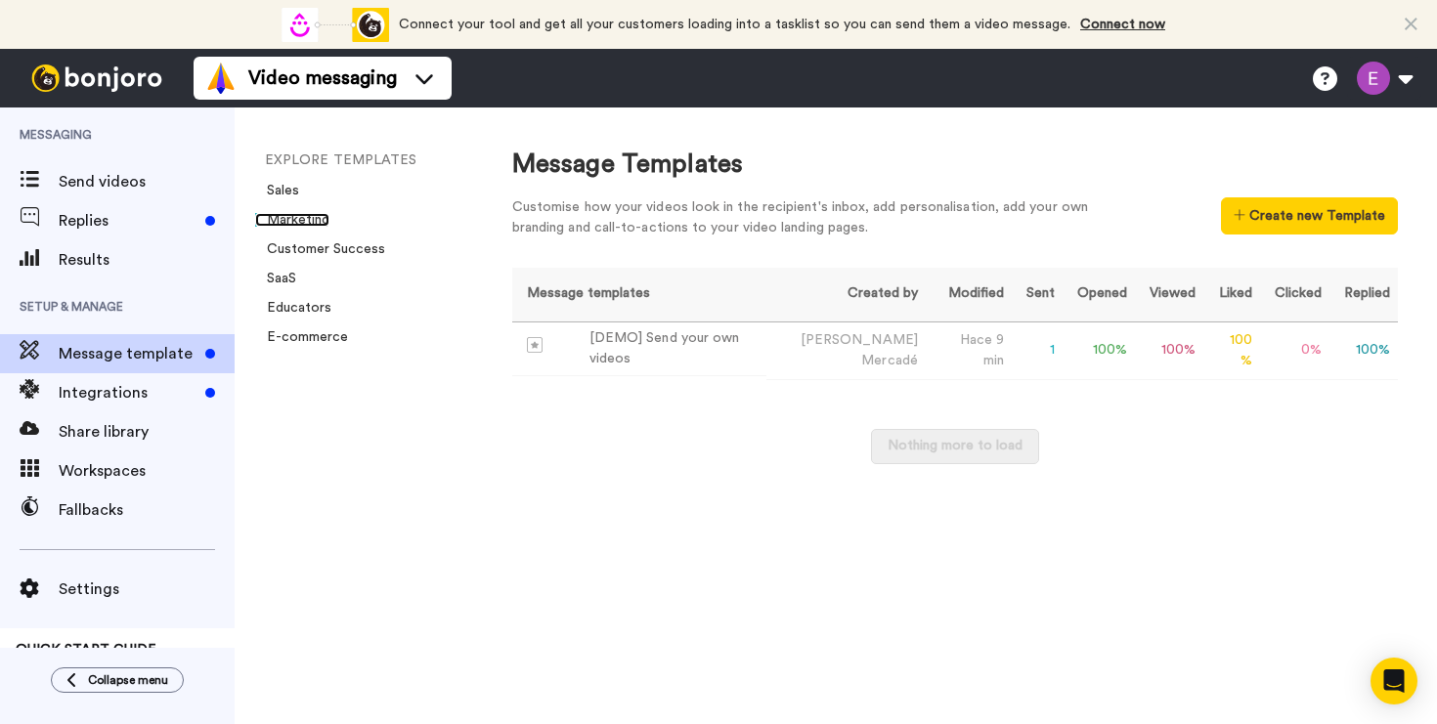
click at [299, 224] on link "Marketing" at bounding box center [292, 220] width 74 height 14
click at [676, 357] on div "[DEMO] Send your own videos" at bounding box center [673, 348] width 169 height 41
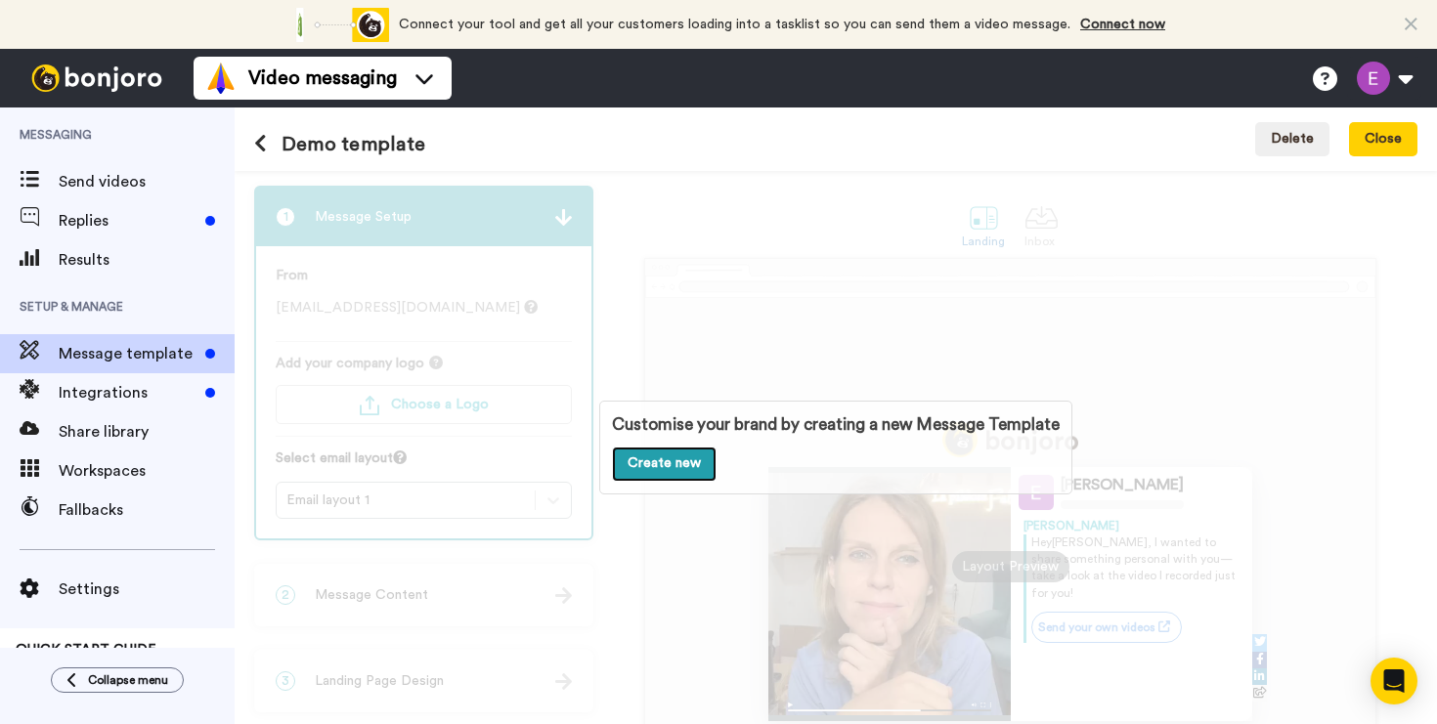
click at [663, 468] on link "Create new" at bounding box center [664, 464] width 105 height 35
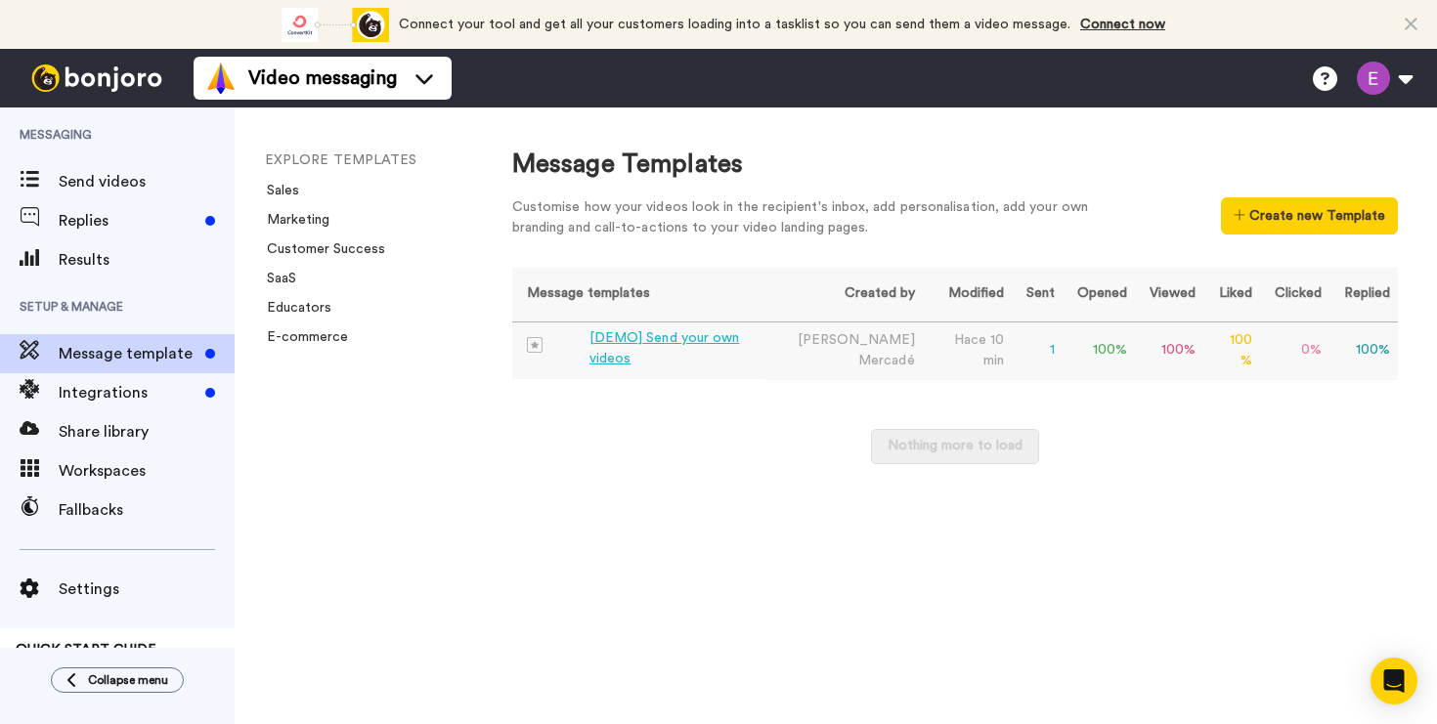
click at [740, 348] on div "[DEMO] Send your own videos" at bounding box center [673, 348] width 168 height 41
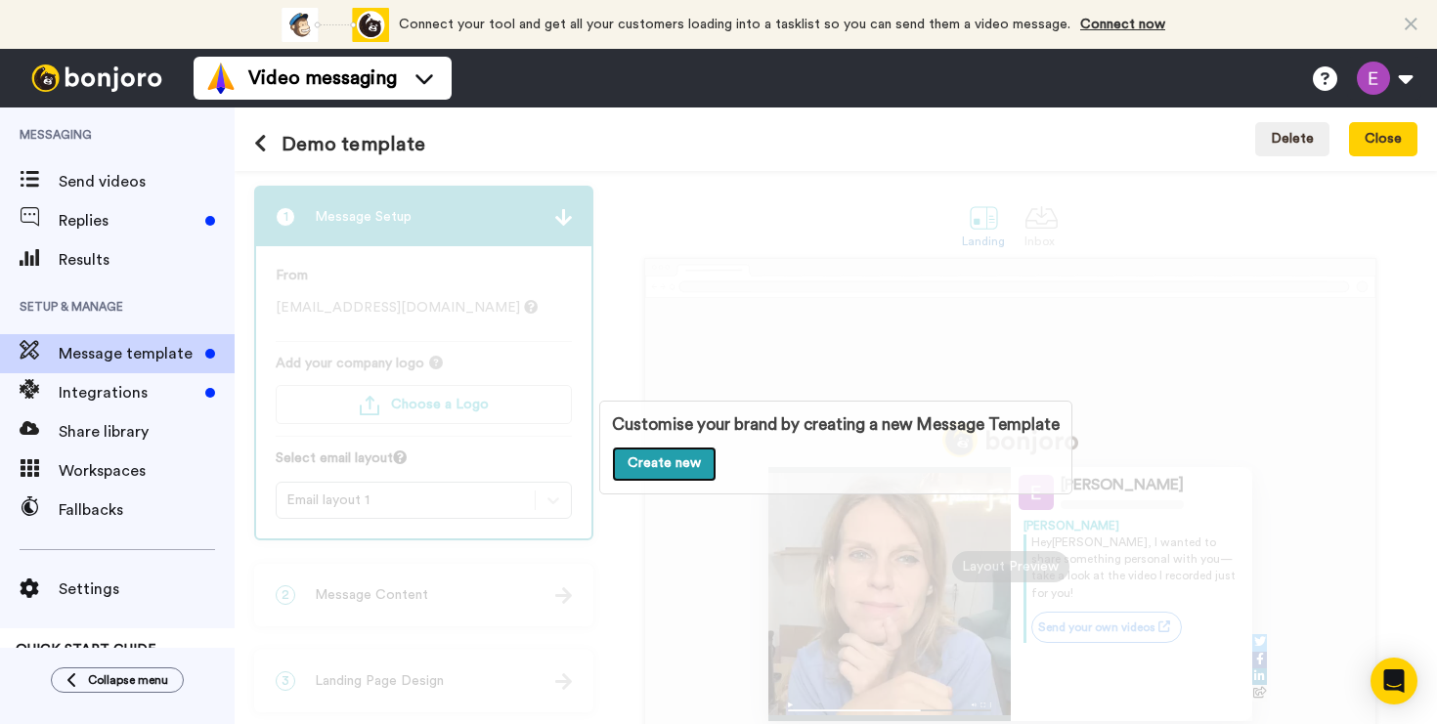
click at [666, 469] on link "Create new" at bounding box center [664, 464] width 105 height 35
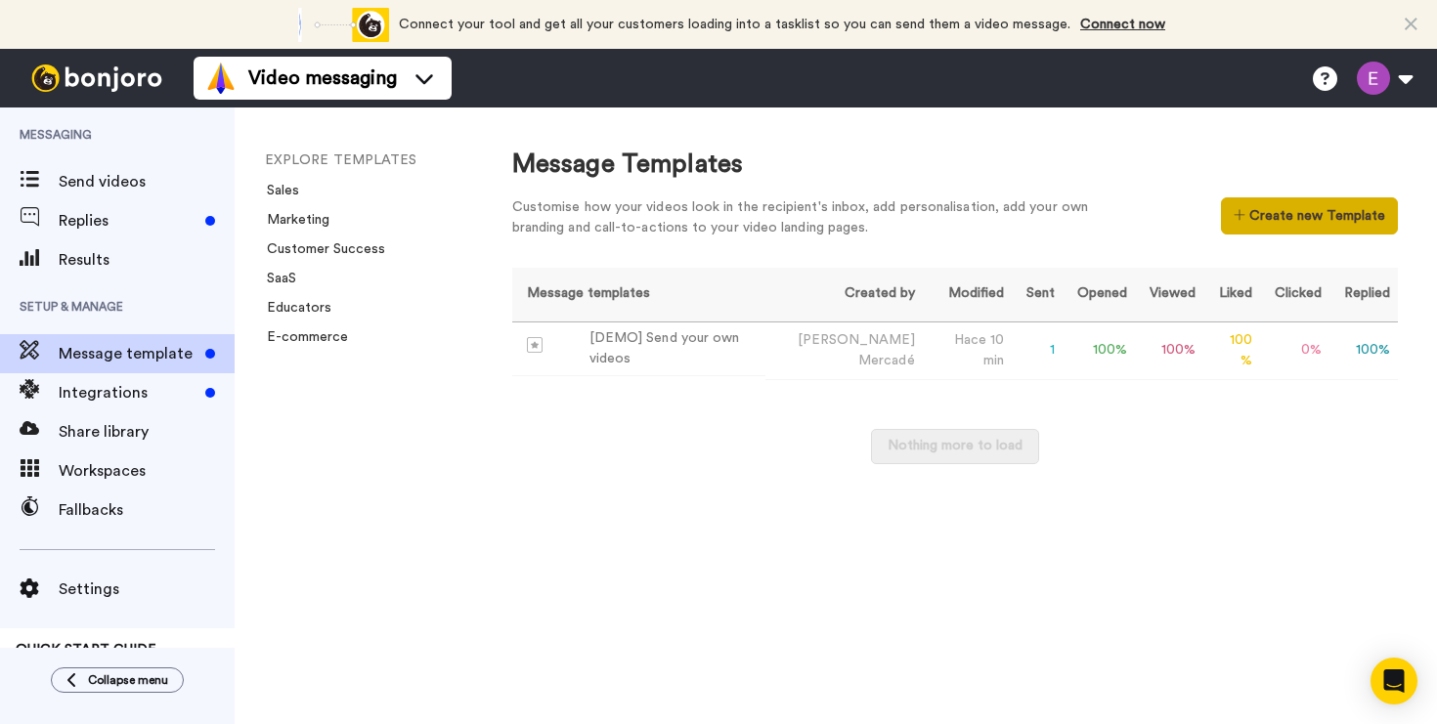
click at [1330, 204] on button "Create new Template" at bounding box center [1309, 215] width 177 height 37
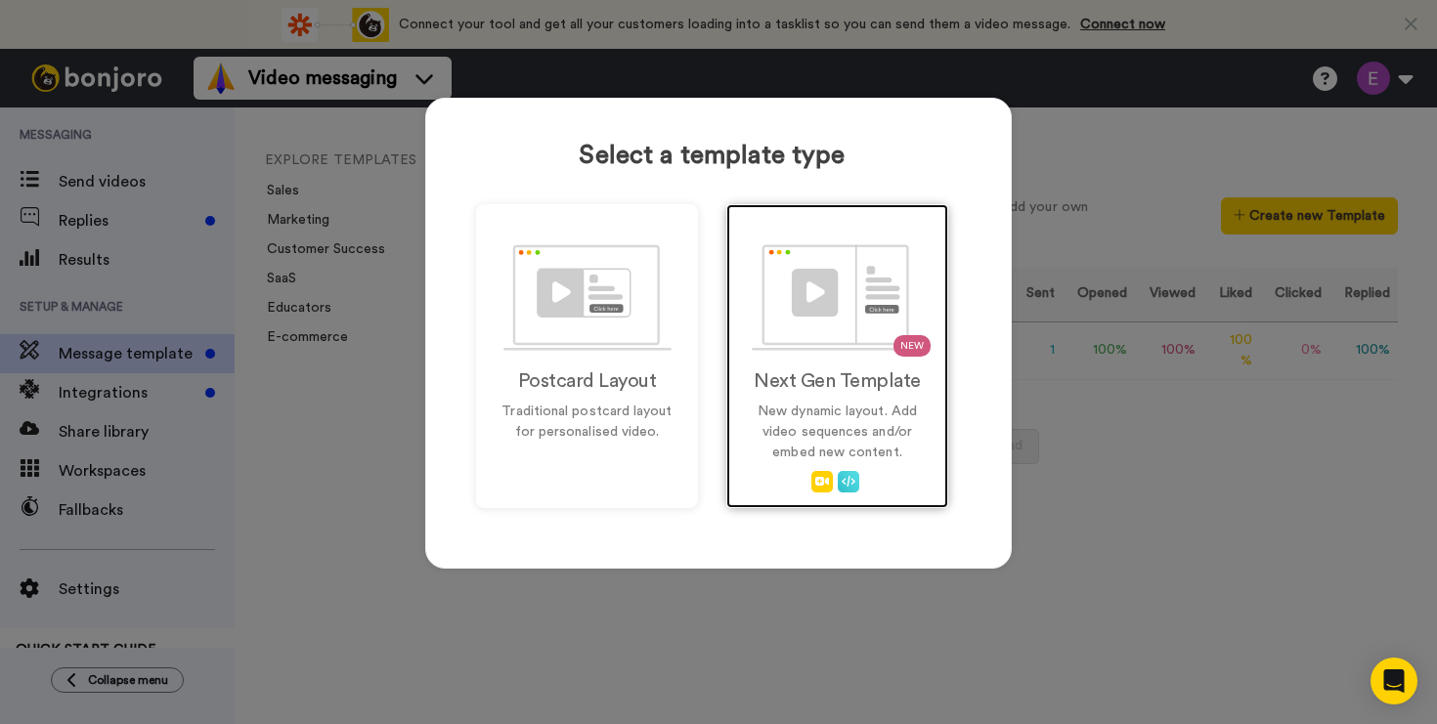
click at [823, 287] on img at bounding box center [838, 297] width 172 height 107
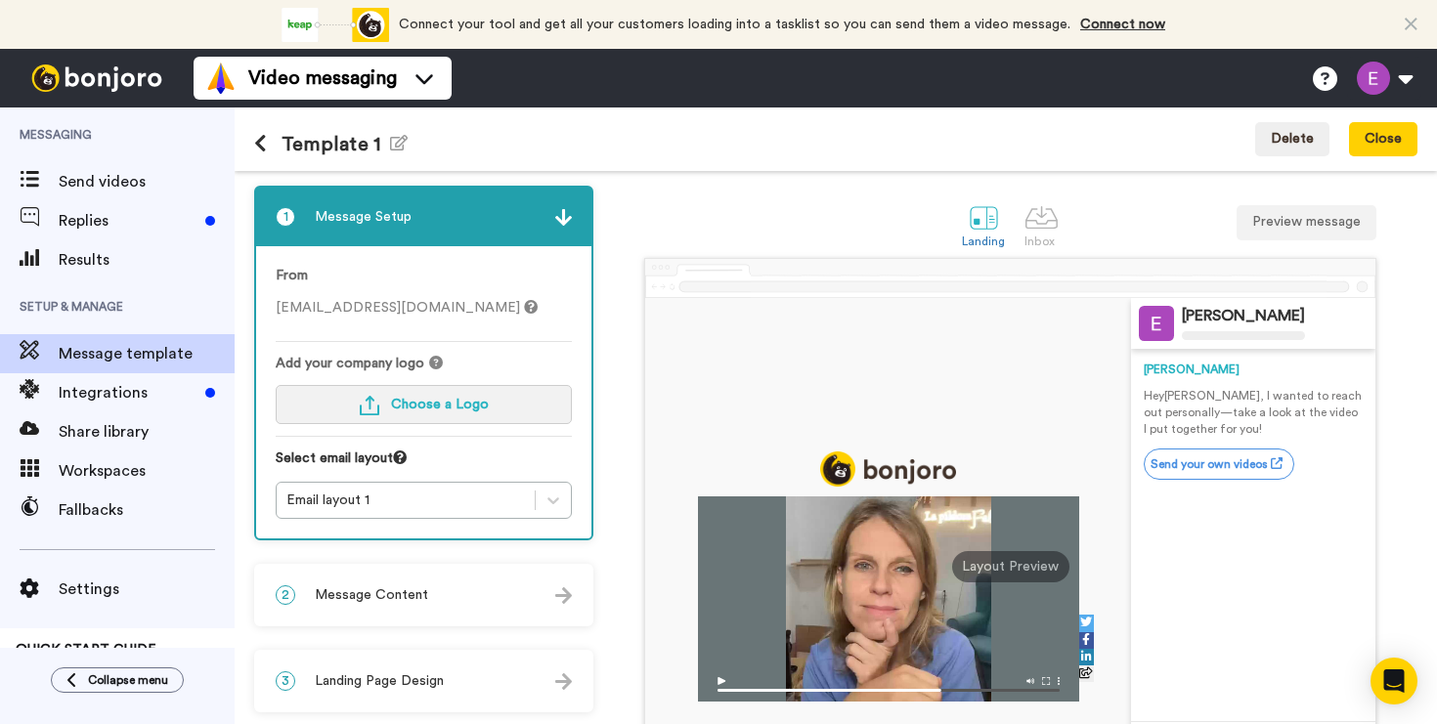
click at [472, 410] on span "Choose a Logo" at bounding box center [440, 405] width 98 height 14
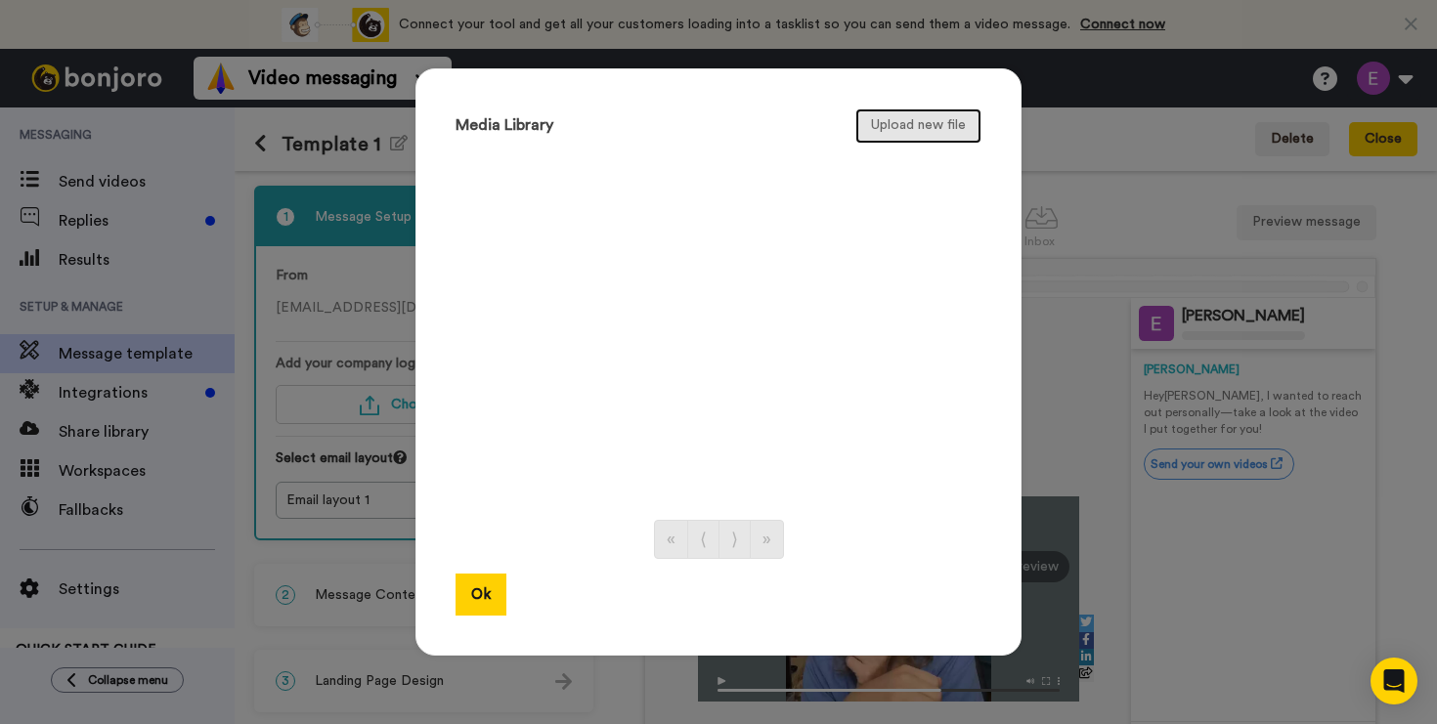
click at [887, 134] on button "Upload new file" at bounding box center [918, 125] width 126 height 35
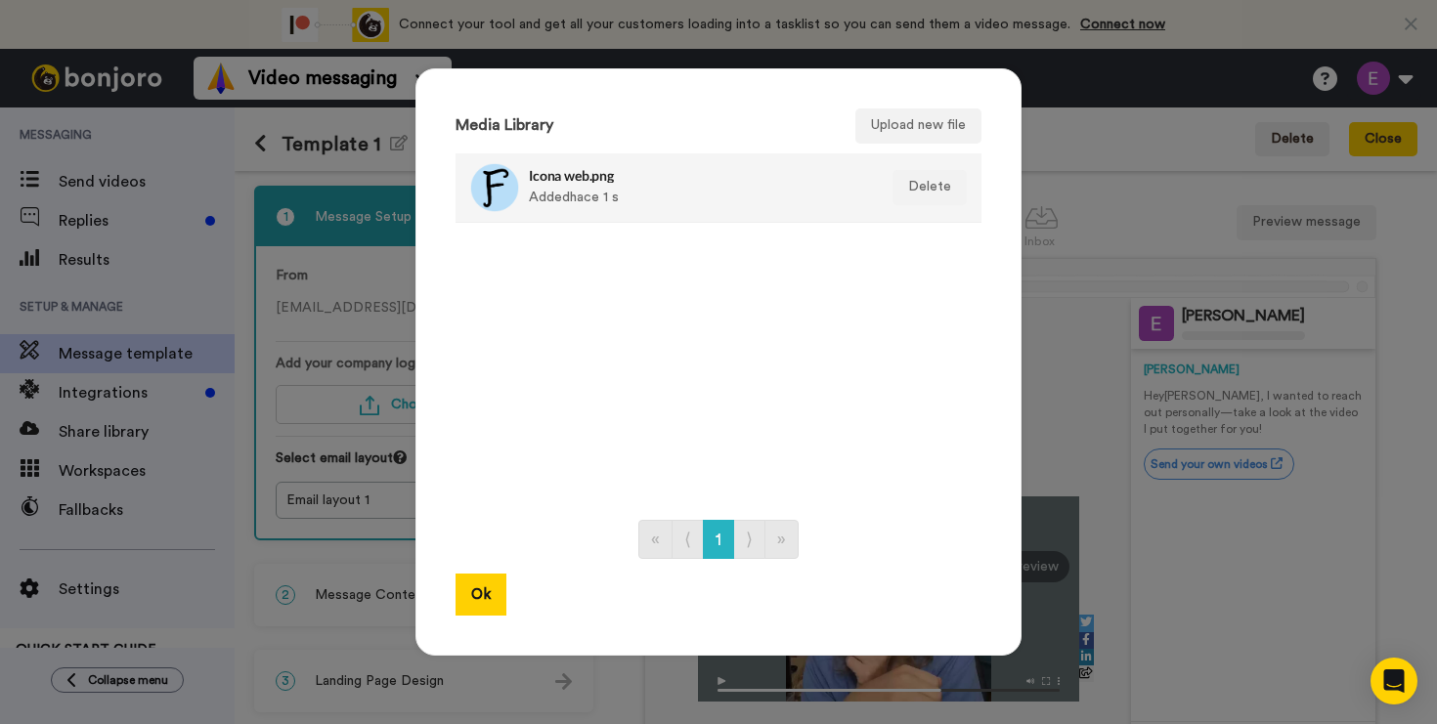
click at [604, 191] on div "Icona web.png Added hace 1 s" at bounding box center [697, 187] width 337 height 49
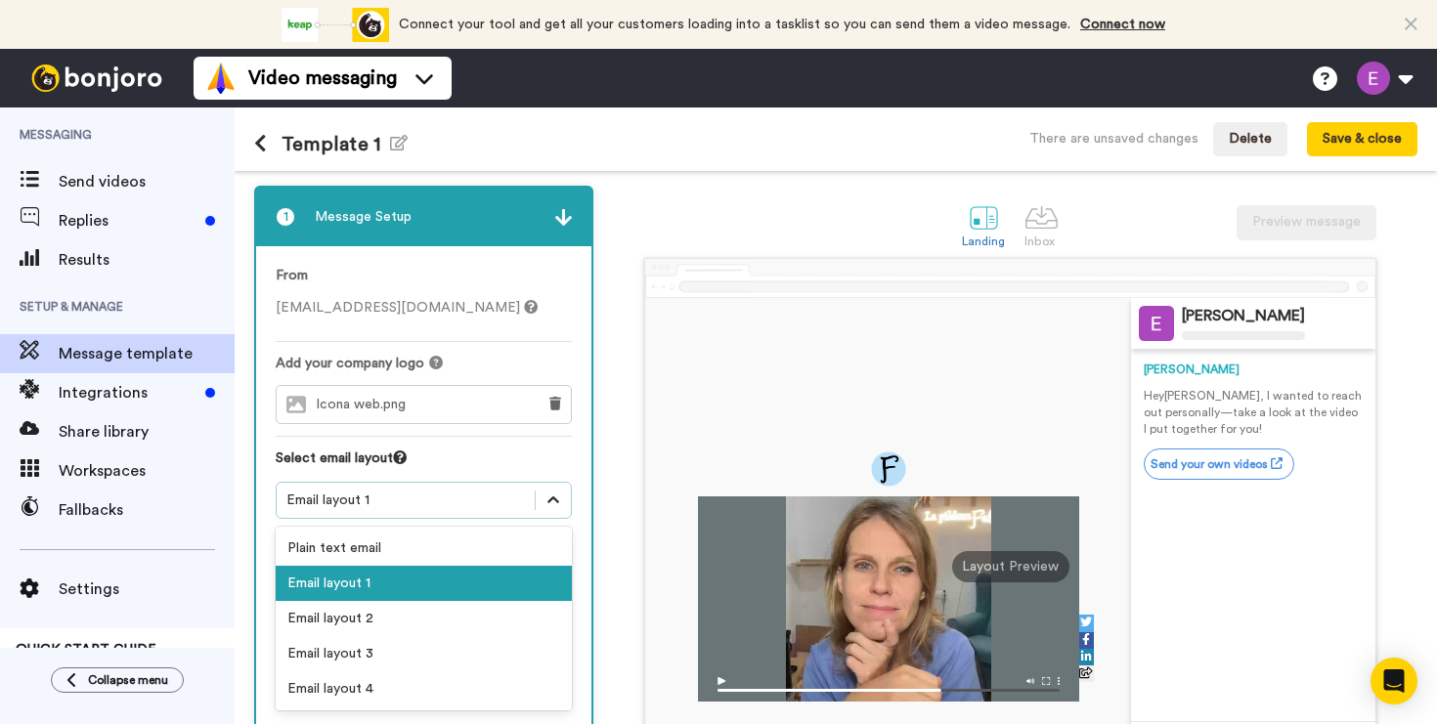
click at [543, 507] on icon at bounding box center [553, 501] width 20 height 20
click at [518, 613] on div "Email layout 2" at bounding box center [424, 618] width 296 height 35
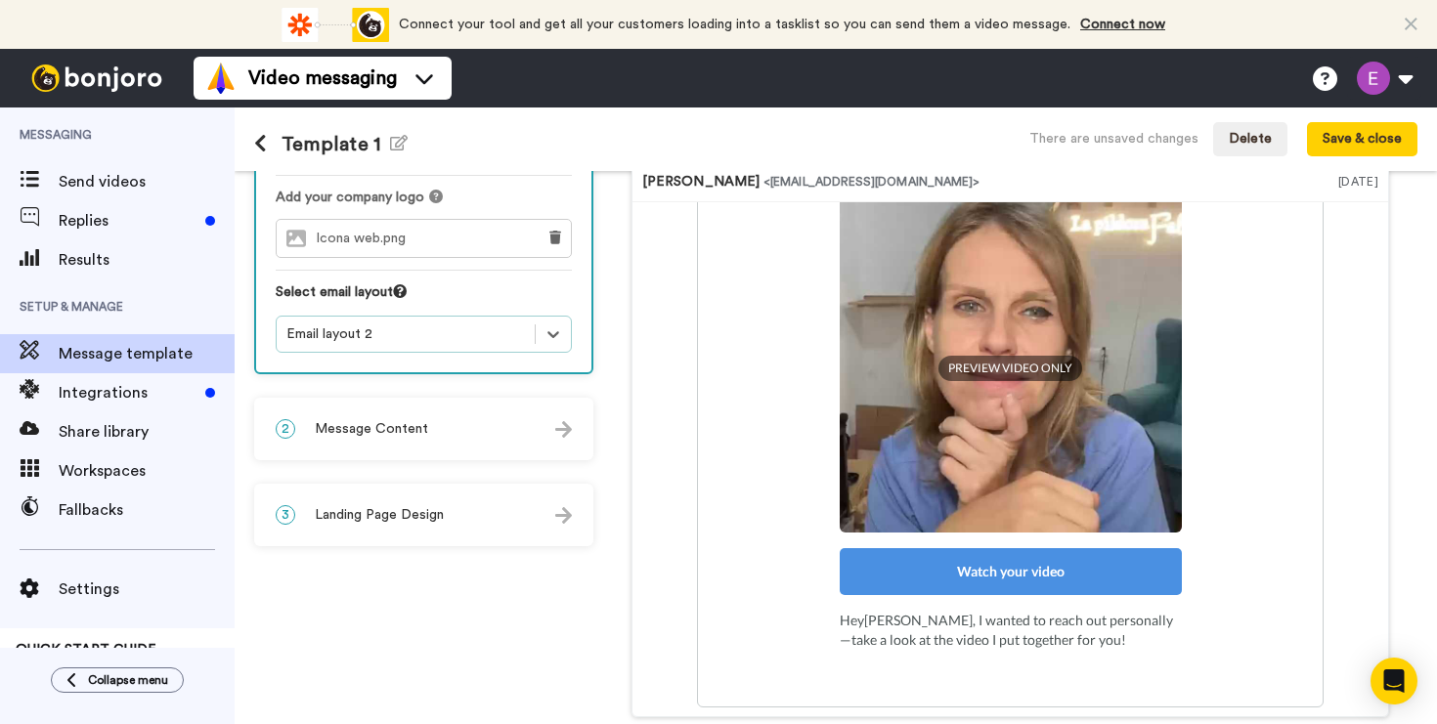
scroll to position [208, 0]
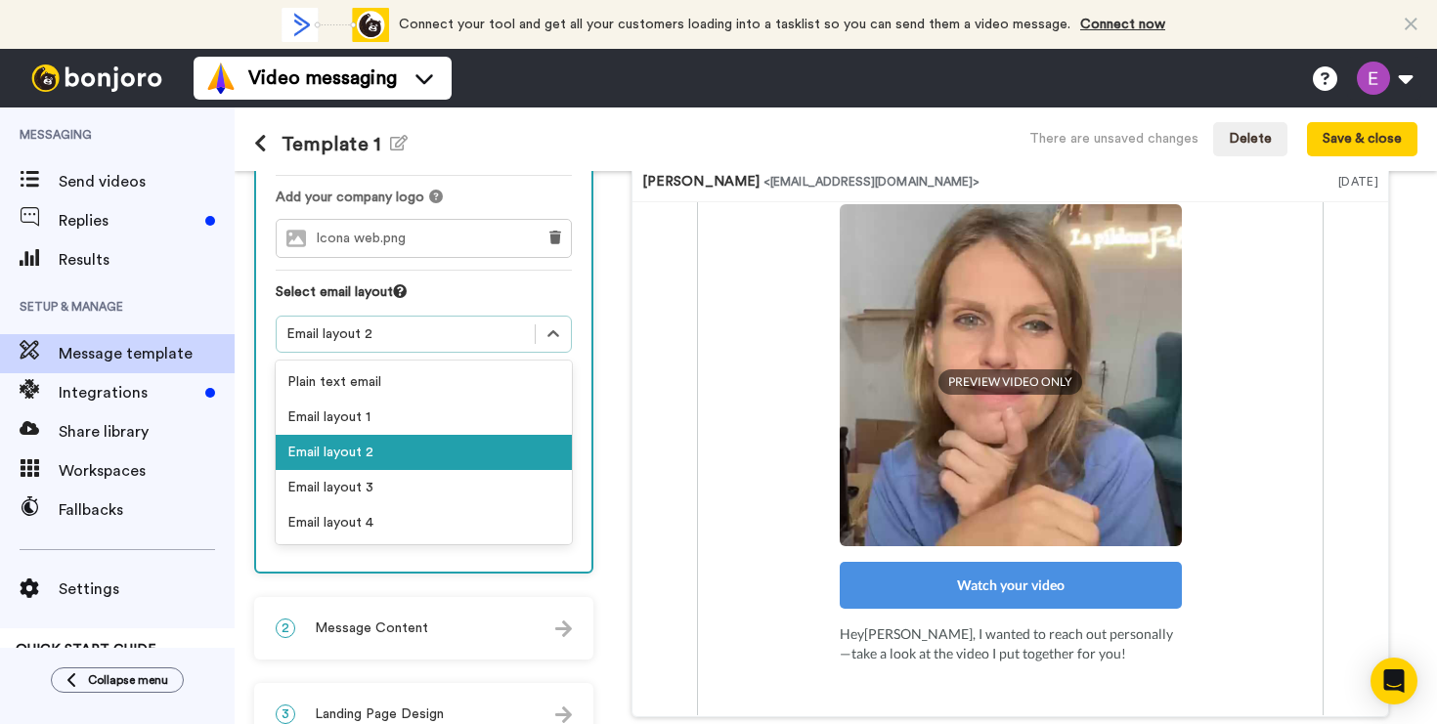
click at [398, 339] on div "Email layout 2" at bounding box center [405, 334] width 238 height 20
click at [404, 431] on div "Email layout 1" at bounding box center [424, 417] width 296 height 35
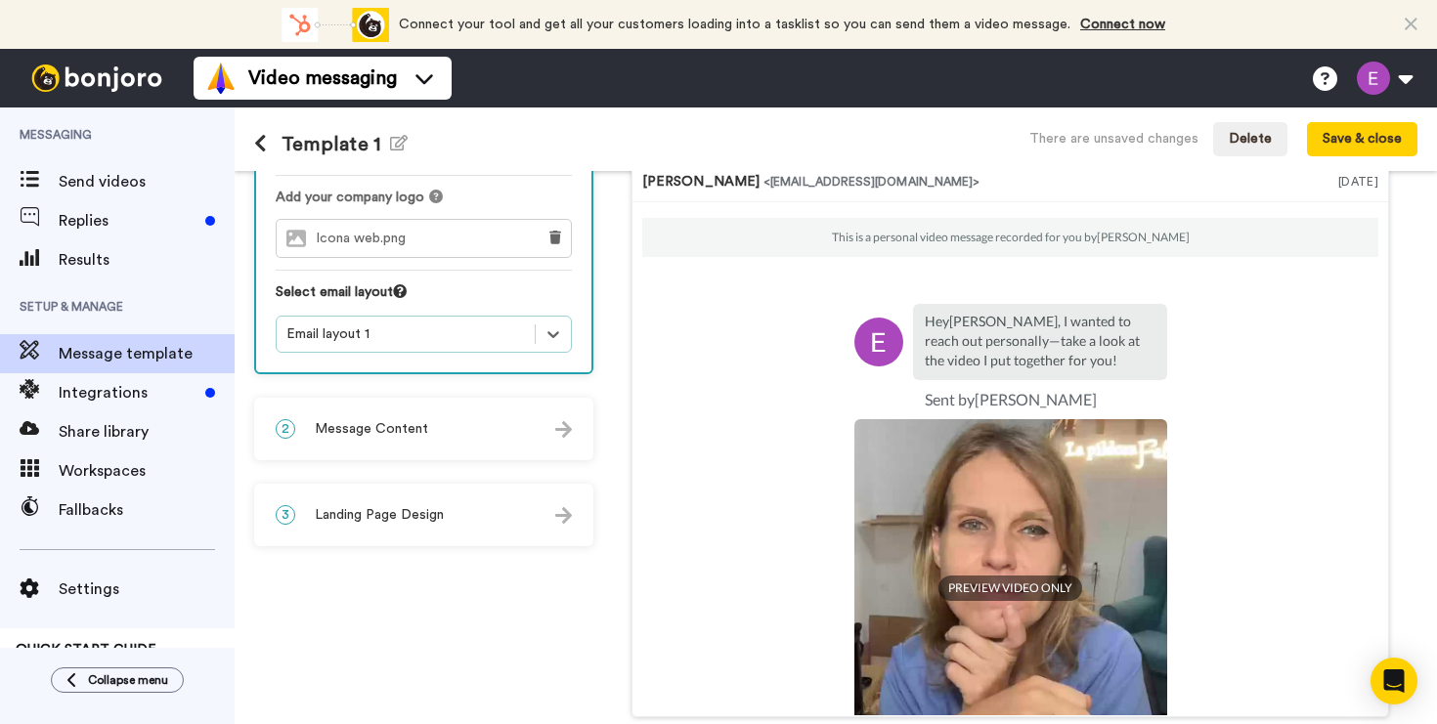
scroll to position [155, 0]
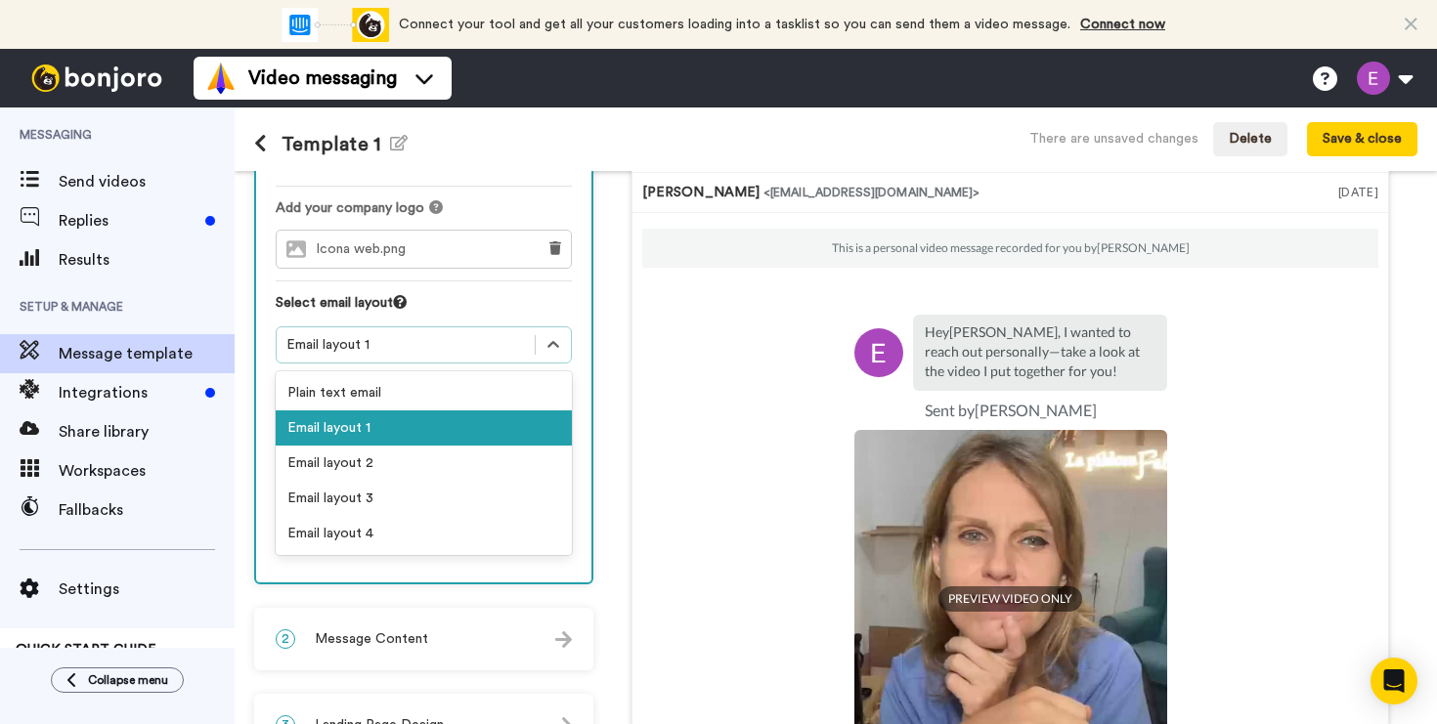
click at [495, 346] on div "Email layout 1" at bounding box center [405, 345] width 238 height 20
click at [499, 489] on div "Email layout 3" at bounding box center [424, 498] width 296 height 35
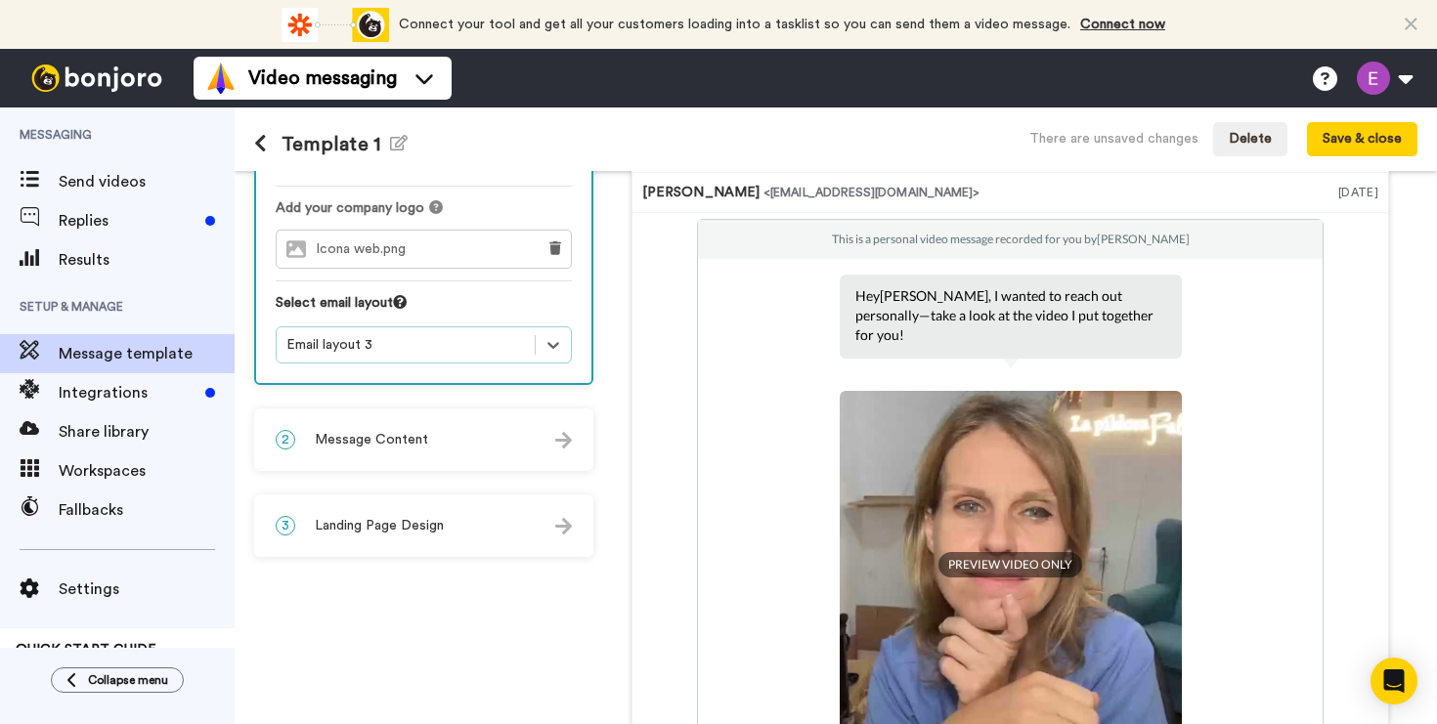
scroll to position [0, 0]
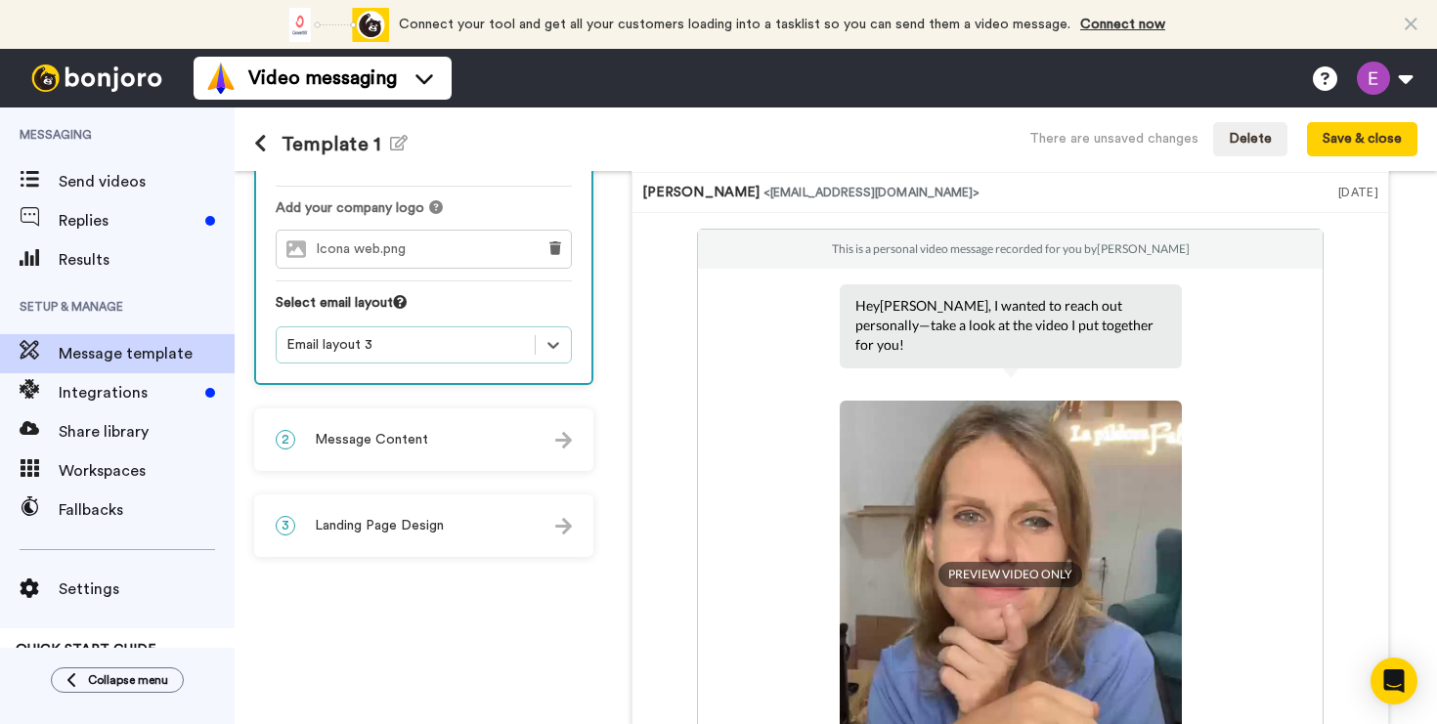
click at [470, 364] on div "From [EMAIL_ADDRESS][DOMAIN_NAME] Add your company logo Icona web.png Select em…" at bounding box center [423, 237] width 335 height 292
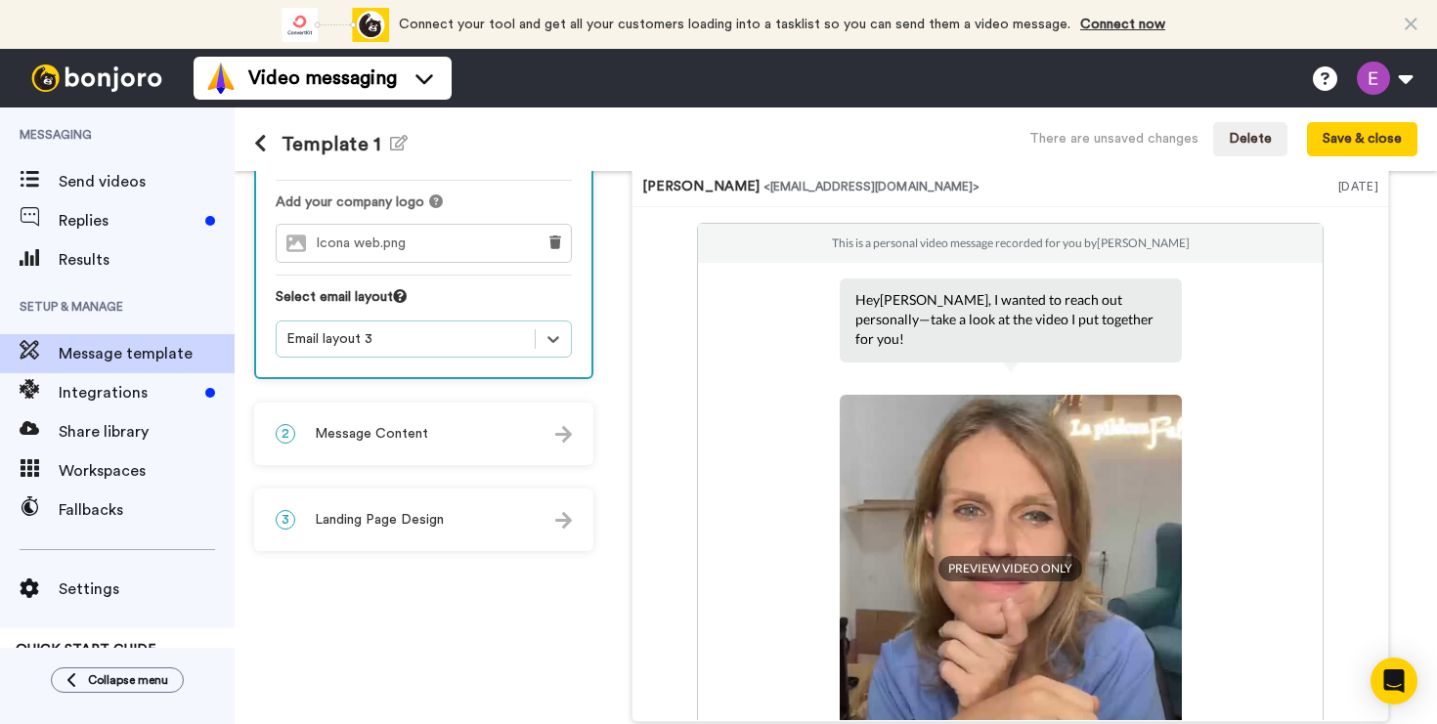
scroll to position [160, 0]
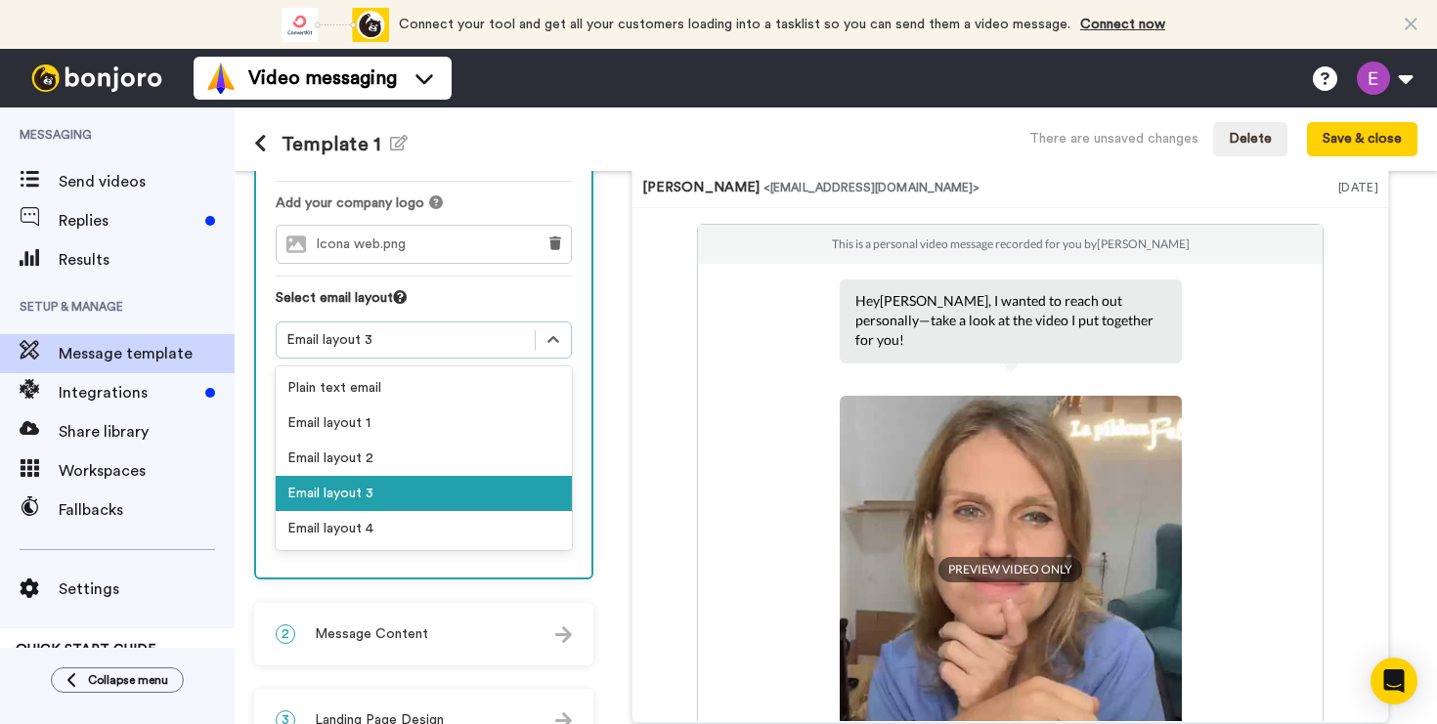
click at [452, 332] on div "Email layout 3" at bounding box center [405, 340] width 238 height 20
click at [461, 540] on div "Email layout 4" at bounding box center [424, 528] width 296 height 35
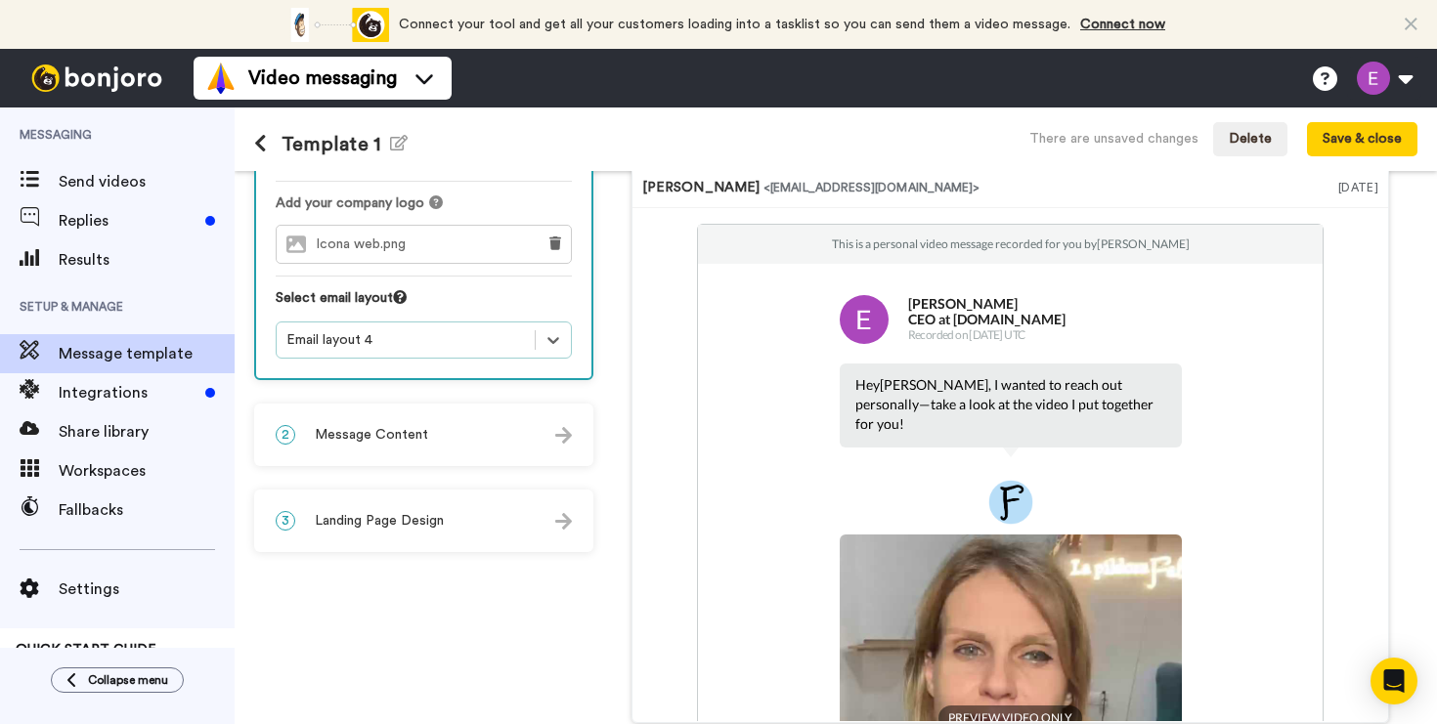
click at [503, 444] on div "2 Message Content" at bounding box center [423, 435] width 335 height 59
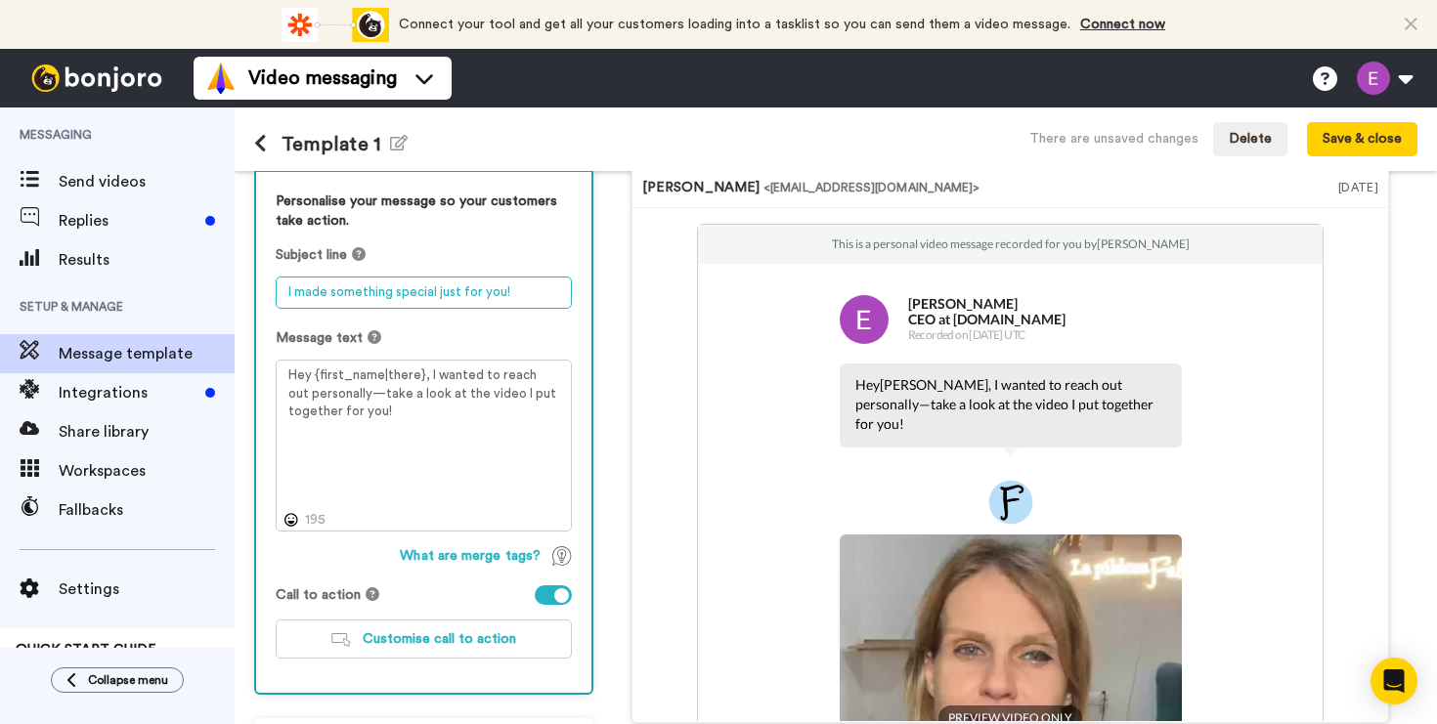
click at [357, 297] on textarea "I made something special just for you!" at bounding box center [424, 293] width 296 height 32
type textarea "¡Te mando un audio!"
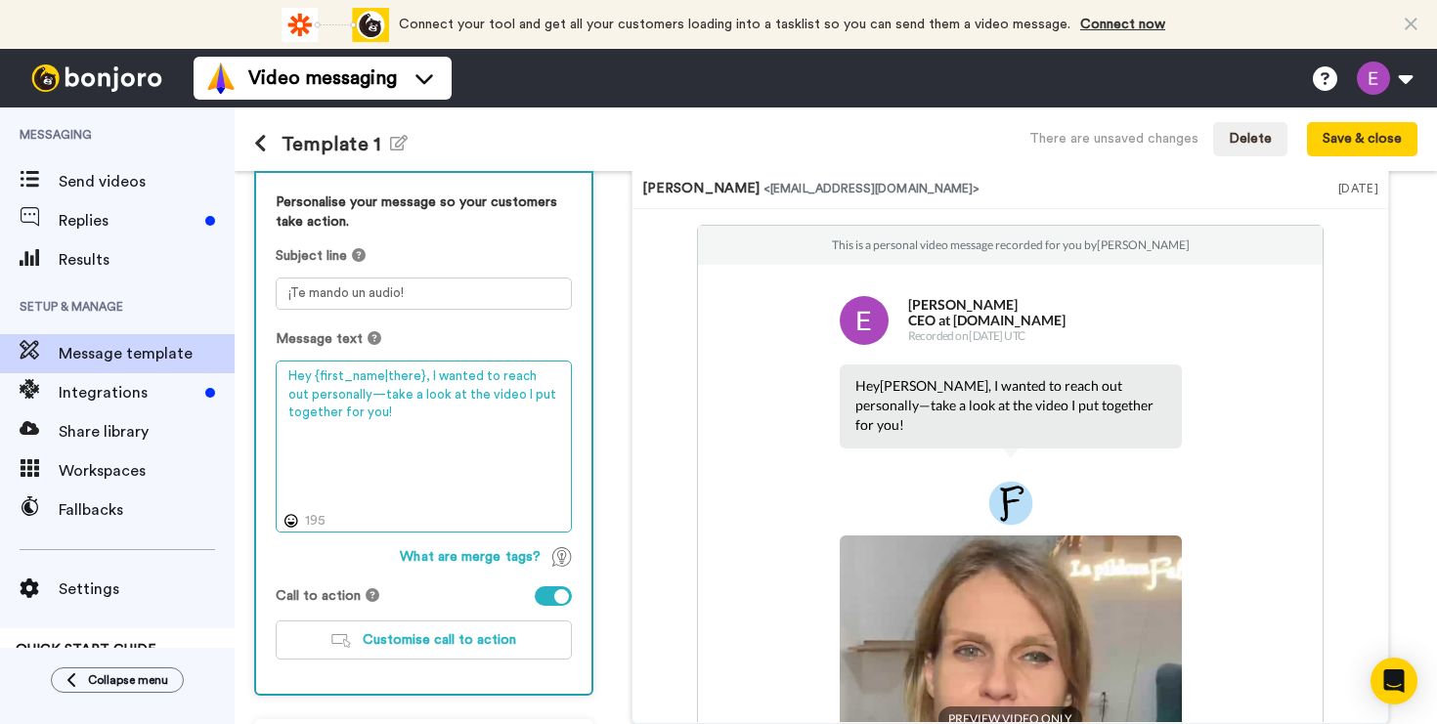
drag, startPoint x: 291, startPoint y: 378, endPoint x: 307, endPoint y: 378, distance: 15.6
click at [306, 378] on textarea "Hey {first_name|there}, I wanted to reach out personally—take a look at the vid…" at bounding box center [424, 447] width 296 height 172
drag, startPoint x: 441, startPoint y: 421, endPoint x: 426, endPoint y: 377, distance: 46.4
click at [426, 377] on textarea "Hola {first_name|there}, I wanted to reach out personally—take a look at the vi…" at bounding box center [424, 447] width 296 height 172
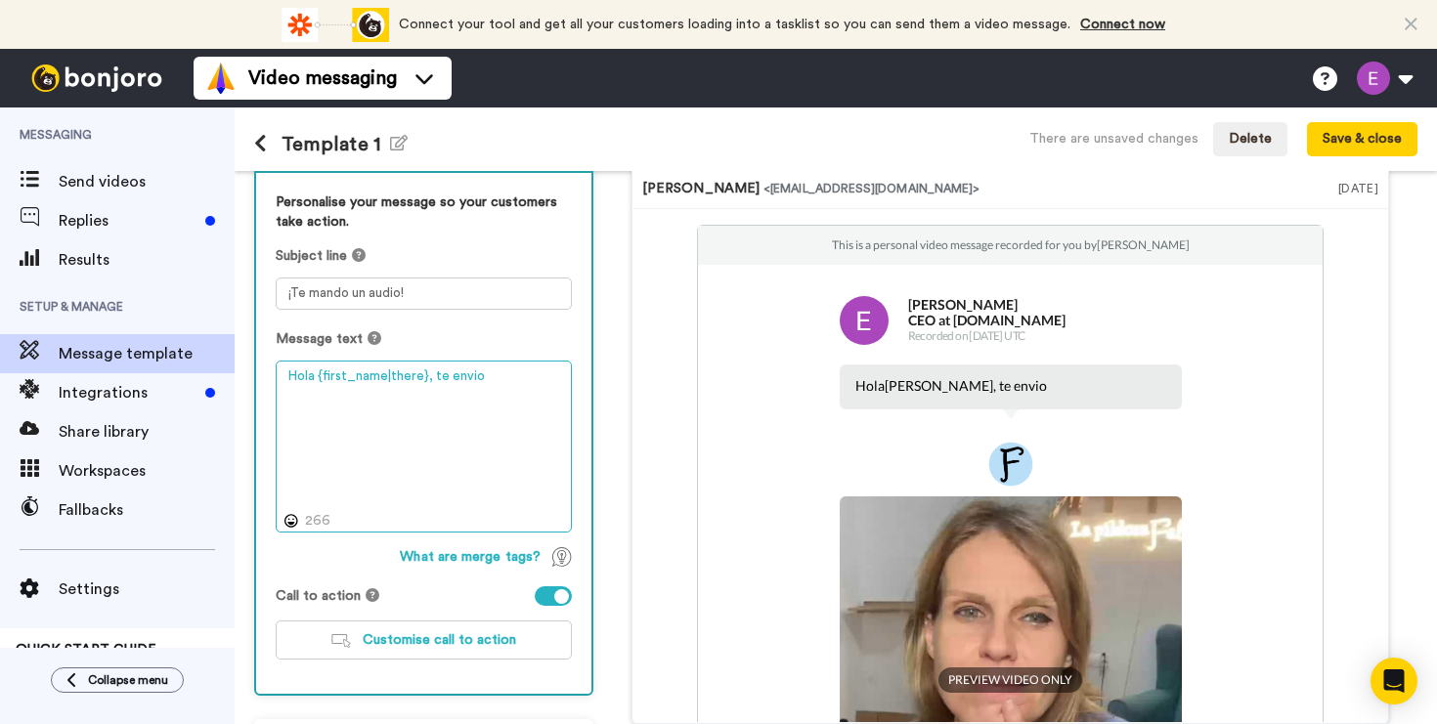
type textarea "Hola {first_name|there}, te envio"
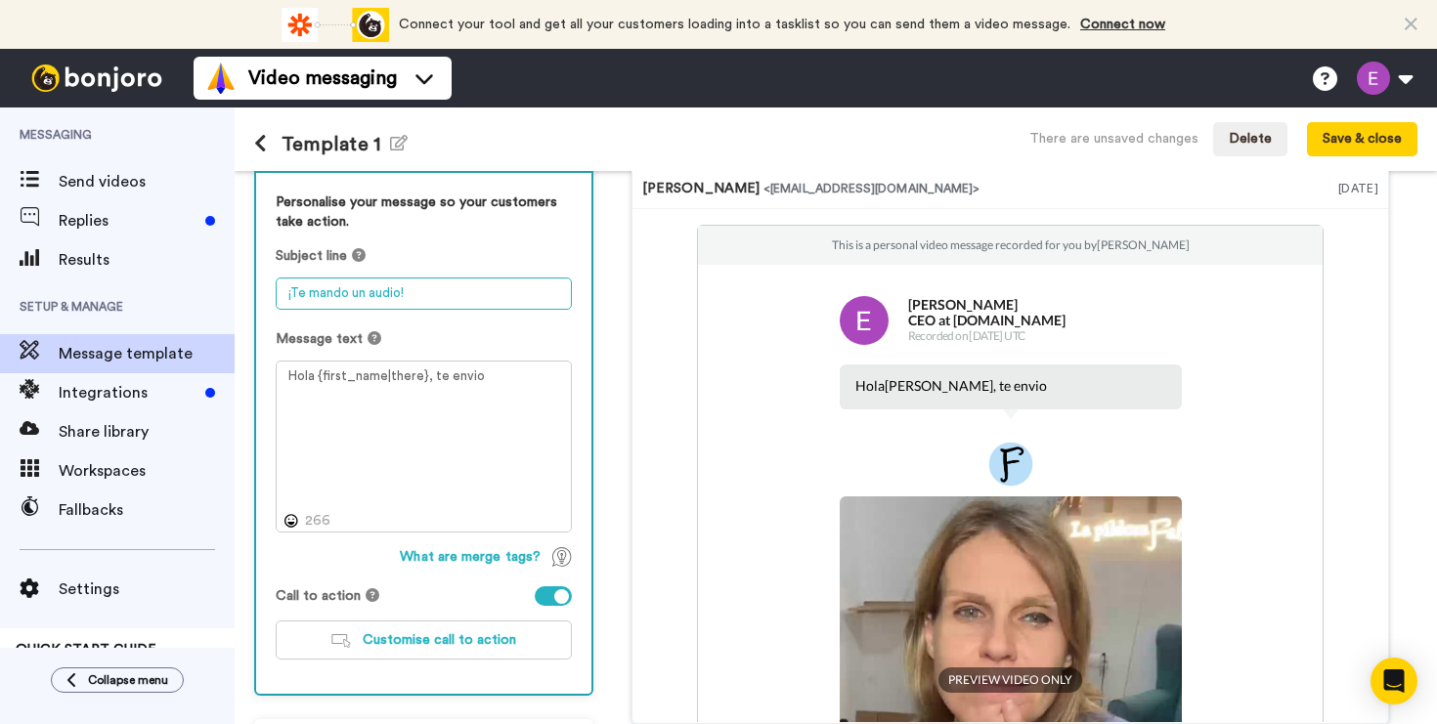
click at [398, 296] on textarea "¡Te mando un audio!" at bounding box center [424, 294] width 296 height 32
type textarea "¡Te mando un video!"
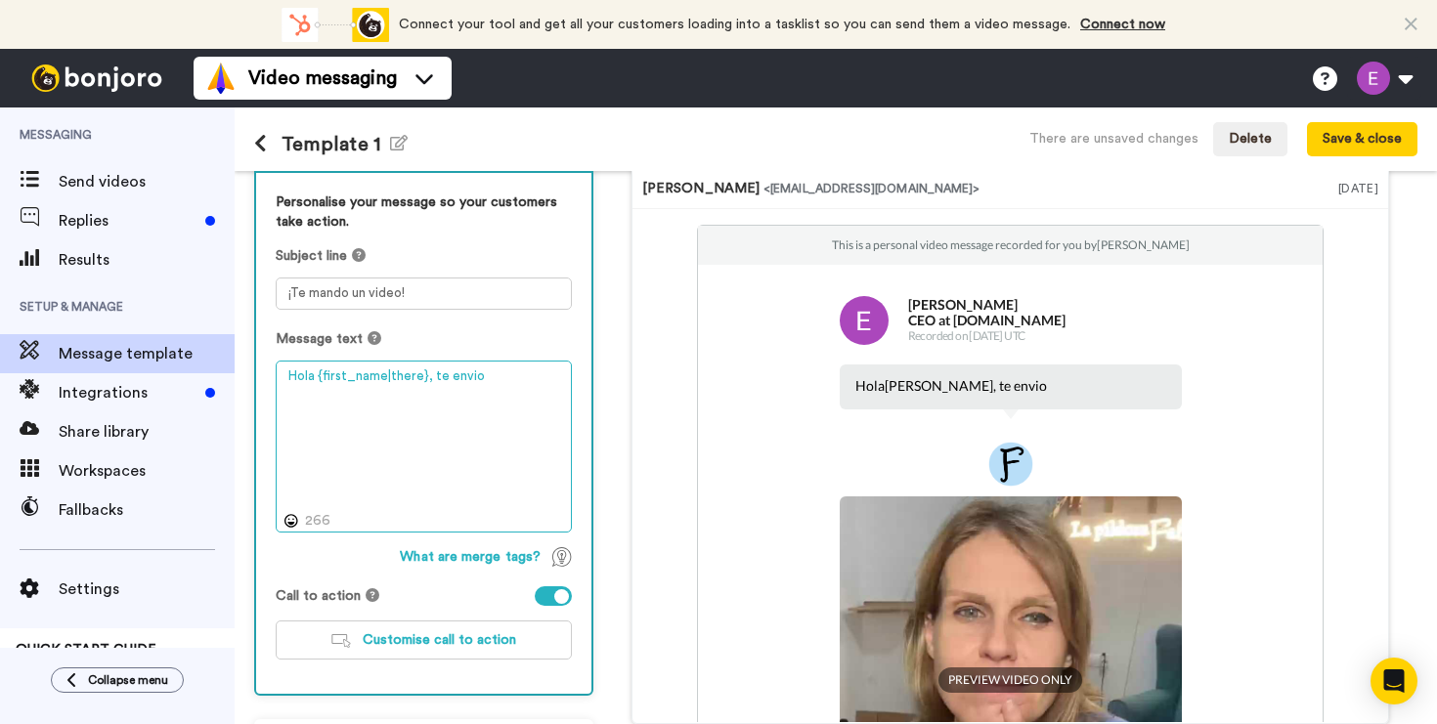
click at [483, 378] on textarea "Hola {first_name|there}, te envio" at bounding box center [424, 447] width 296 height 172
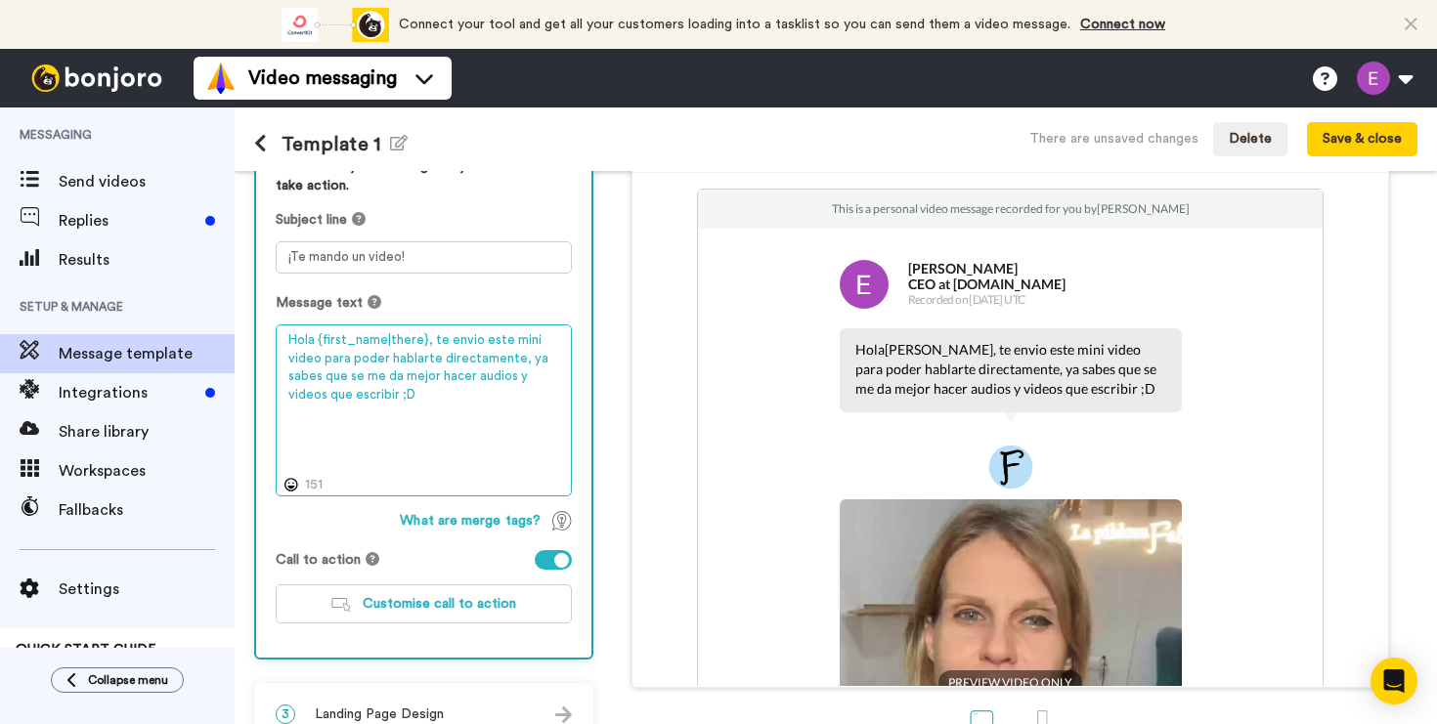
scroll to position [246, 0]
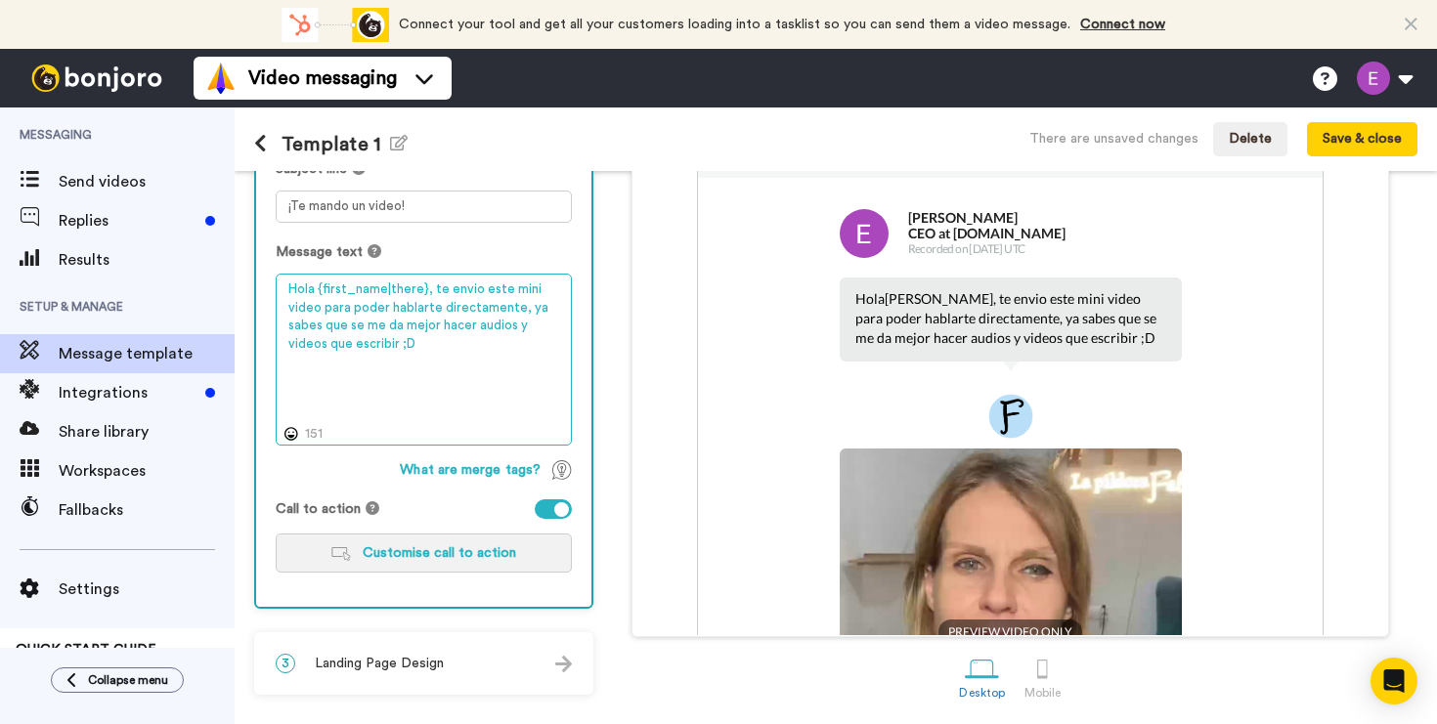
type textarea "Hola {first_name|there}, te envio este mini video para poder hablarte directame…"
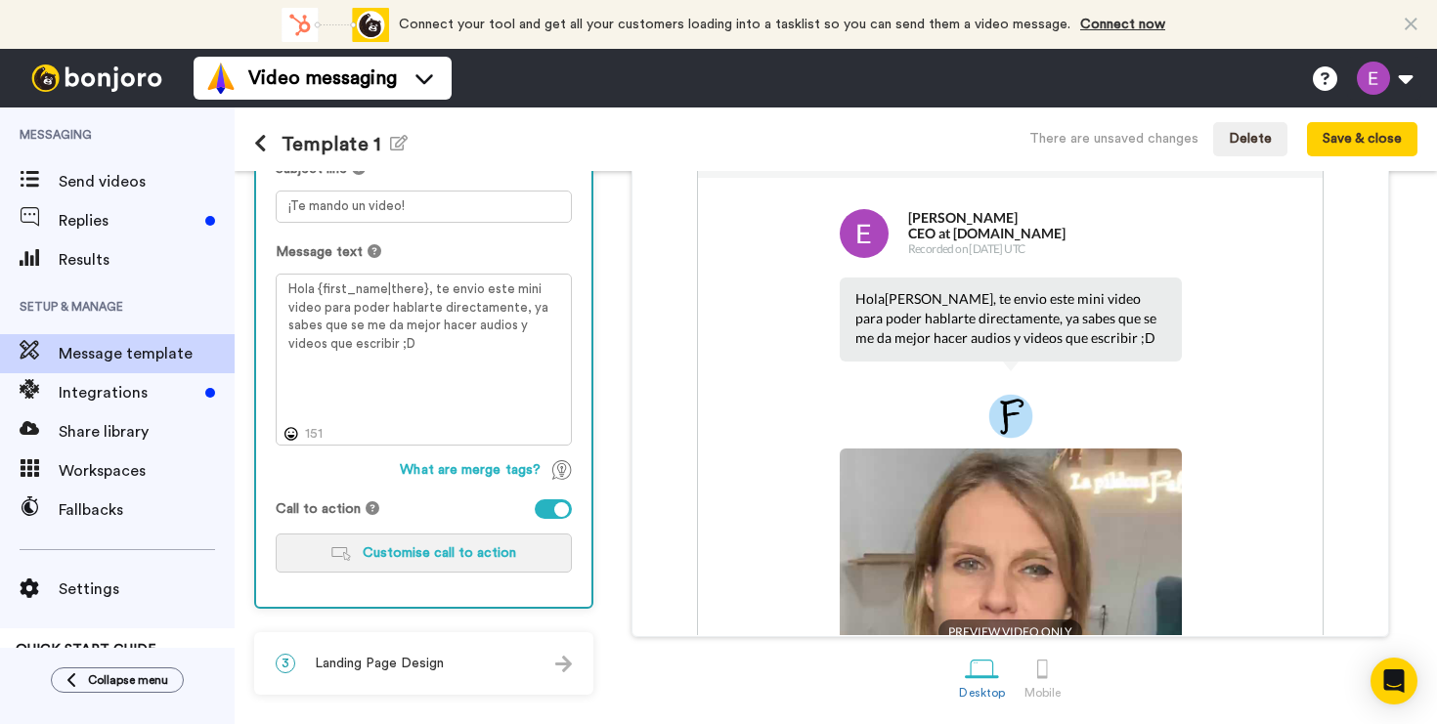
click at [468, 557] on span "Customise call to action" at bounding box center [439, 553] width 153 height 14
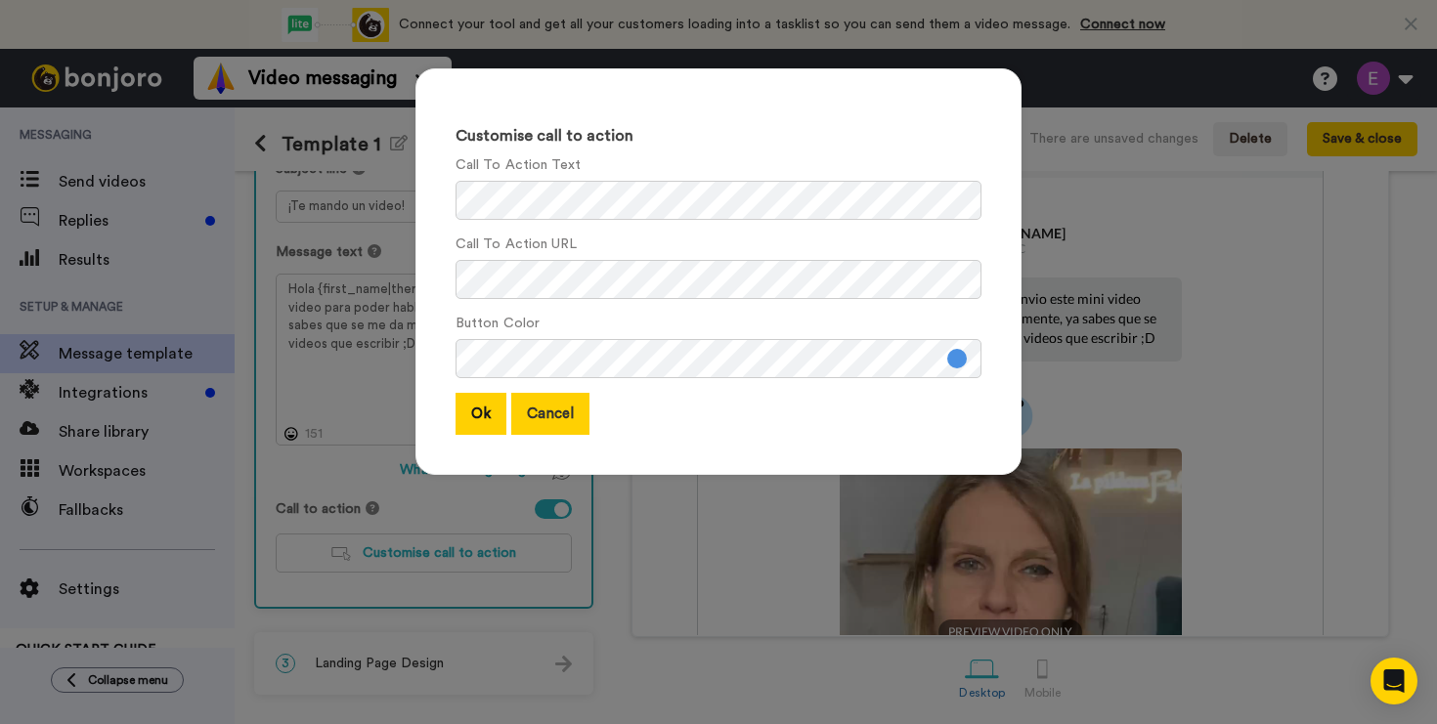
click at [566, 416] on button "Cancel" at bounding box center [550, 414] width 78 height 42
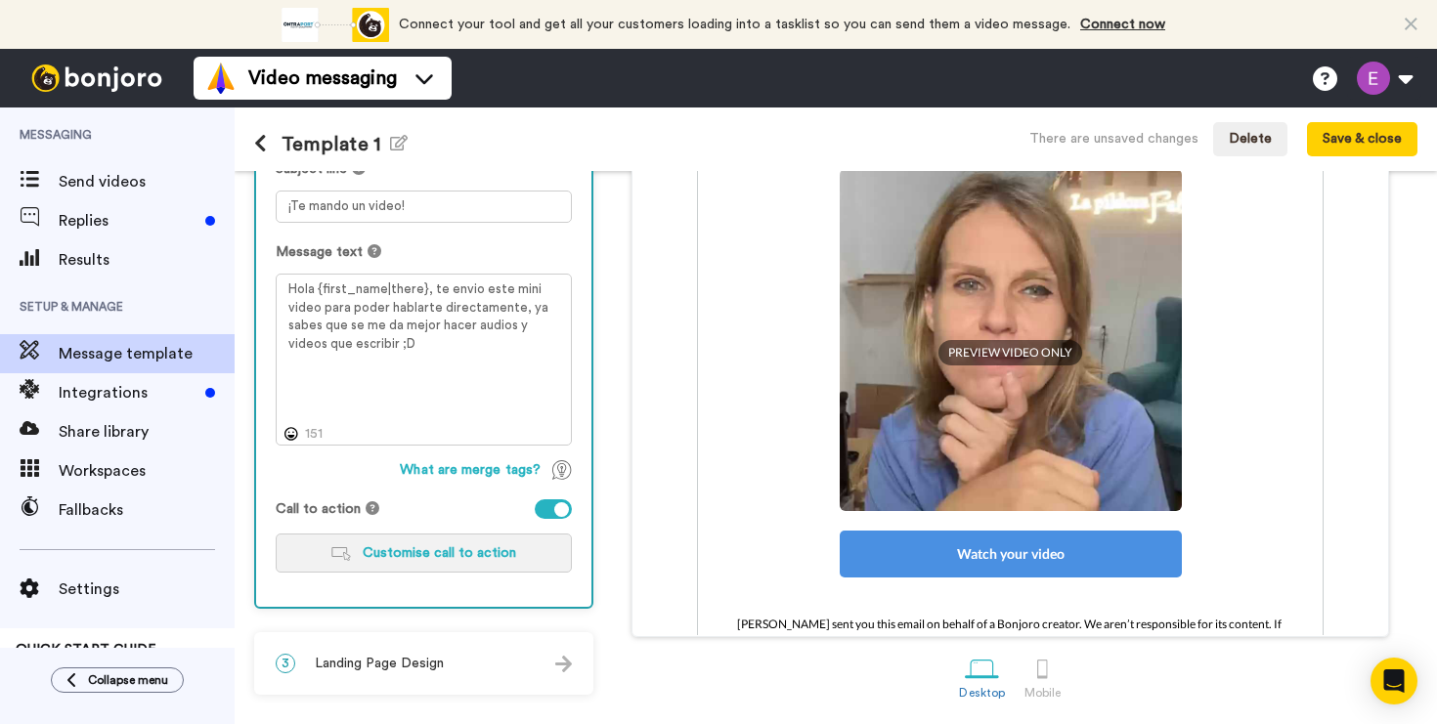
scroll to position [340, 0]
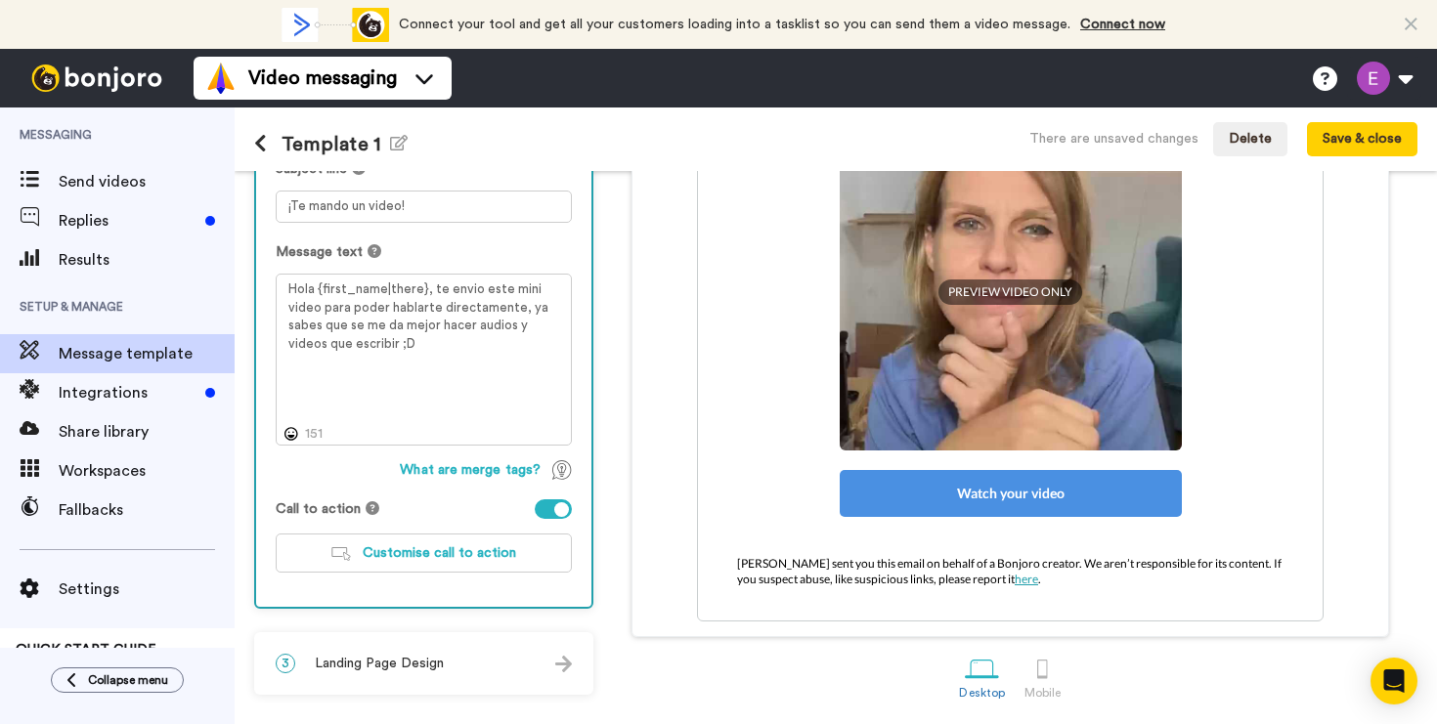
click at [960, 495] on div "Watch your video" at bounding box center [1010, 493] width 342 height 47
click at [510, 554] on span "Customise call to action" at bounding box center [439, 553] width 153 height 14
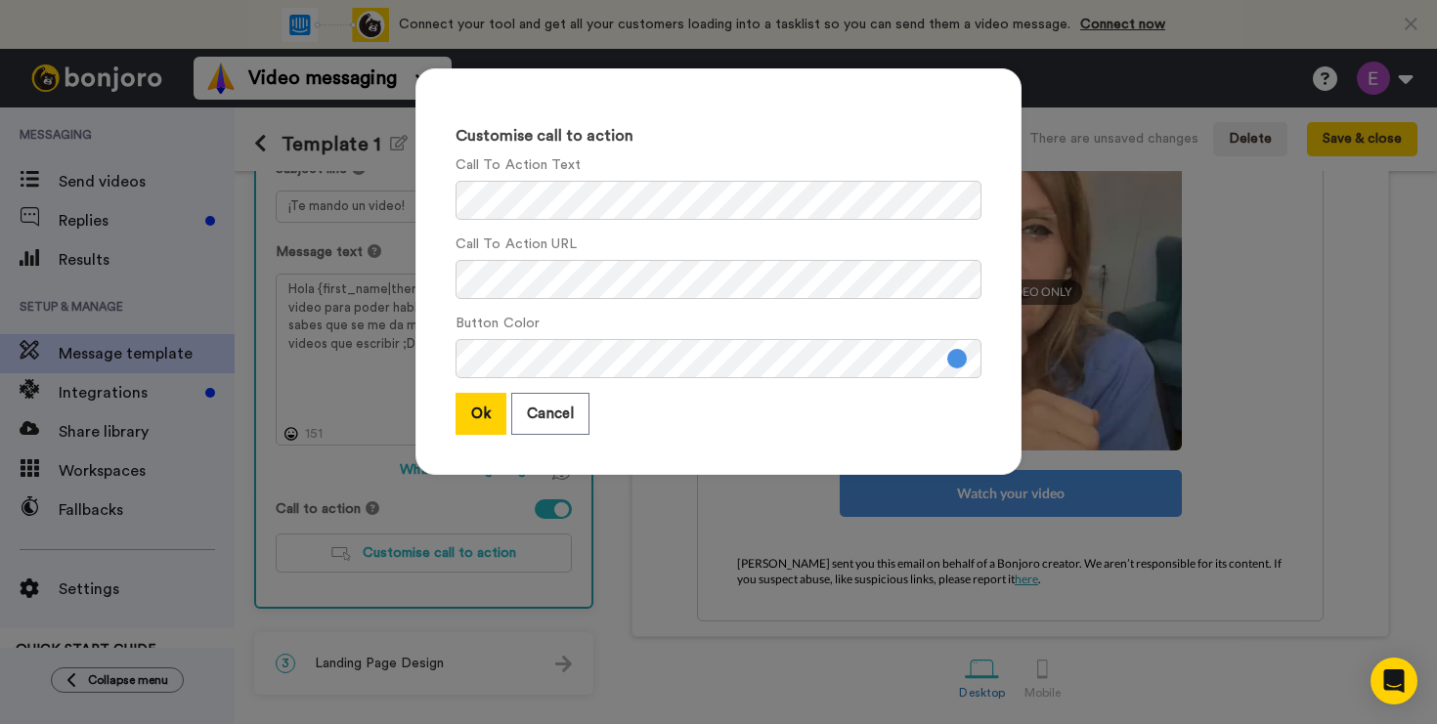
click at [951, 358] on button at bounding box center [957, 359] width 20 height 20
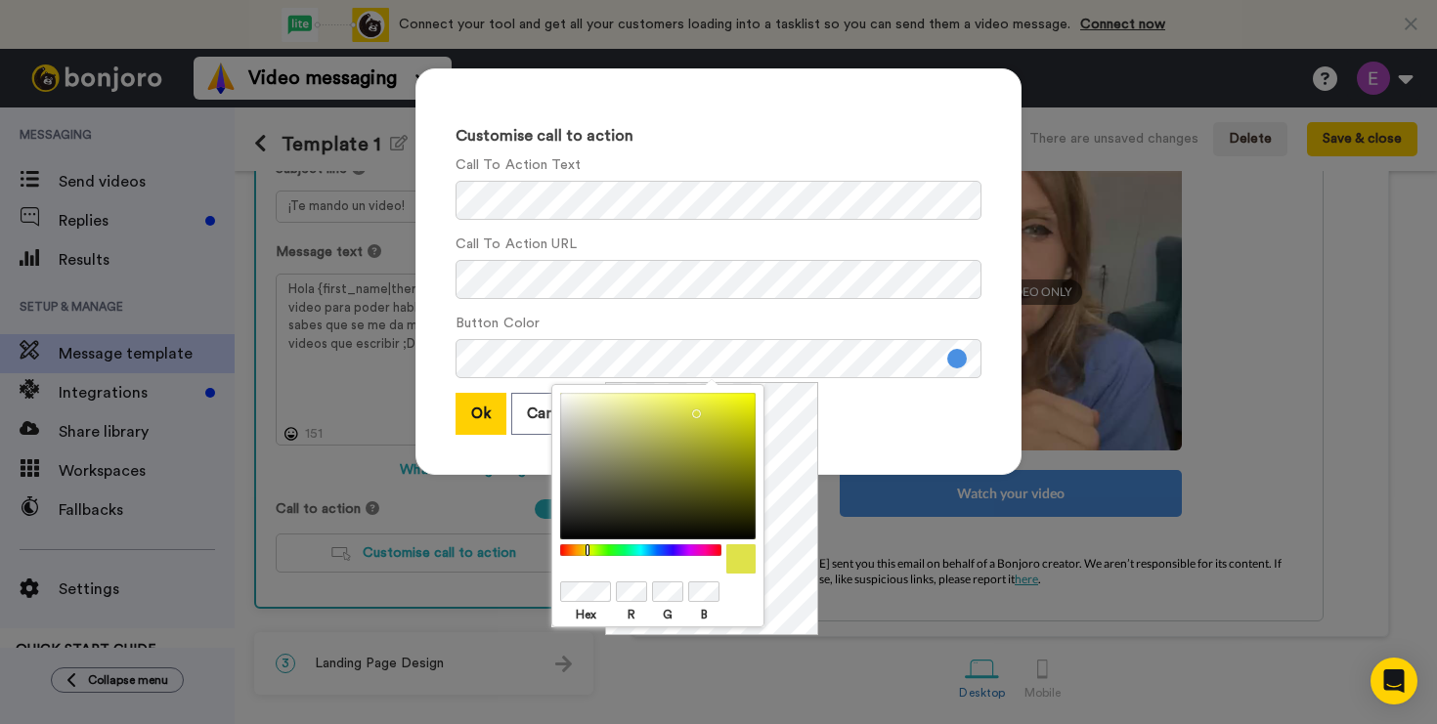
click at [587, 553] on div at bounding box center [641, 550] width 168 height 13
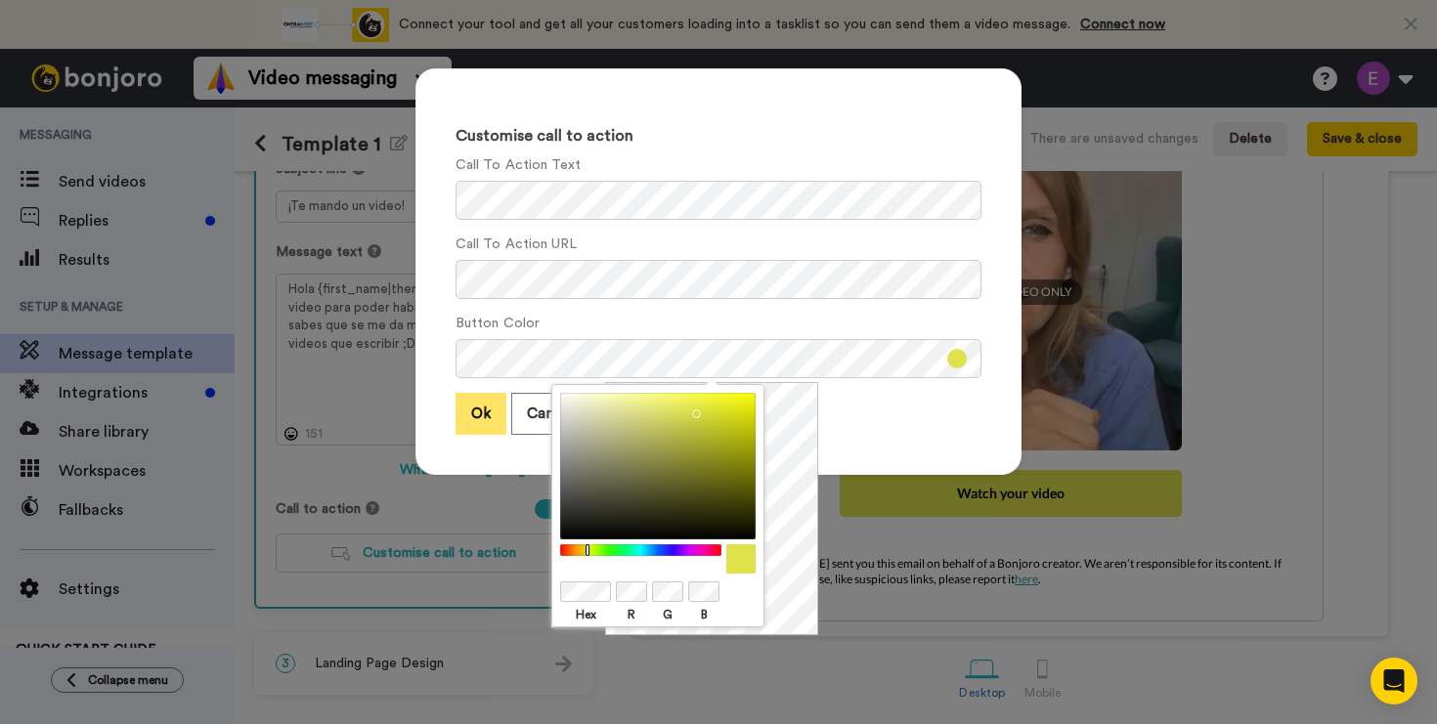
click at [481, 425] on button "Ok" at bounding box center [480, 414] width 51 height 42
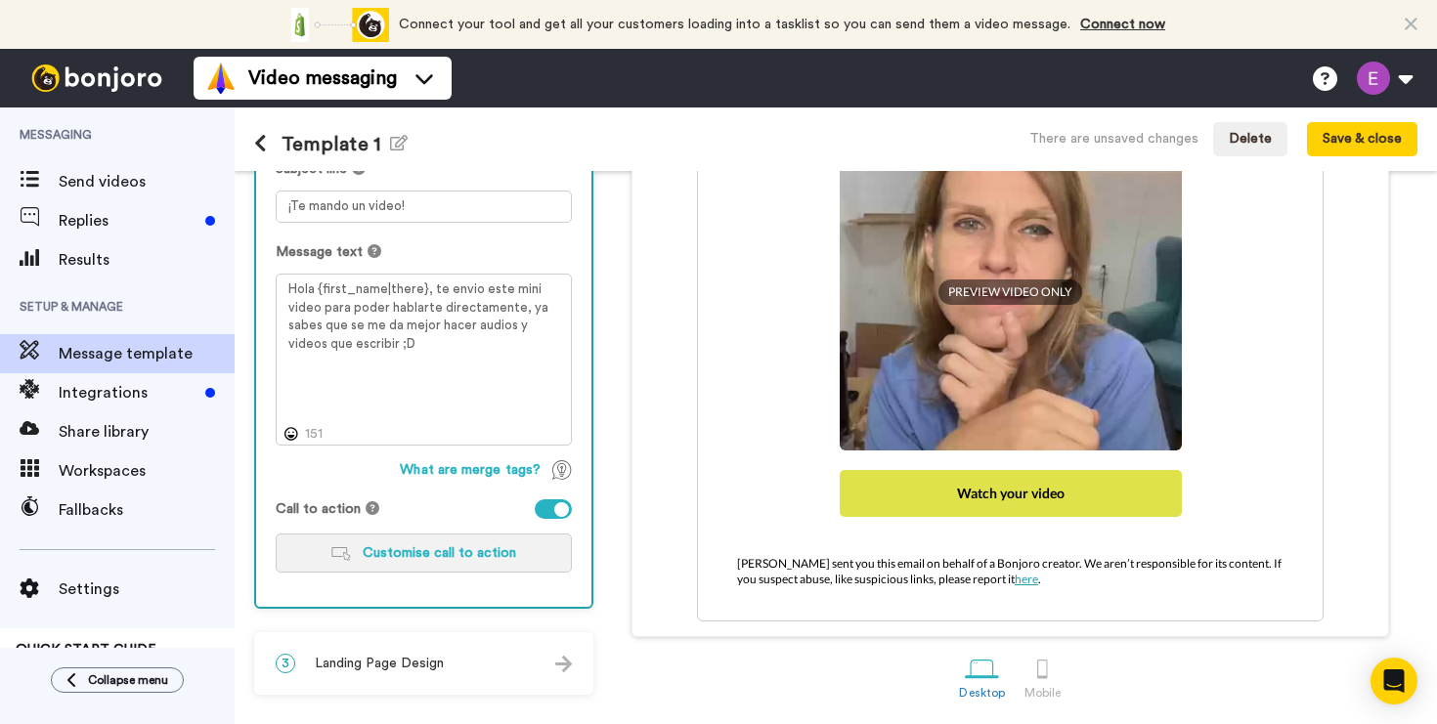
click at [519, 546] on button "Customise call to action" at bounding box center [424, 553] width 296 height 39
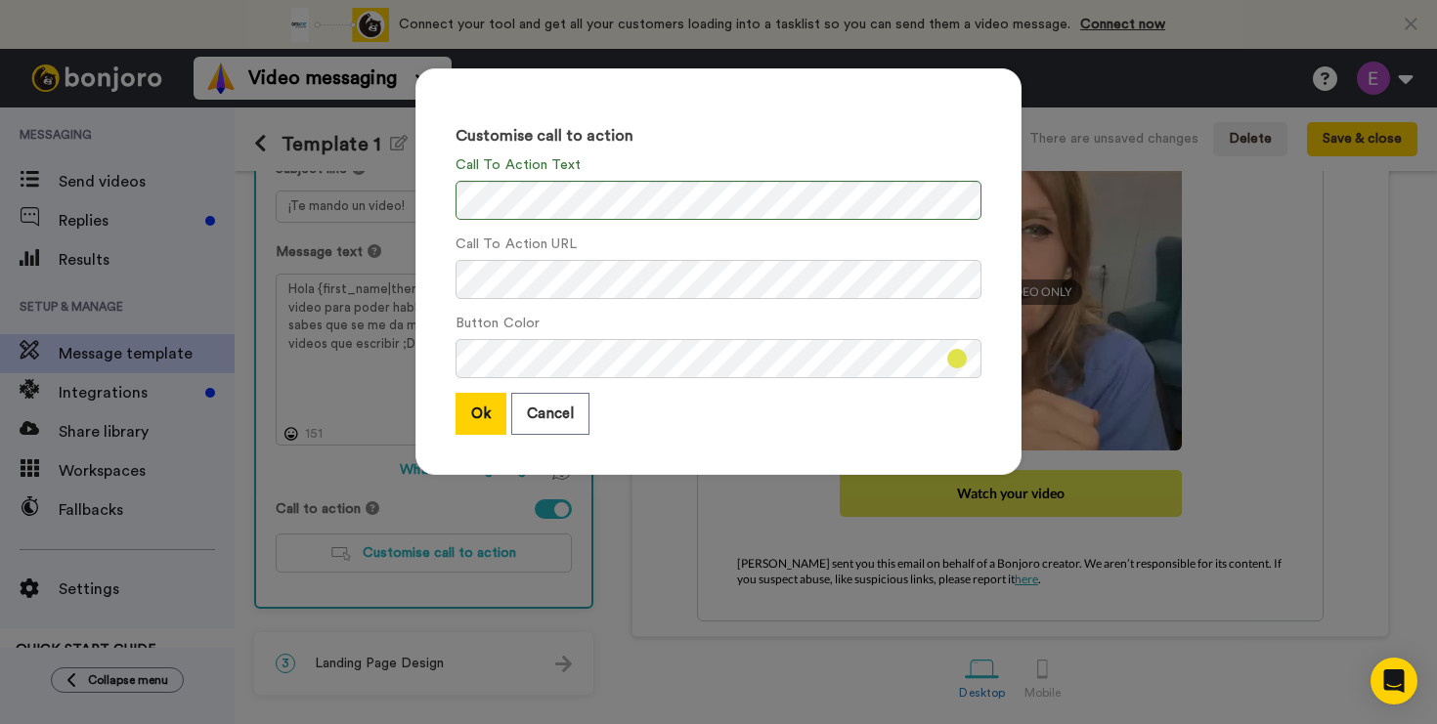
click at [947, 359] on button at bounding box center [957, 359] width 20 height 20
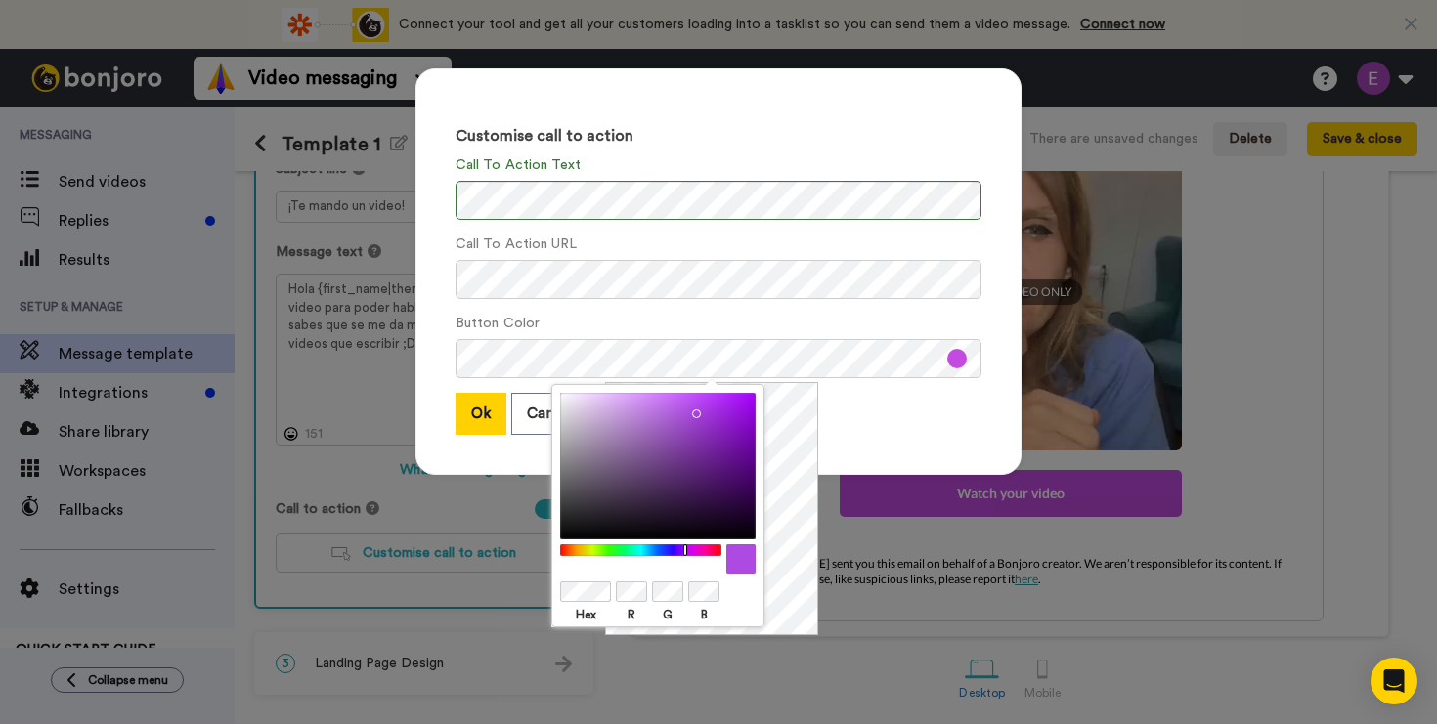
drag, startPoint x: 706, startPoint y: 552, endPoint x: 685, endPoint y: 550, distance: 20.6
click at [685, 550] on div at bounding box center [641, 550] width 168 height 13
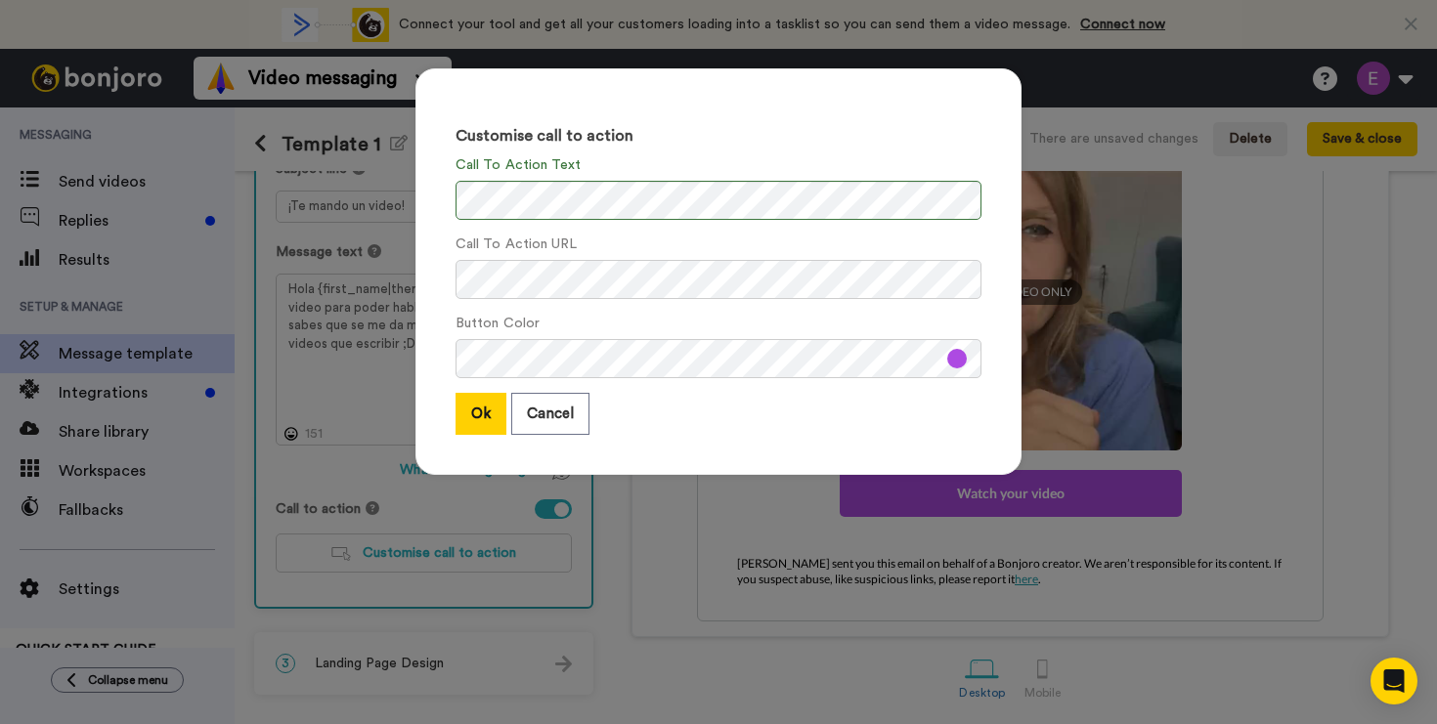
click at [498, 471] on div "Customise call to action Call To Action Text Call To Action URL Button Color Ok…" at bounding box center [718, 271] width 606 height 407
click at [471, 411] on button "Ok" at bounding box center [480, 414] width 51 height 42
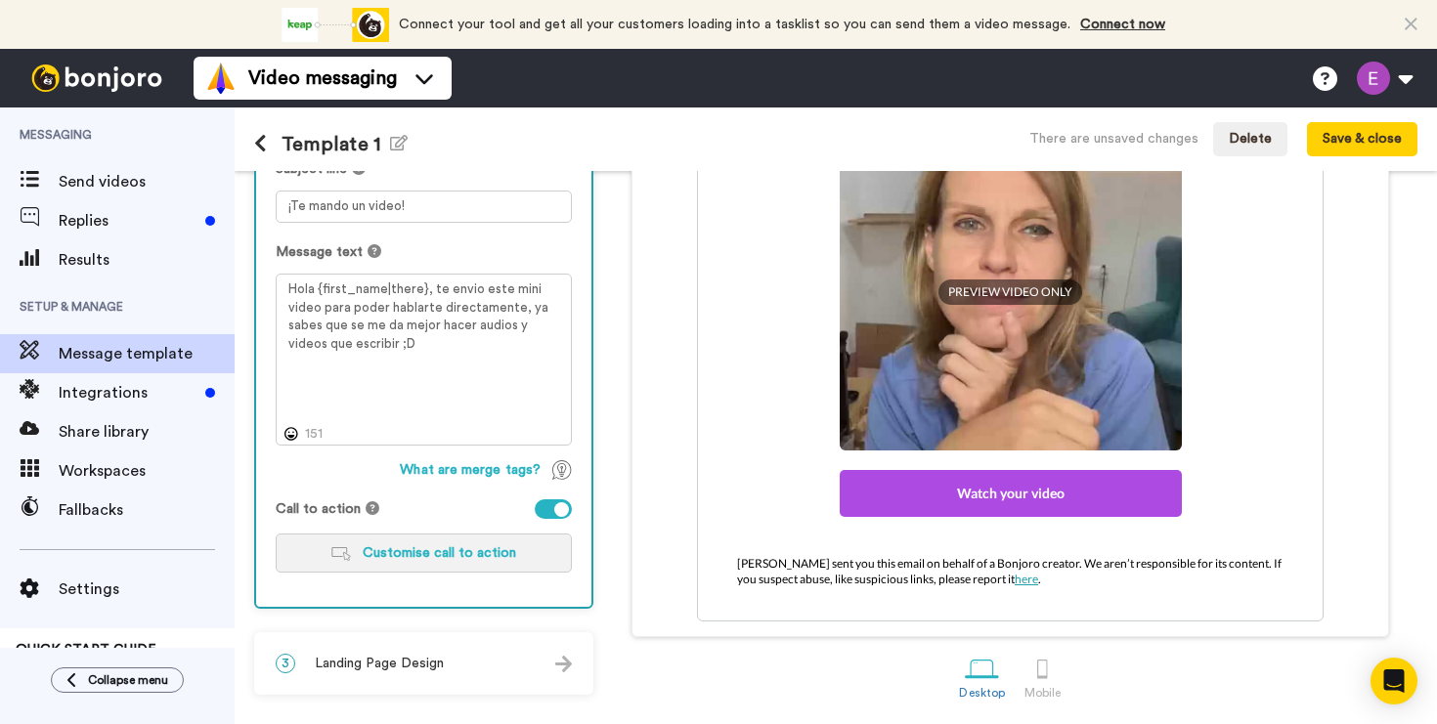
scroll to position [248, 0]
click at [538, 662] on div "3 Landing Page Design" at bounding box center [423, 663] width 335 height 59
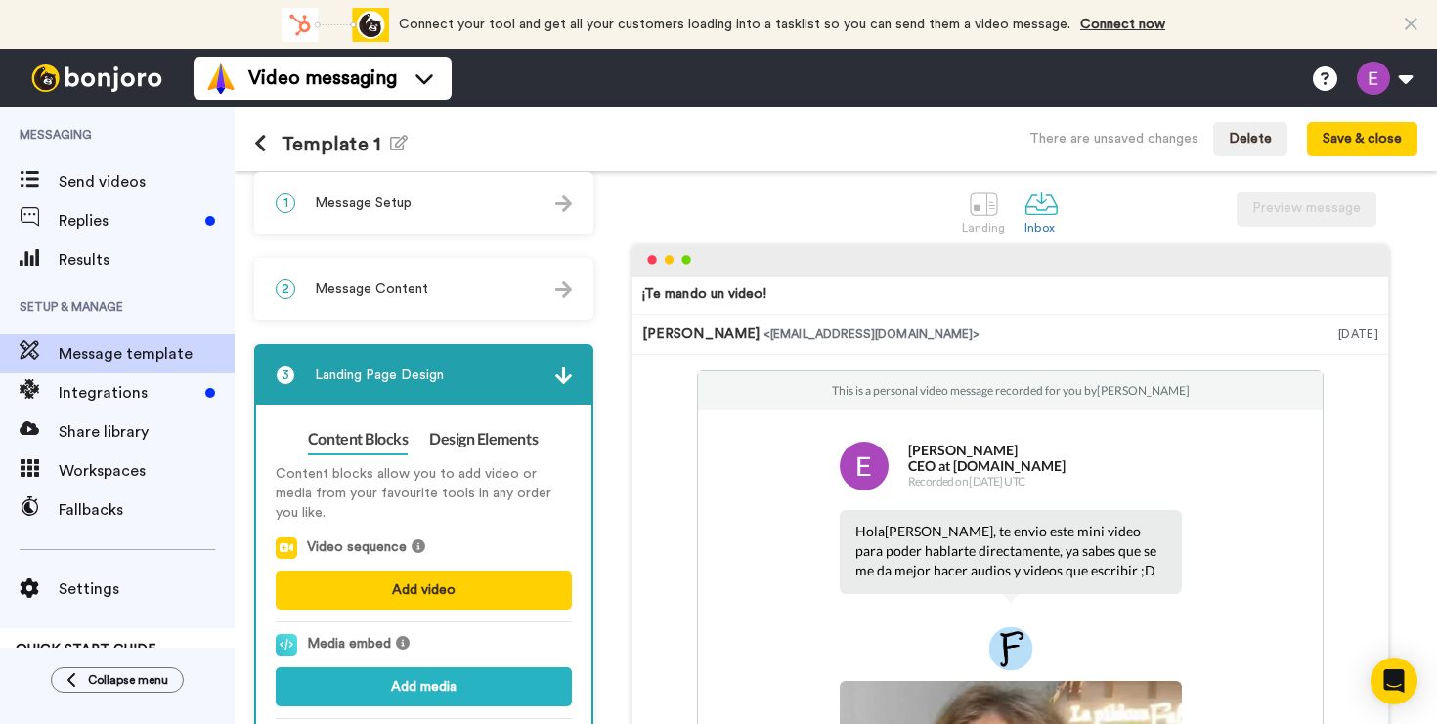
scroll to position [0, 0]
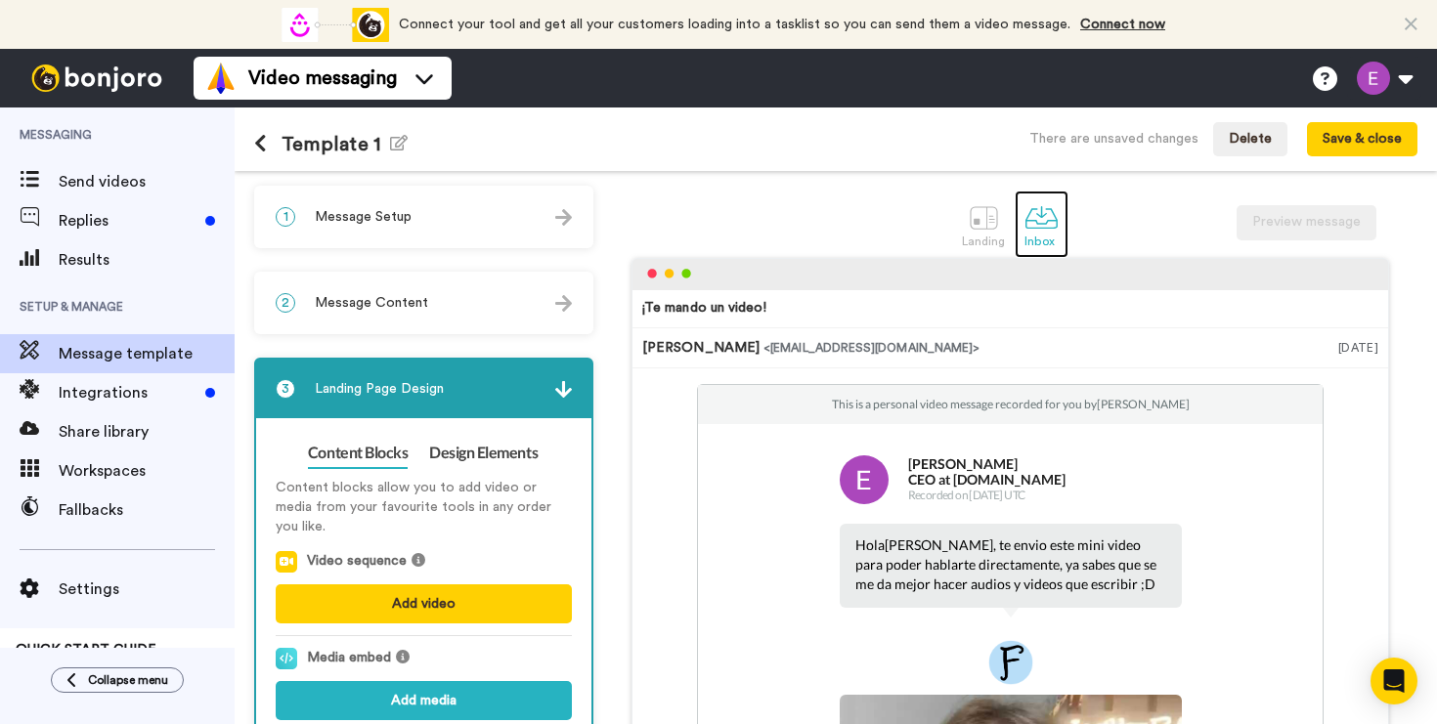
click at [1034, 222] on div at bounding box center [1041, 217] width 34 height 34
click at [967, 229] on div at bounding box center [984, 217] width 34 height 34
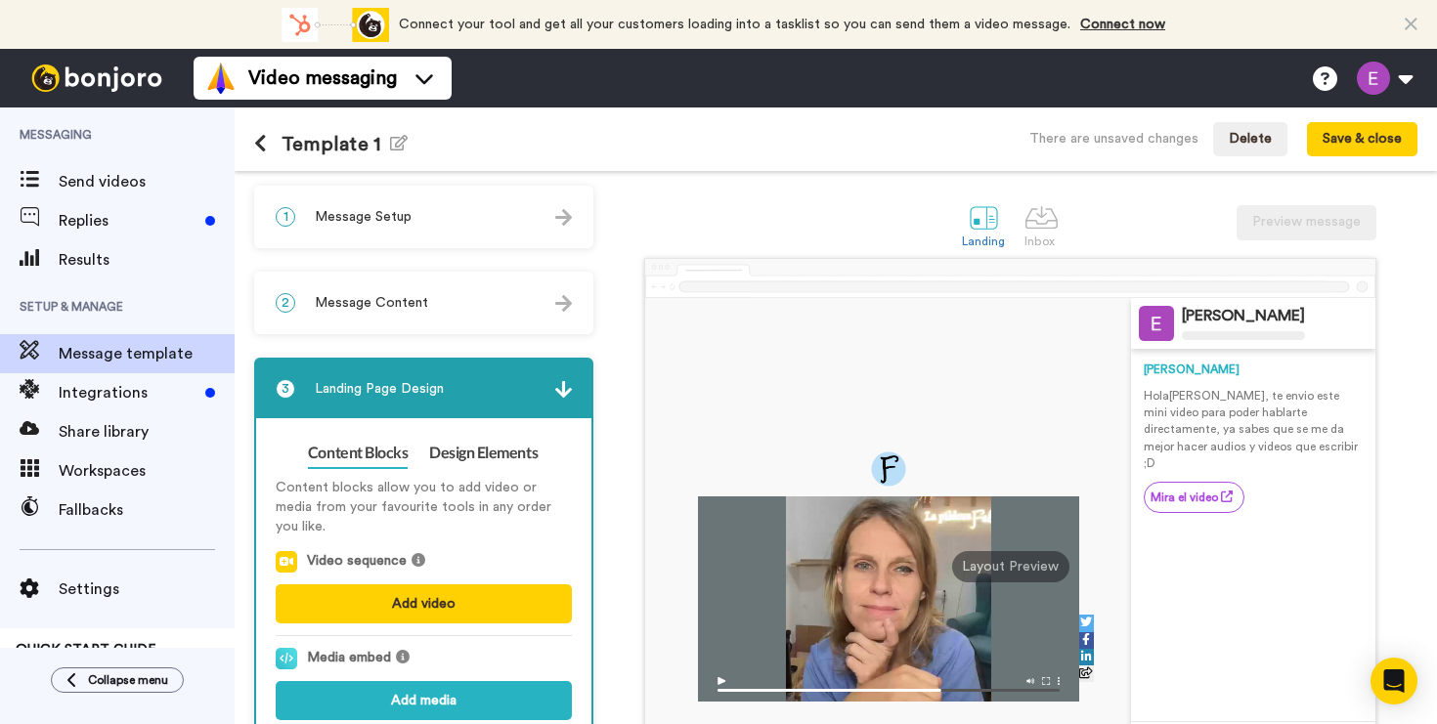
click at [535, 372] on div "3 Landing Page Design" at bounding box center [423, 389] width 335 height 59
click at [563, 390] on img at bounding box center [563, 389] width 17 height 17
click at [557, 232] on div "1 Message Setup" at bounding box center [423, 217] width 335 height 59
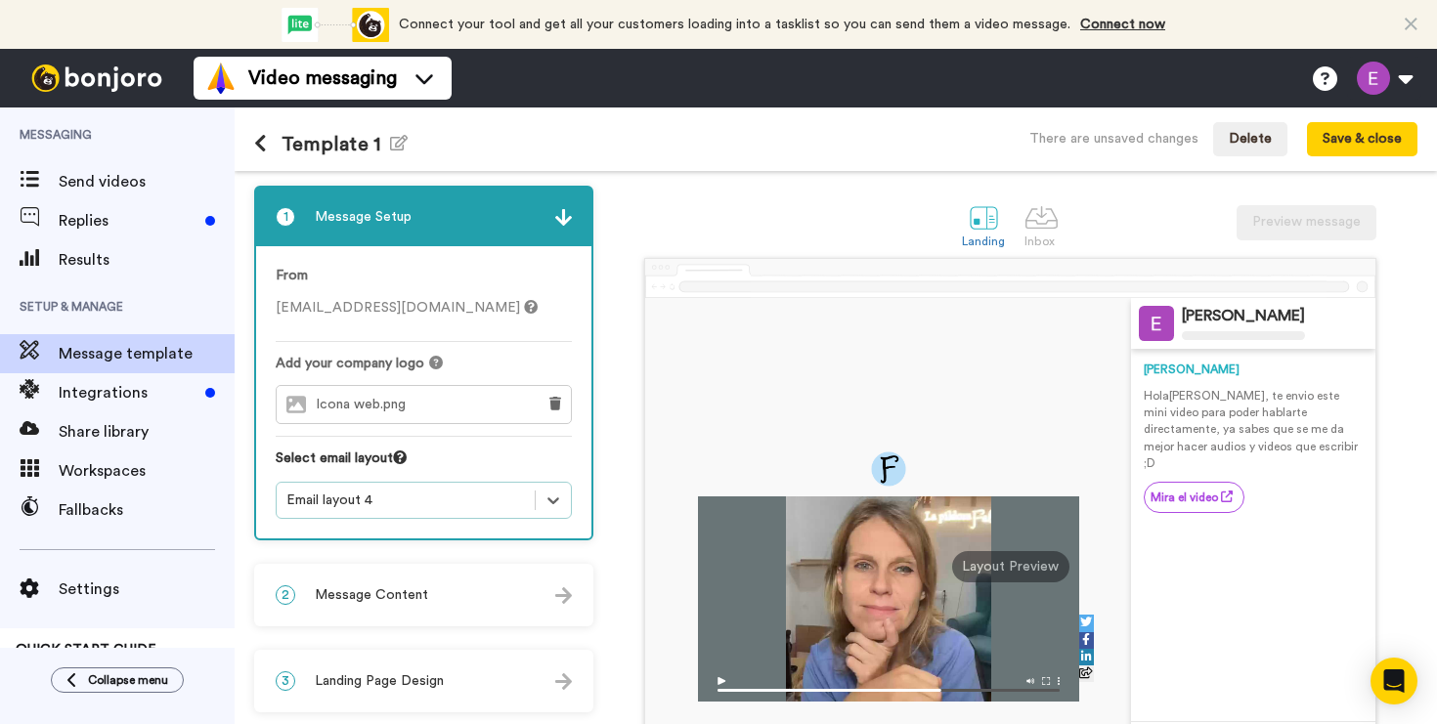
click at [557, 232] on div "1 Message Setup" at bounding box center [423, 217] width 335 height 59
click at [1035, 231] on div at bounding box center [1041, 217] width 34 height 34
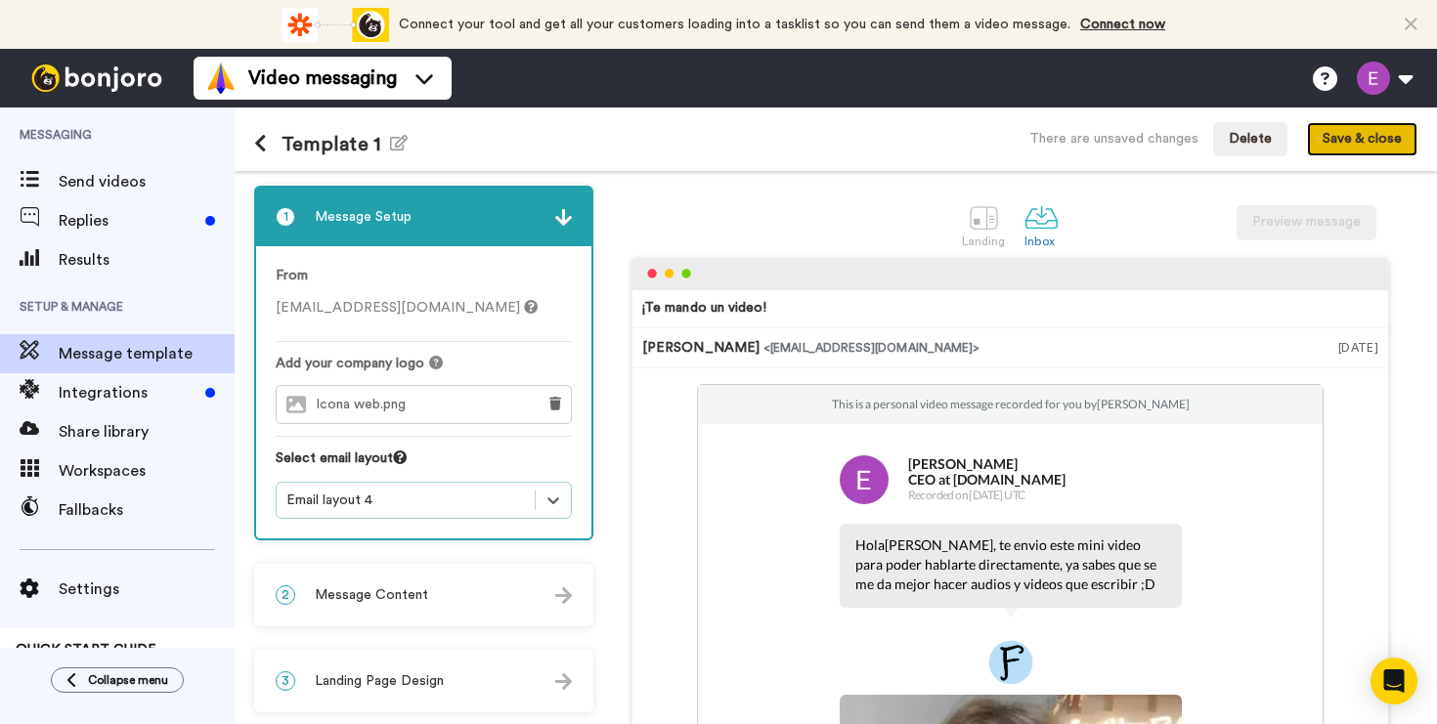
click at [1332, 141] on button "Save & close" at bounding box center [1362, 139] width 110 height 35
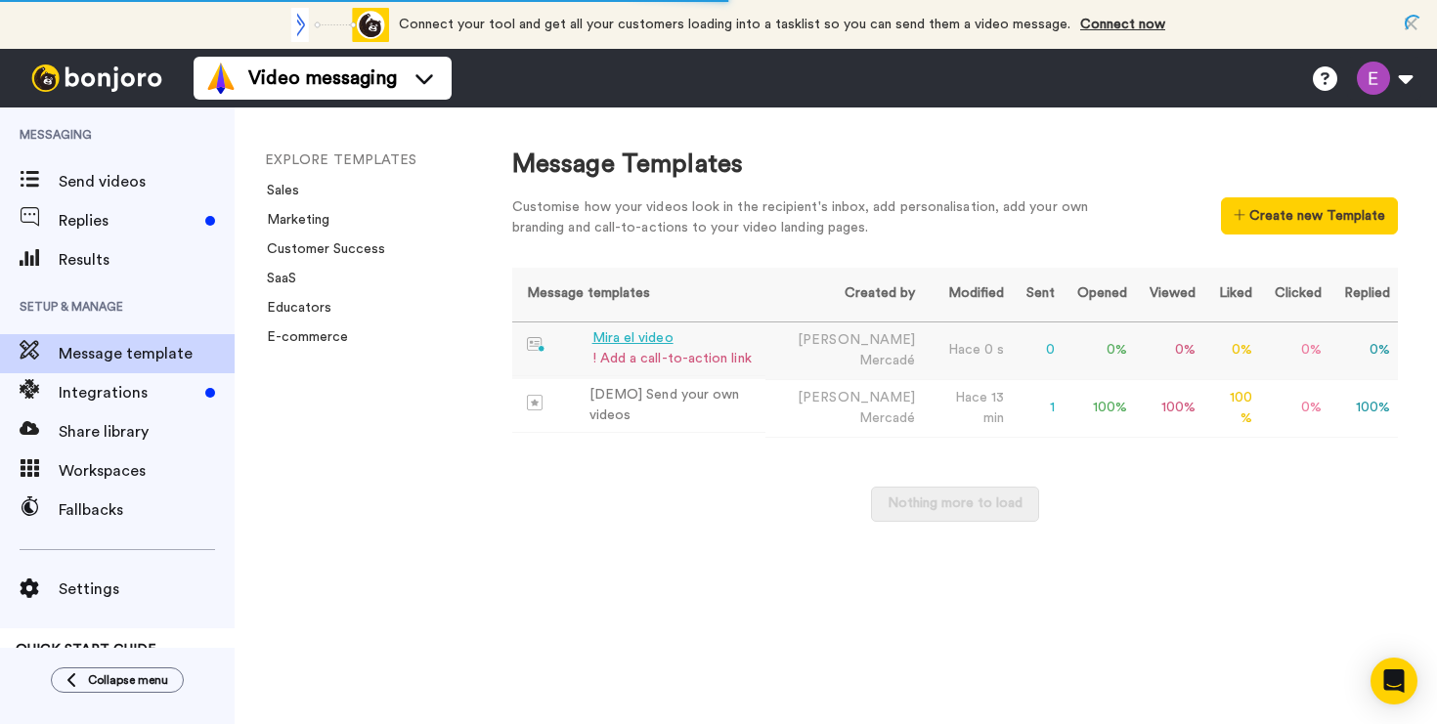
click at [671, 356] on div "! Add a call-to-action link" at bounding box center [671, 359] width 159 height 21
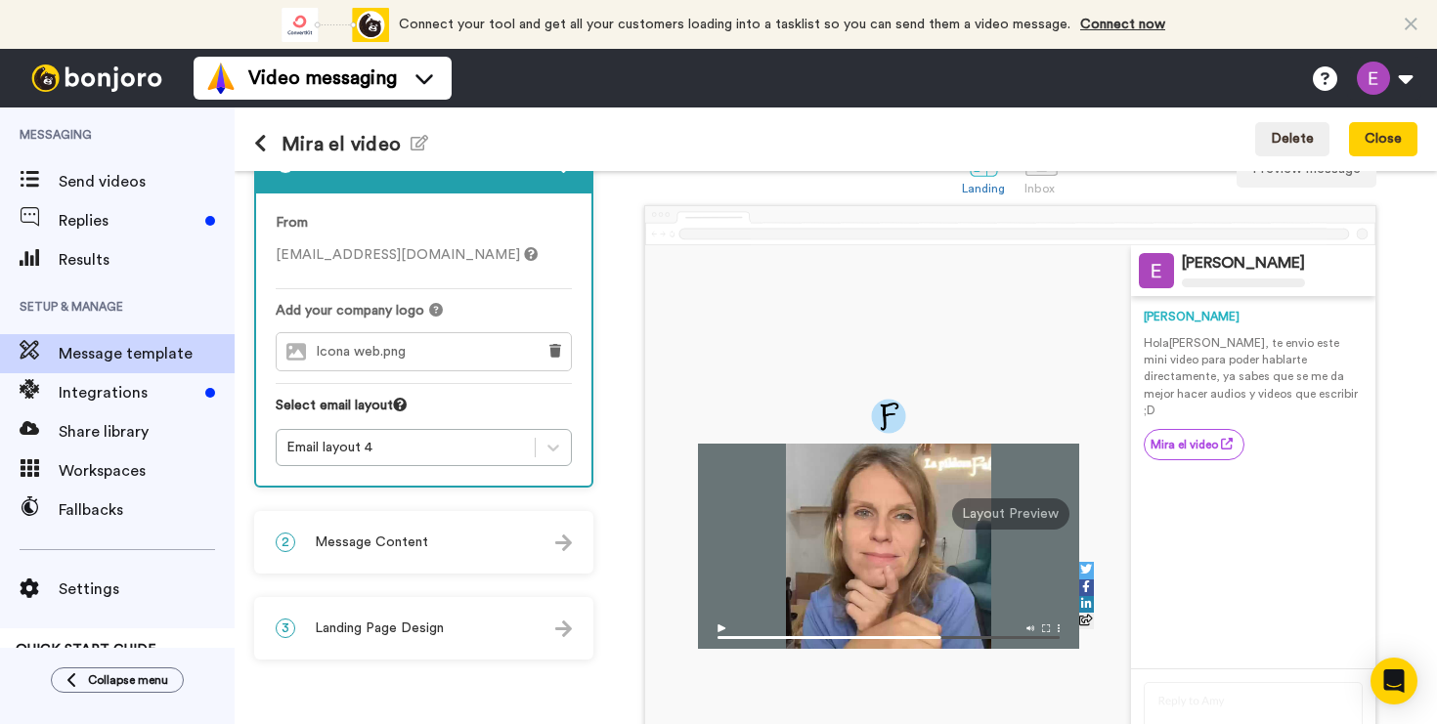
scroll to position [74, 0]
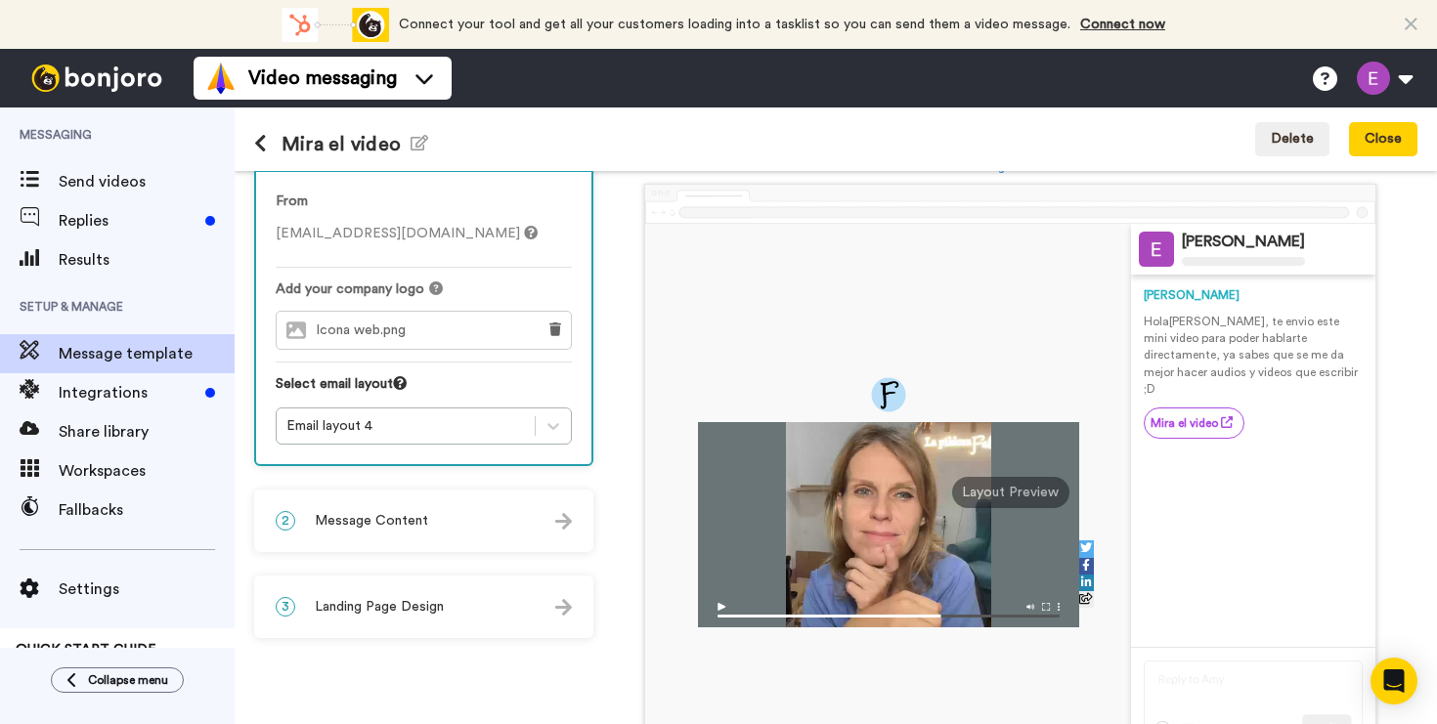
click at [474, 515] on div "2 Message Content" at bounding box center [423, 521] width 335 height 59
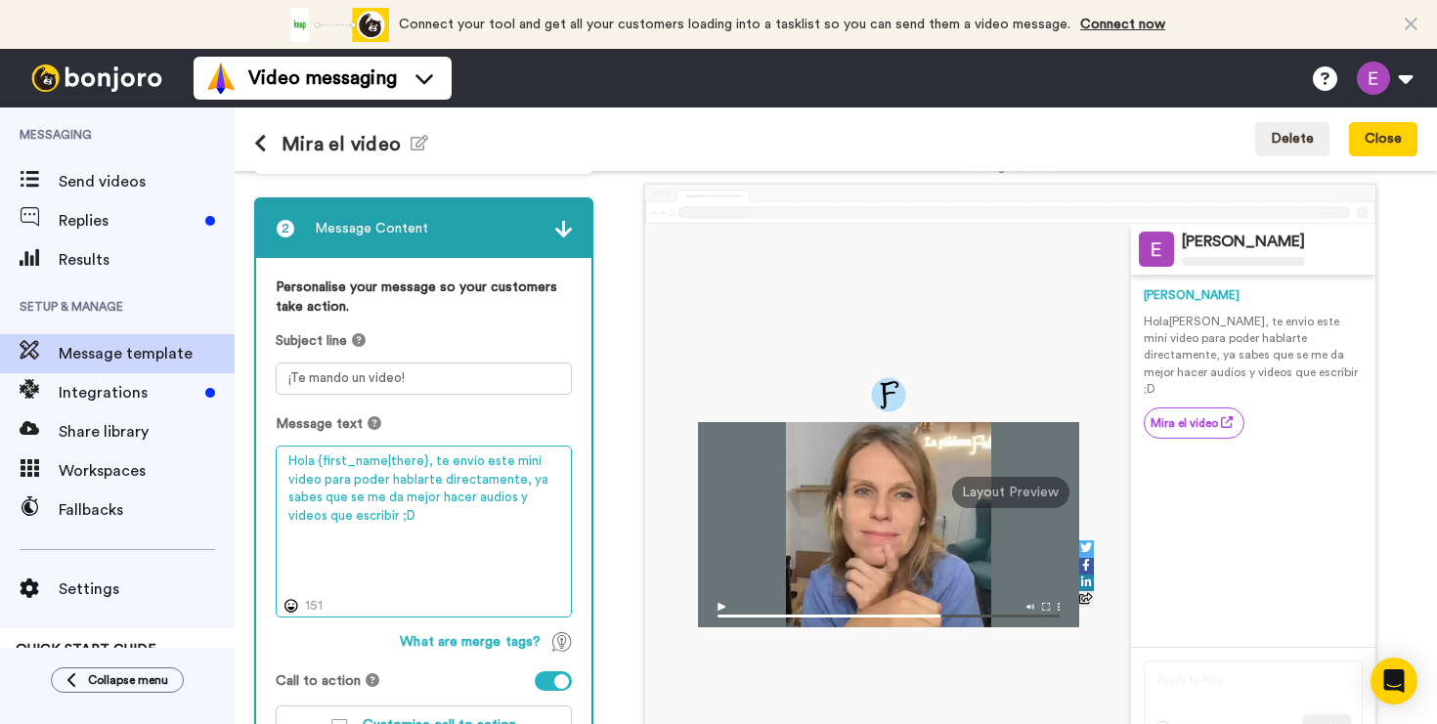
click at [474, 515] on textarea "Hola {first_name|there}, te envio este mini video para poder hablarte directame…" at bounding box center [424, 532] width 296 height 172
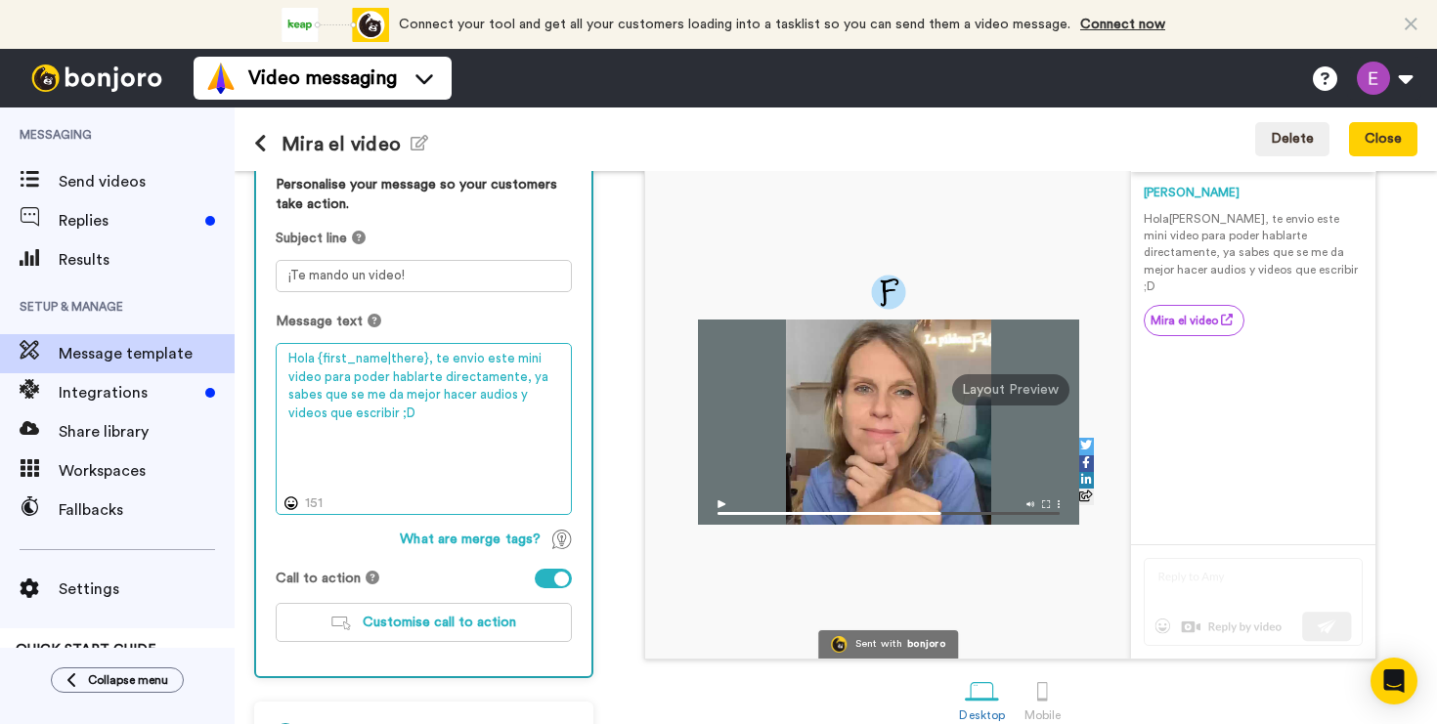
scroll to position [232, 0]
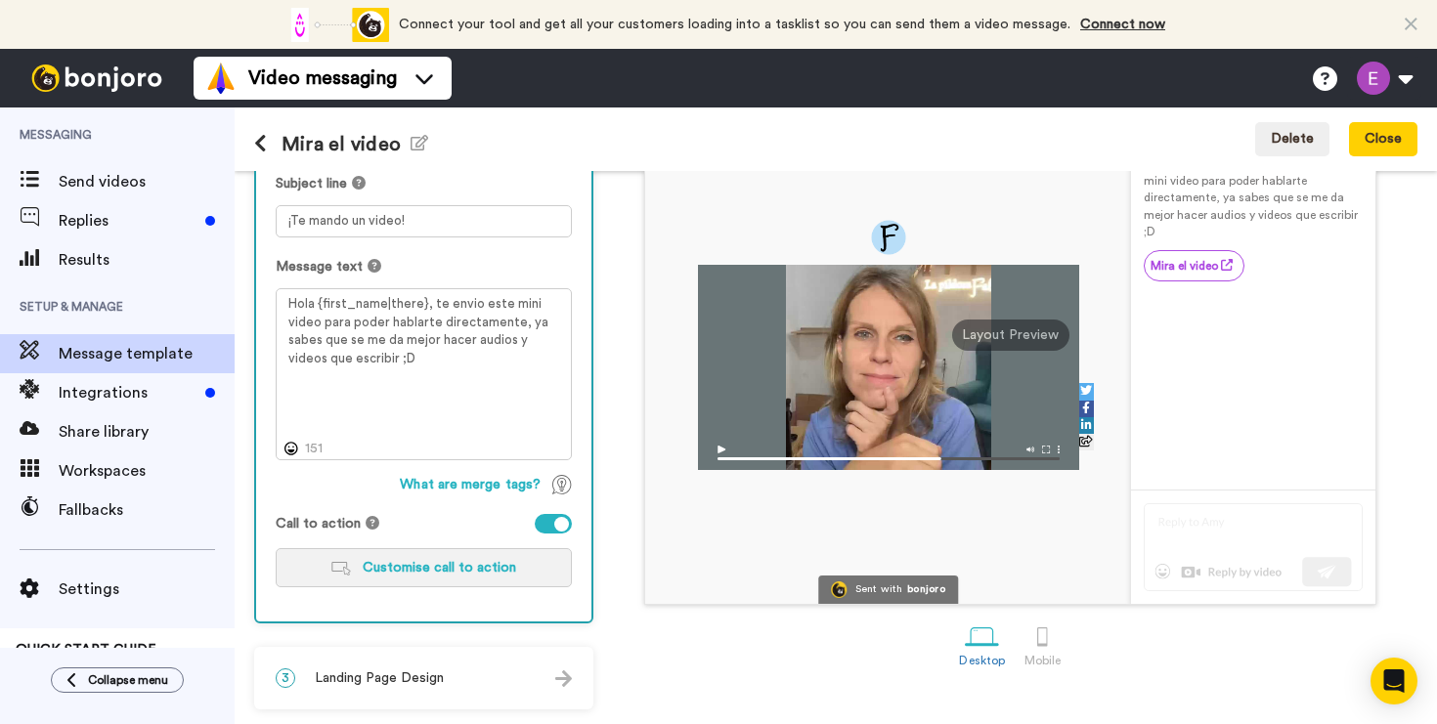
click at [442, 552] on button "Customise call to action" at bounding box center [424, 567] width 296 height 39
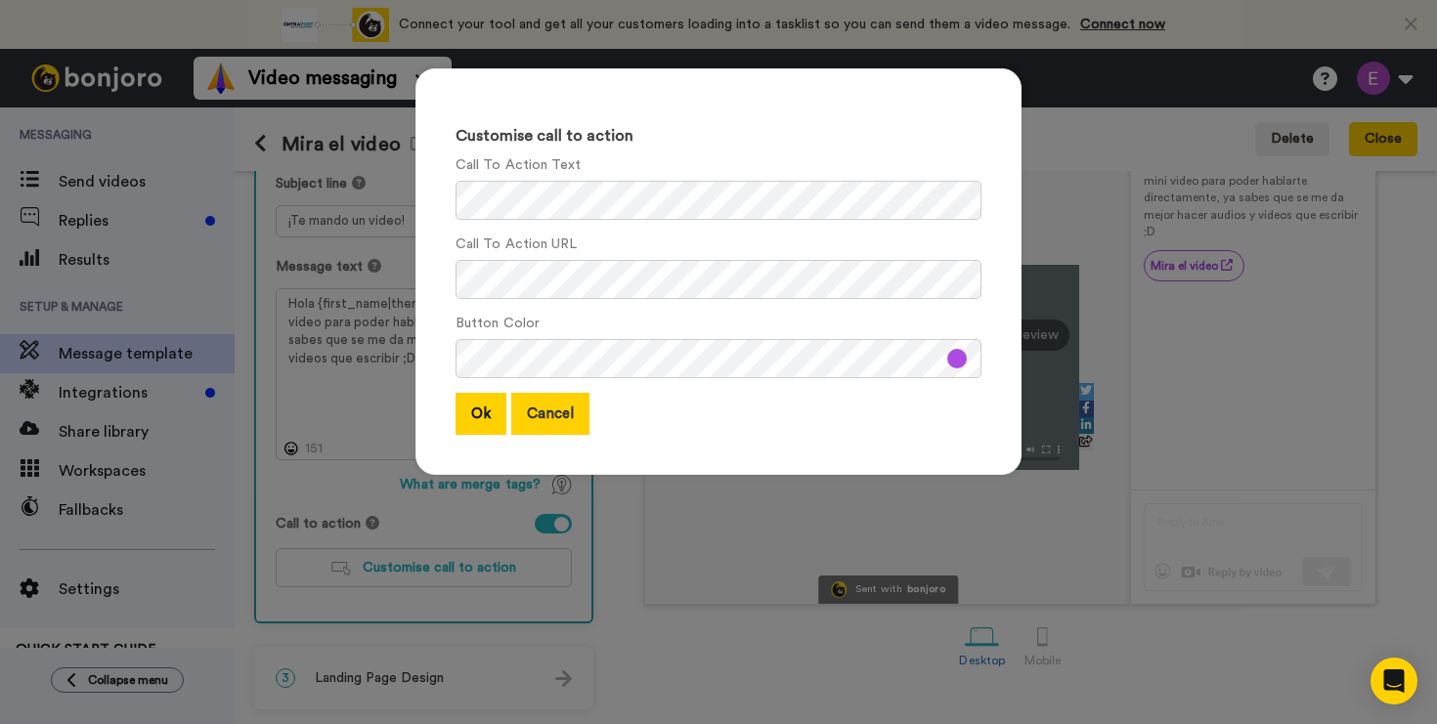
click at [551, 412] on button "Cancel" at bounding box center [550, 414] width 78 height 42
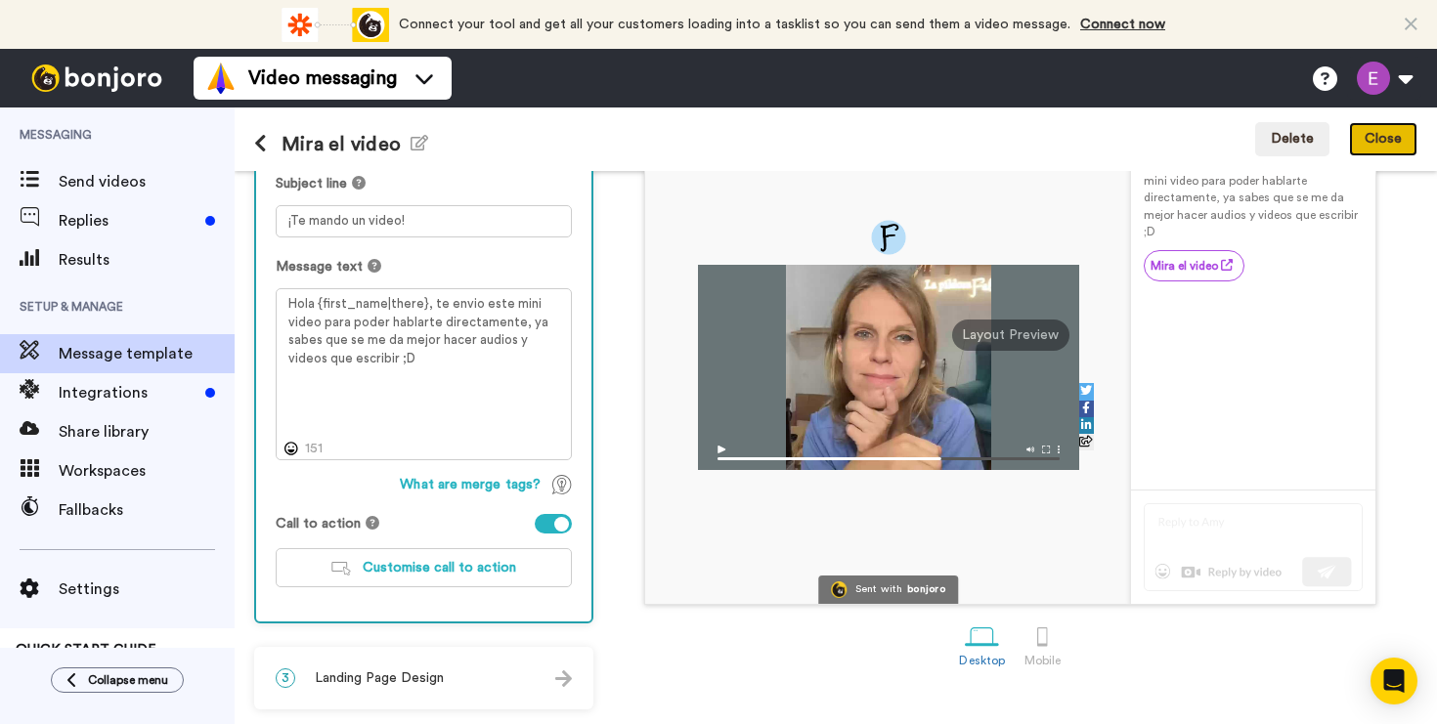
click at [1380, 141] on button "Close" at bounding box center [1383, 139] width 68 height 35
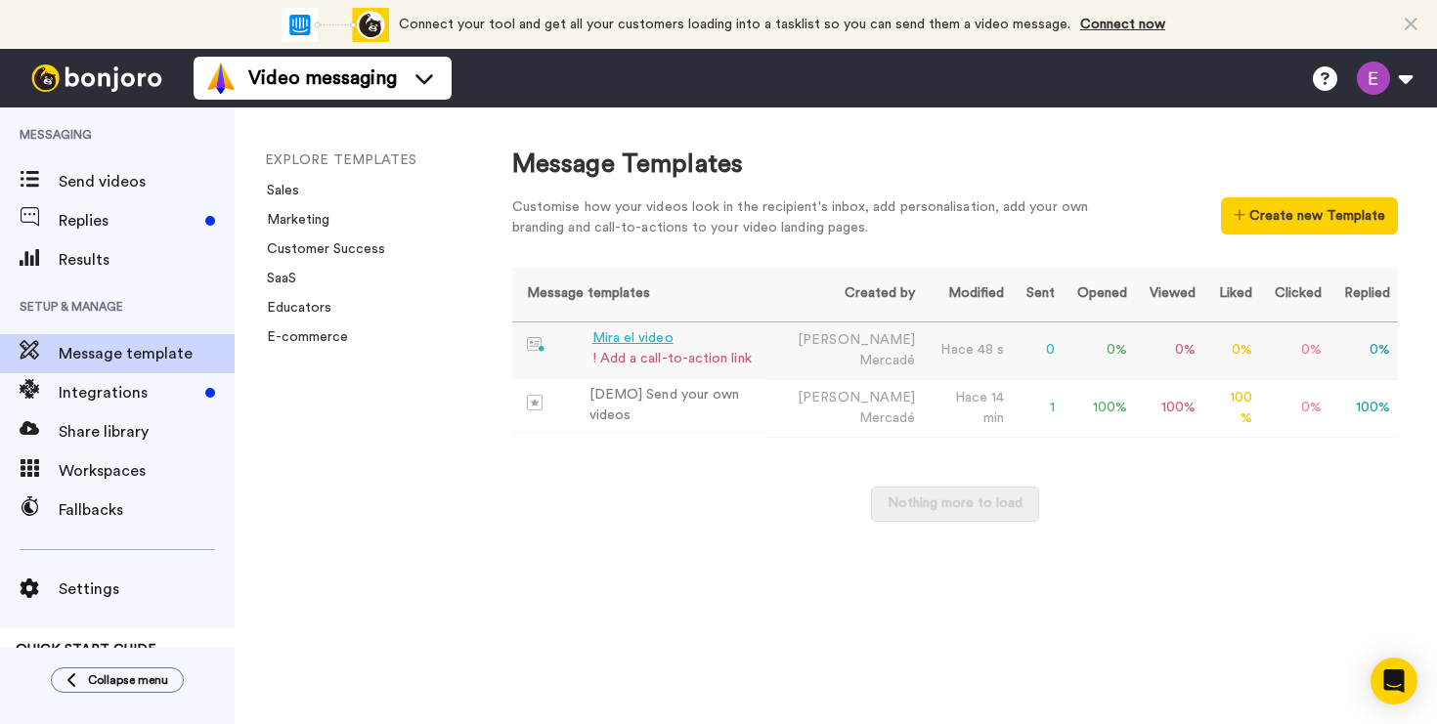
click at [675, 361] on div "! Add a call-to-action link" at bounding box center [671, 359] width 159 height 21
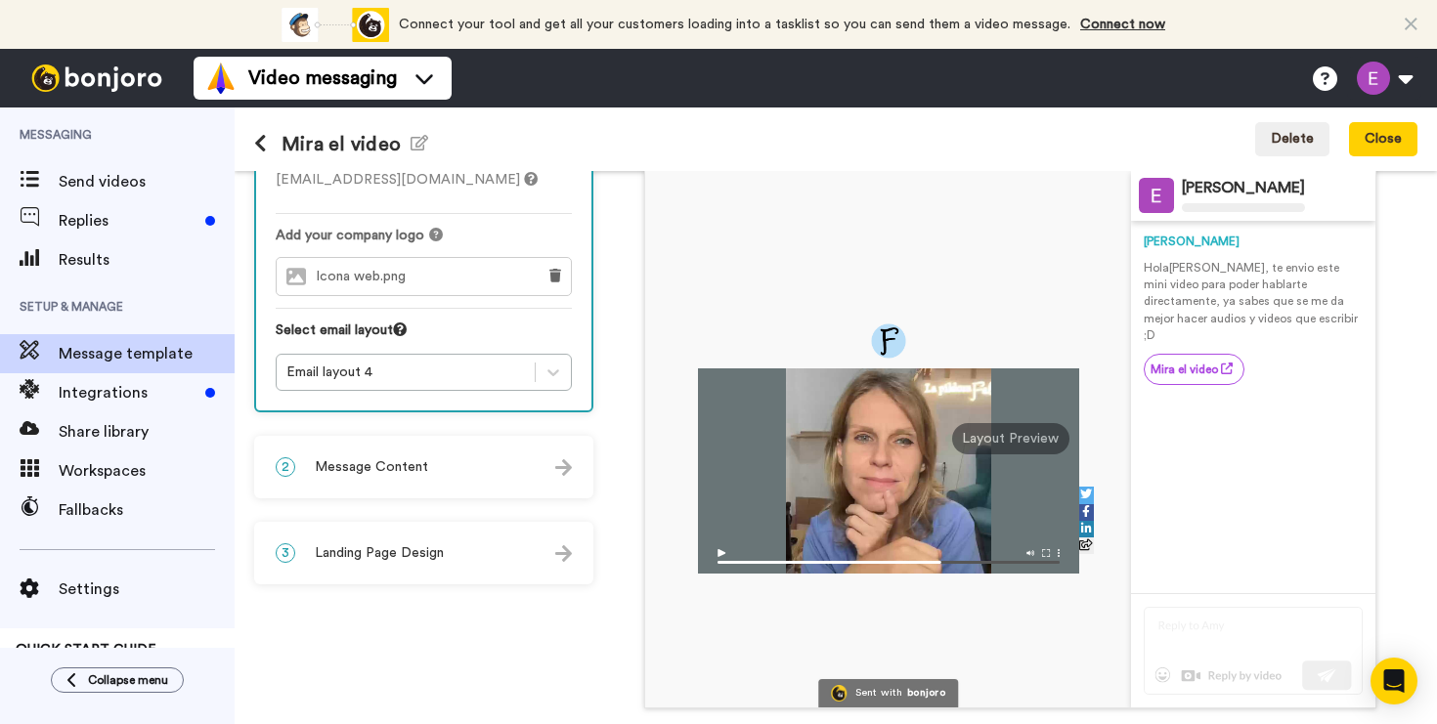
scroll to position [201, 0]
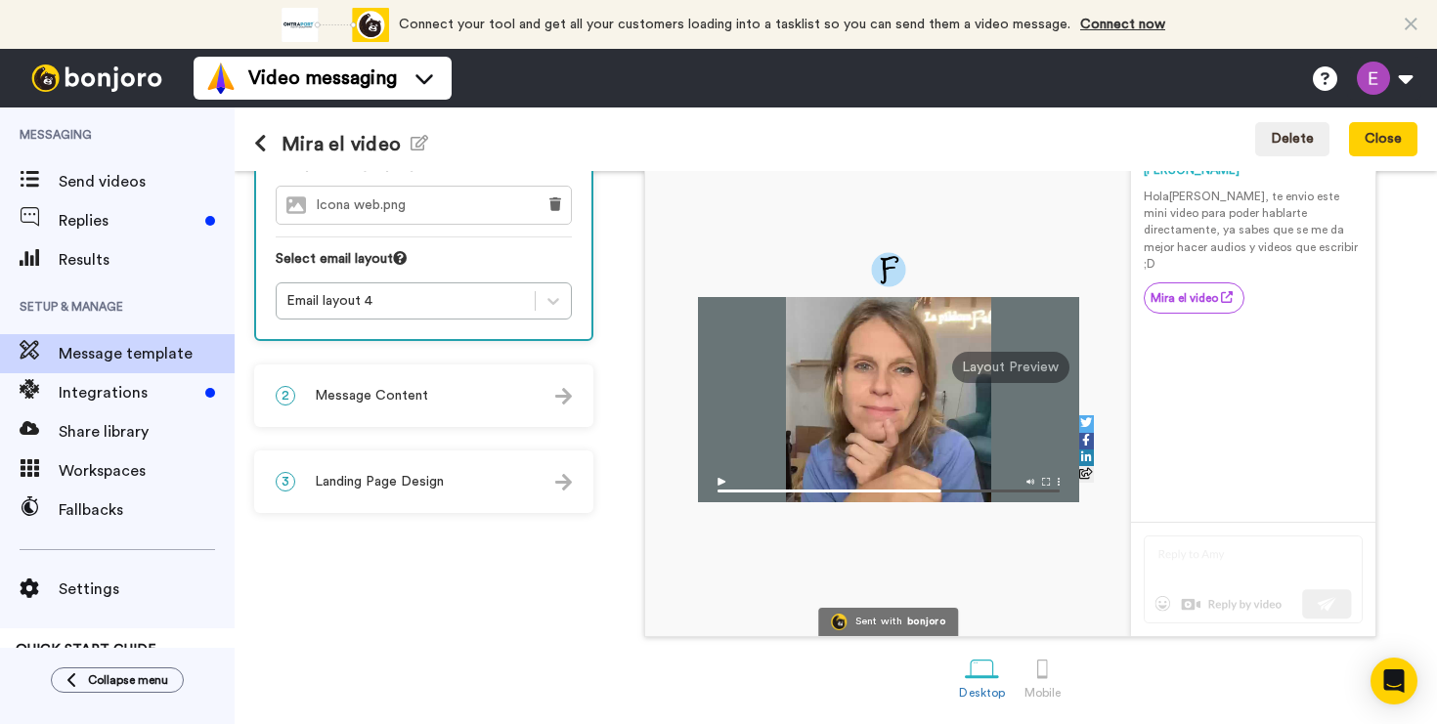
click at [569, 409] on div "2 Message Content" at bounding box center [423, 395] width 335 height 59
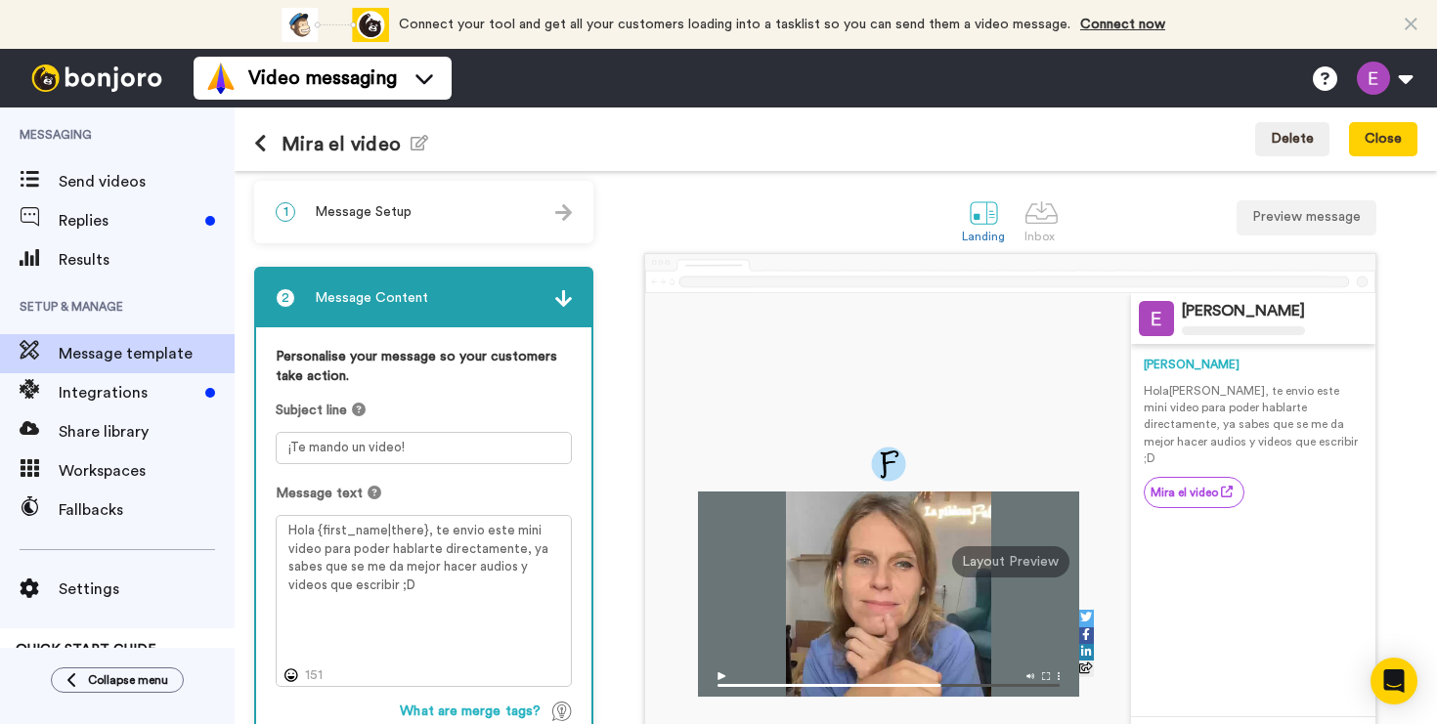
scroll to position [0, 0]
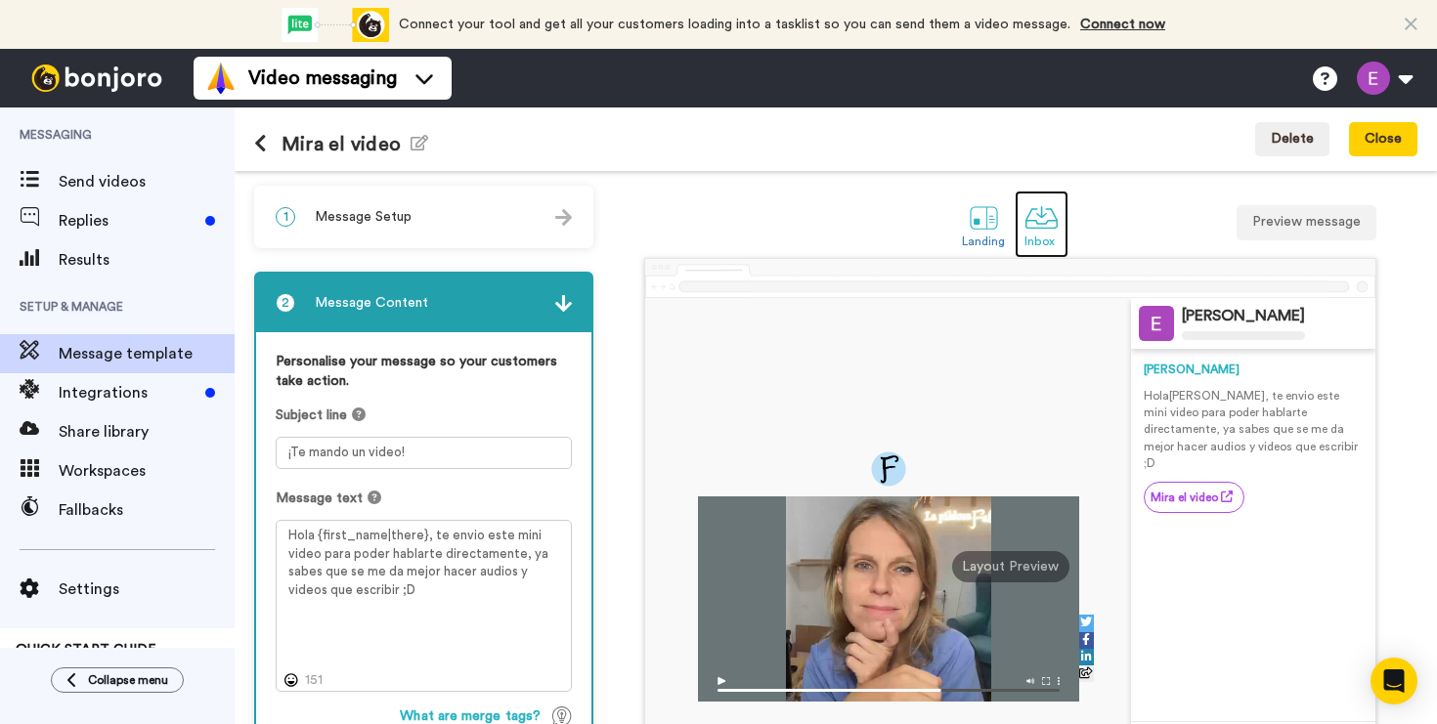
click at [1044, 226] on div at bounding box center [1041, 217] width 34 height 34
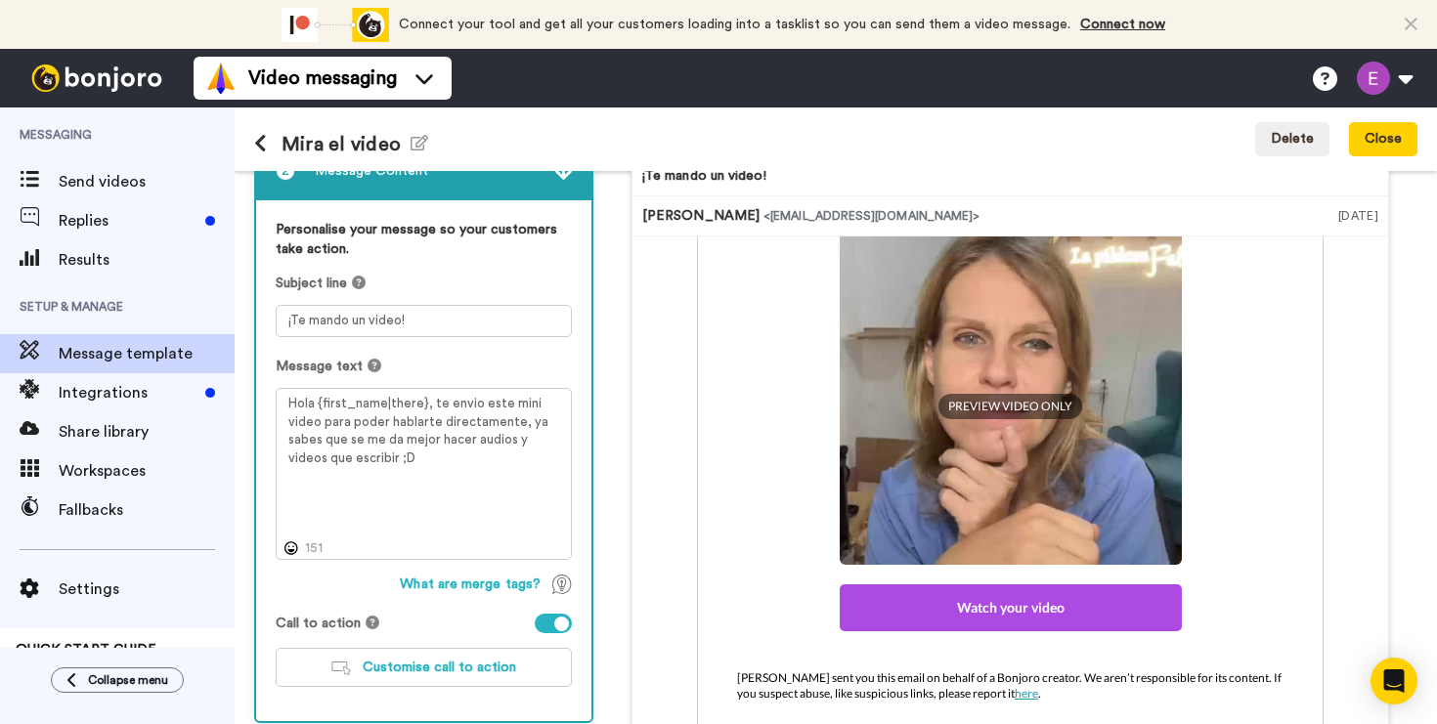
scroll to position [248, 0]
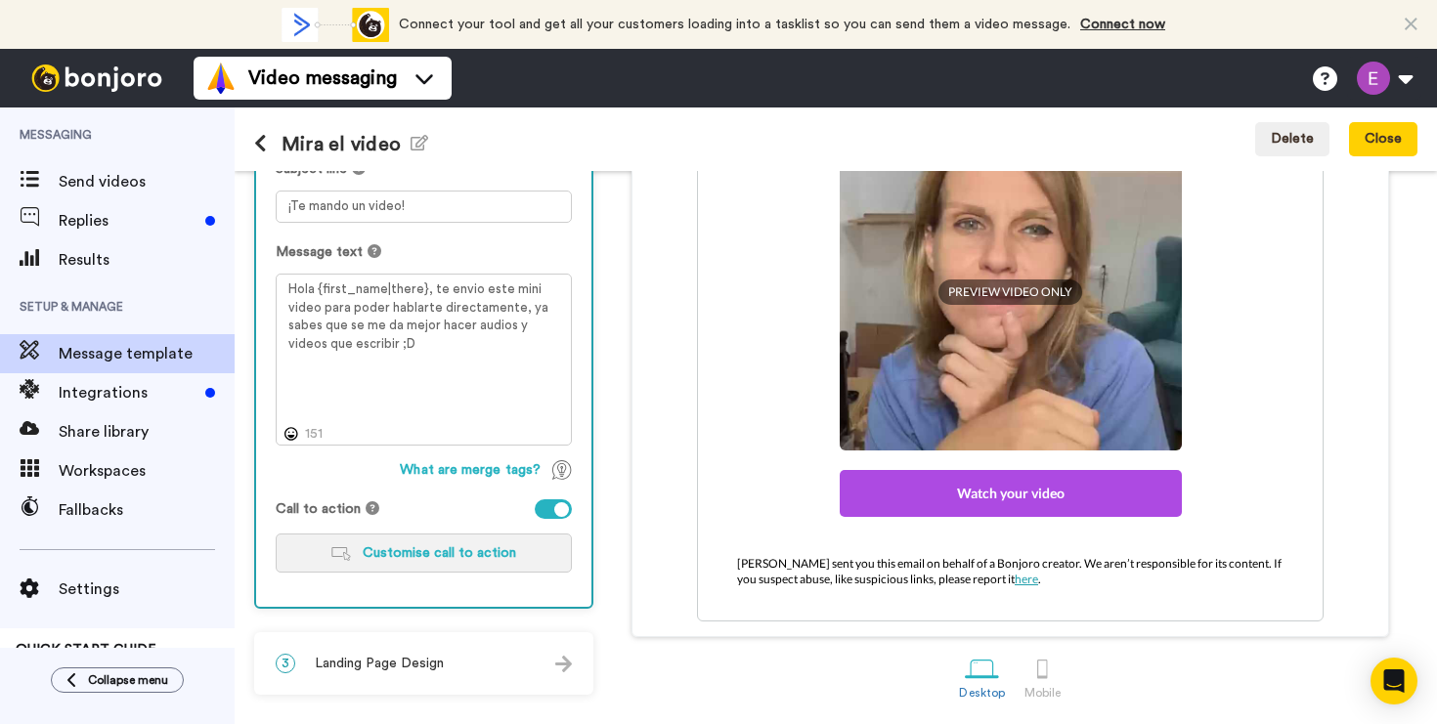
click at [484, 557] on span "Customise call to action" at bounding box center [439, 553] width 153 height 14
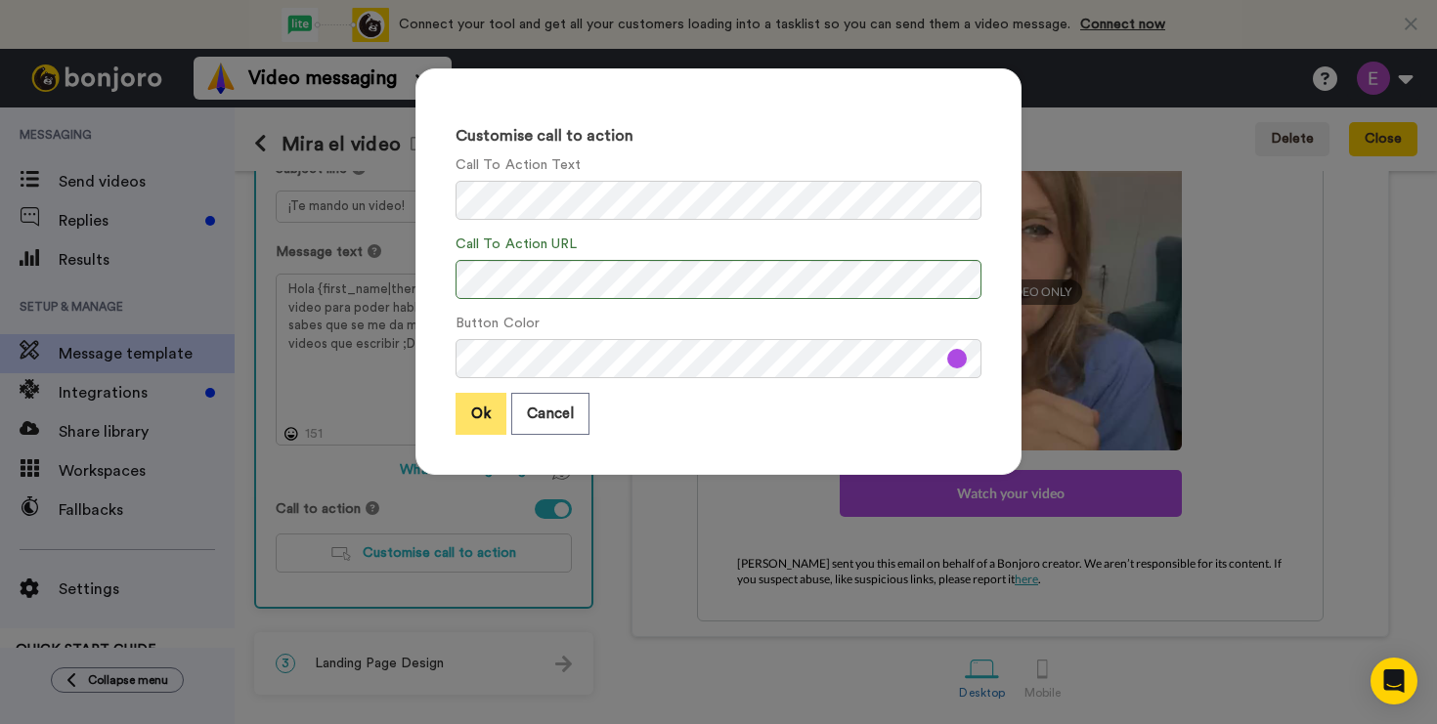
click at [477, 421] on button "Ok" at bounding box center [480, 414] width 51 height 42
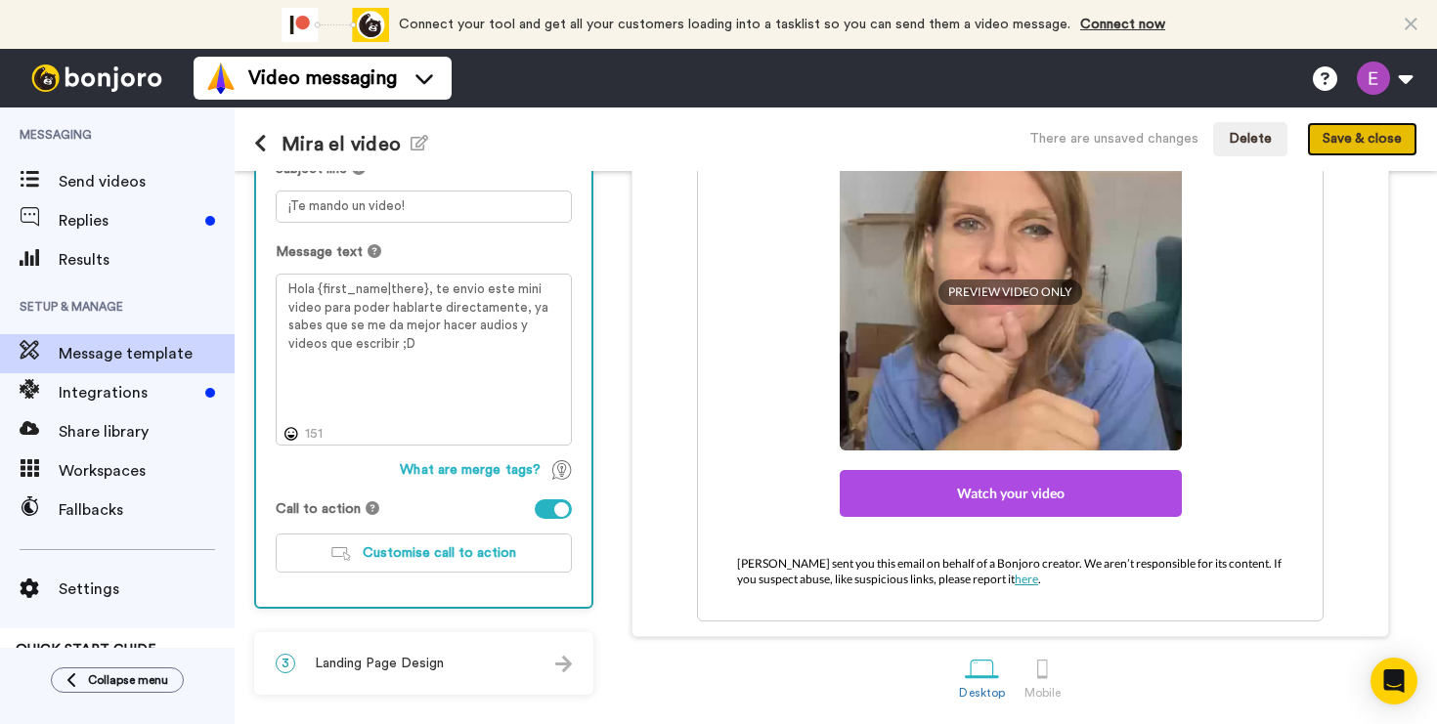
click at [1386, 129] on button "Save & close" at bounding box center [1362, 139] width 110 height 35
